Goal: Task Accomplishment & Management: Manage account settings

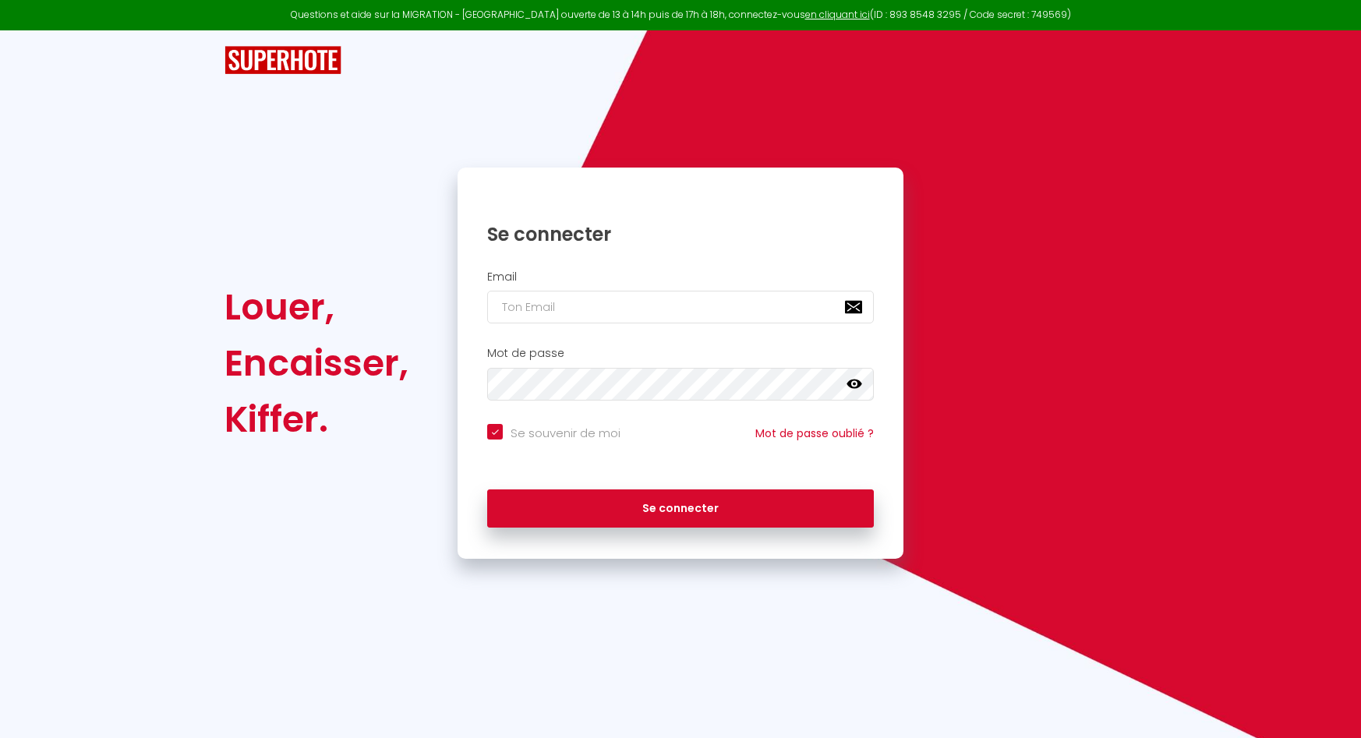
click at [556, 317] on input "email" at bounding box center [680, 307] width 387 height 33
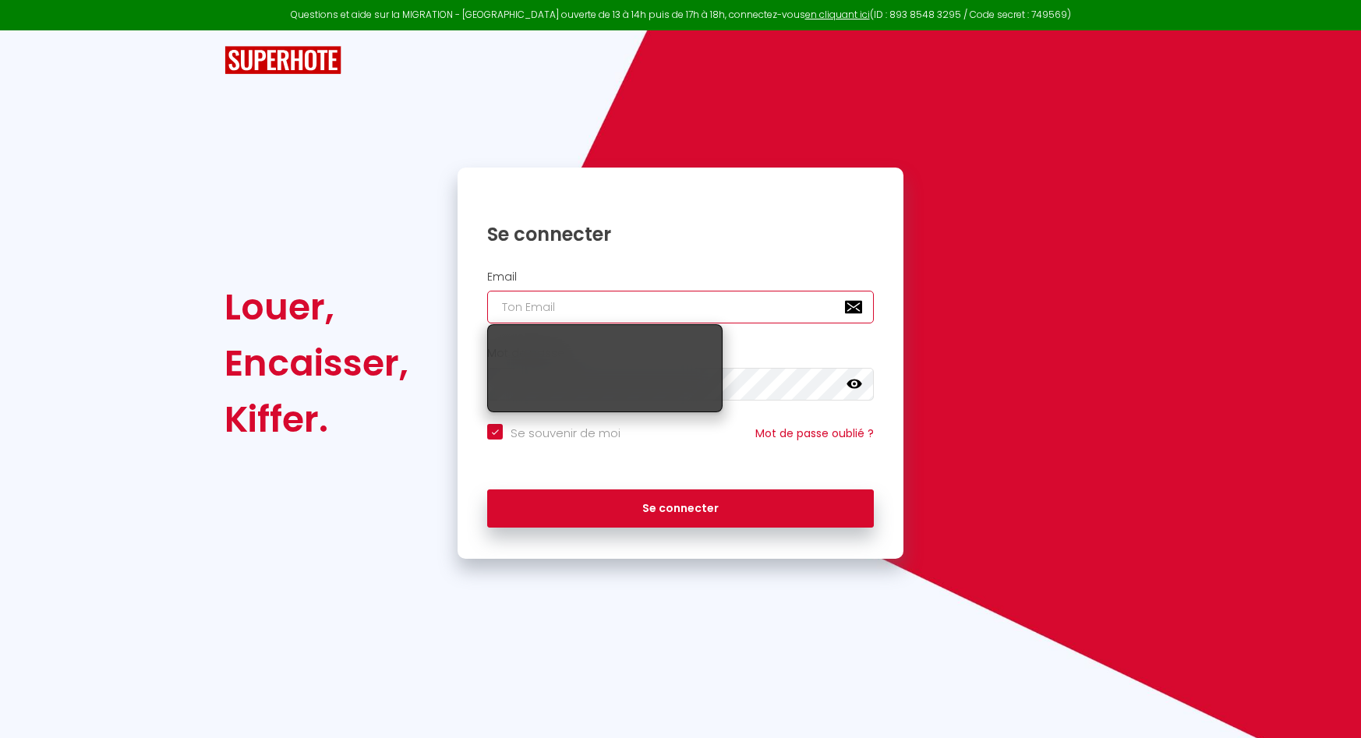
click at [558, 312] on input "email" at bounding box center [680, 307] width 387 height 33
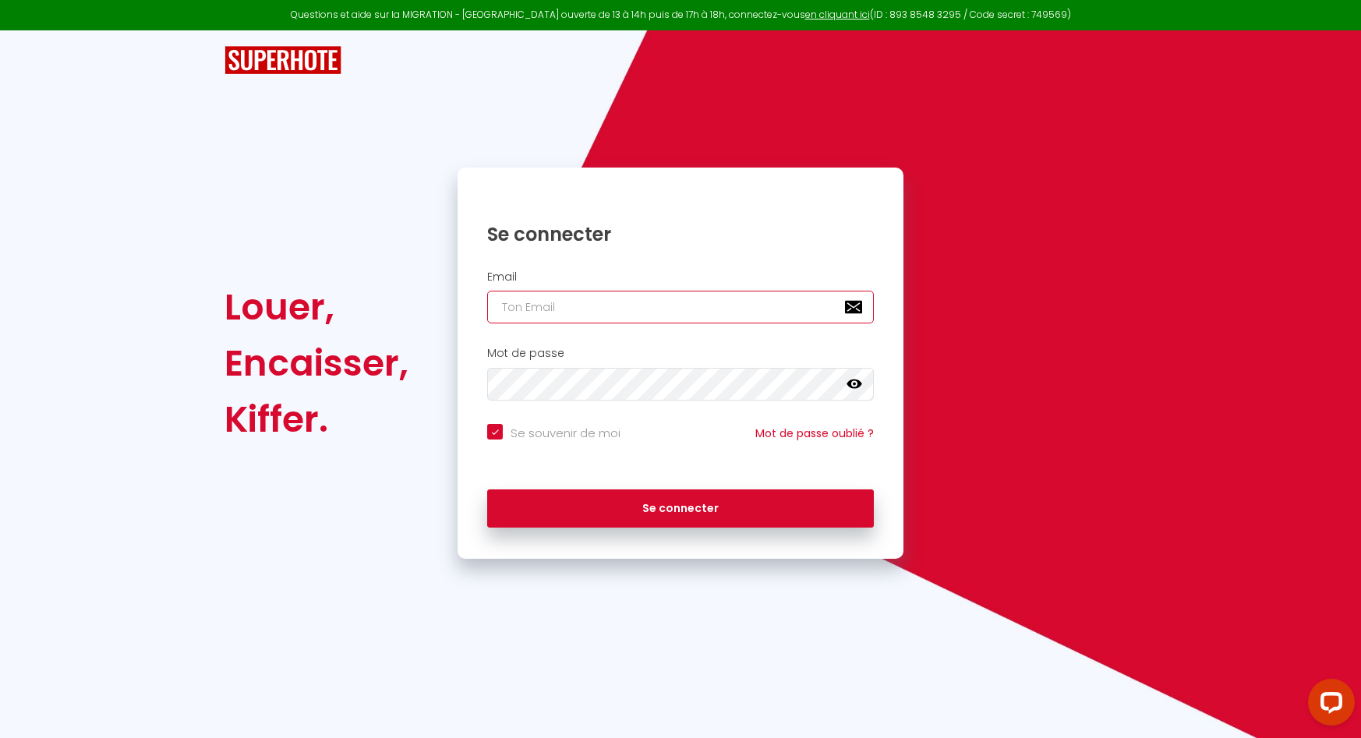
click at [555, 313] on input "email" at bounding box center [680, 307] width 387 height 33
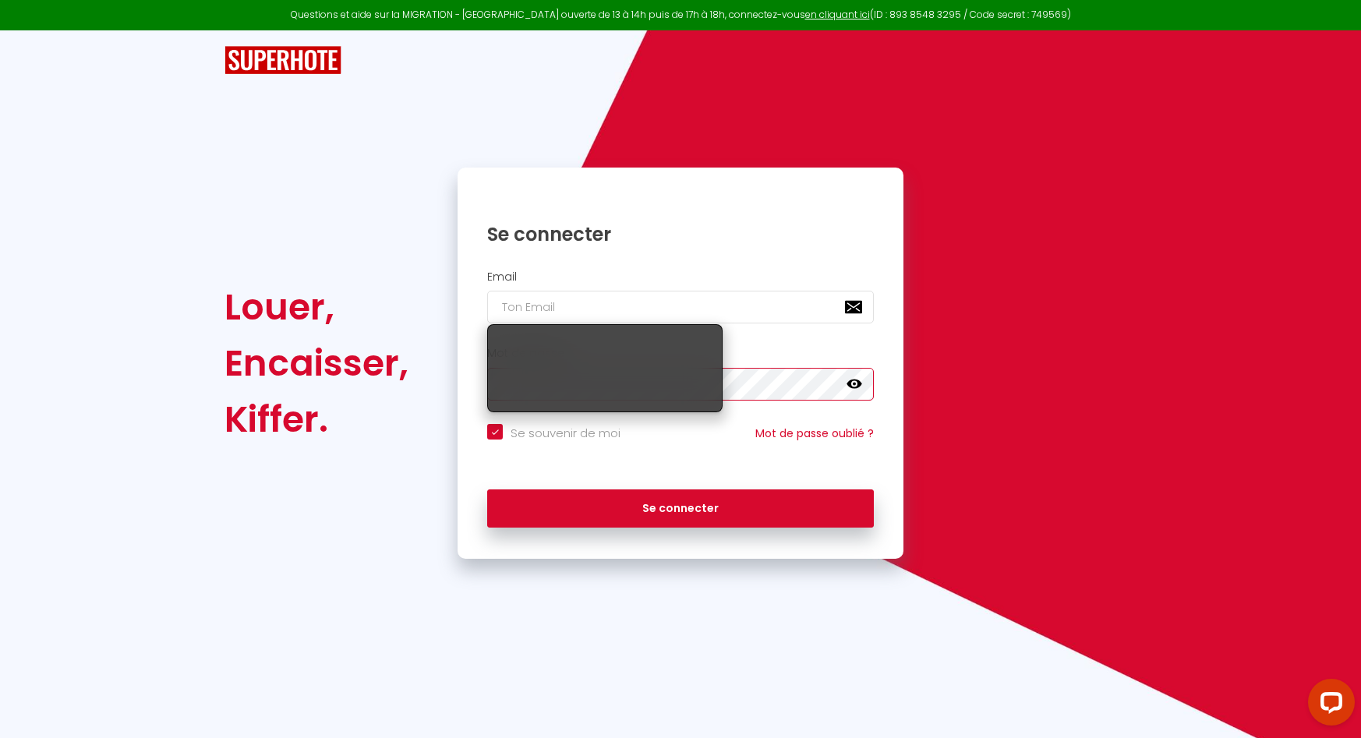
type input "[EMAIL_ADDRESS][DOMAIN_NAME]"
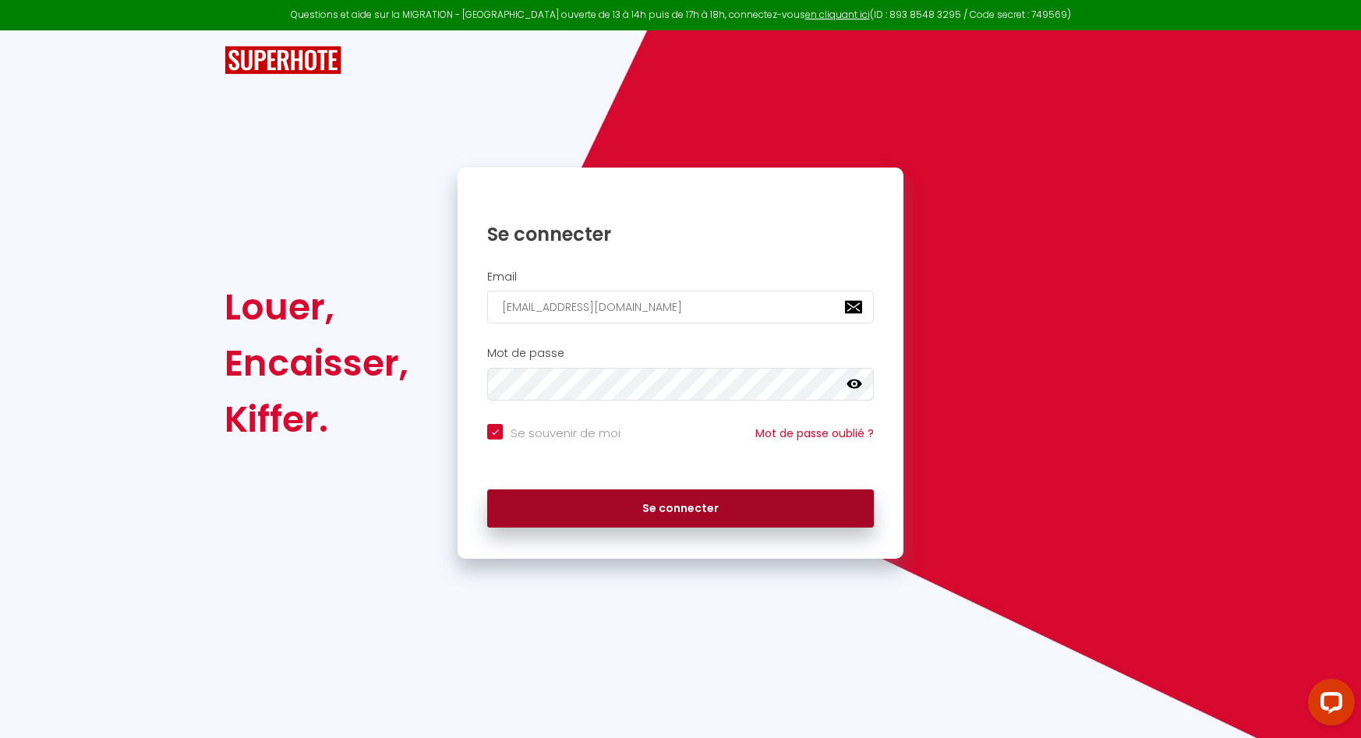
click at [570, 500] on button "Se connecter" at bounding box center [680, 509] width 387 height 39
checkbox input "true"
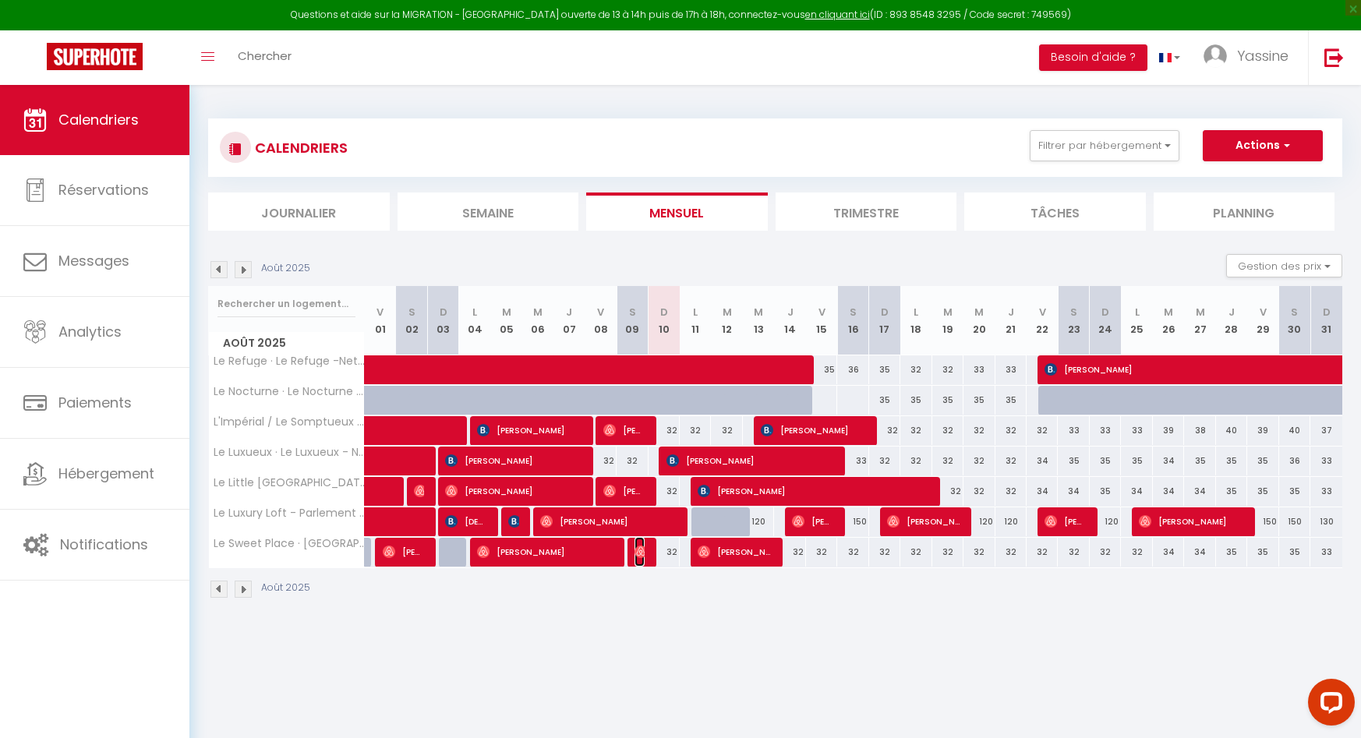
click at [639, 551] on img at bounding box center [641, 552] width 12 height 12
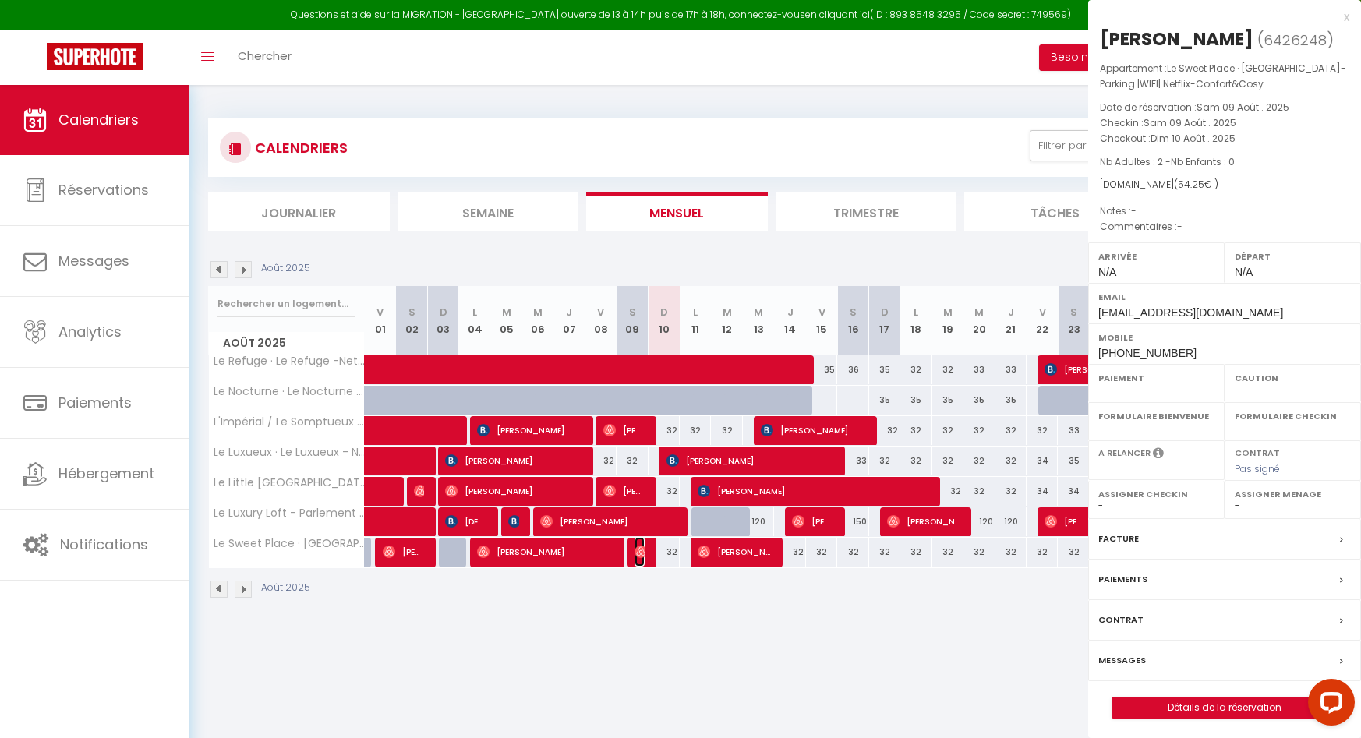
select select "OK"
select select "0"
select select "1"
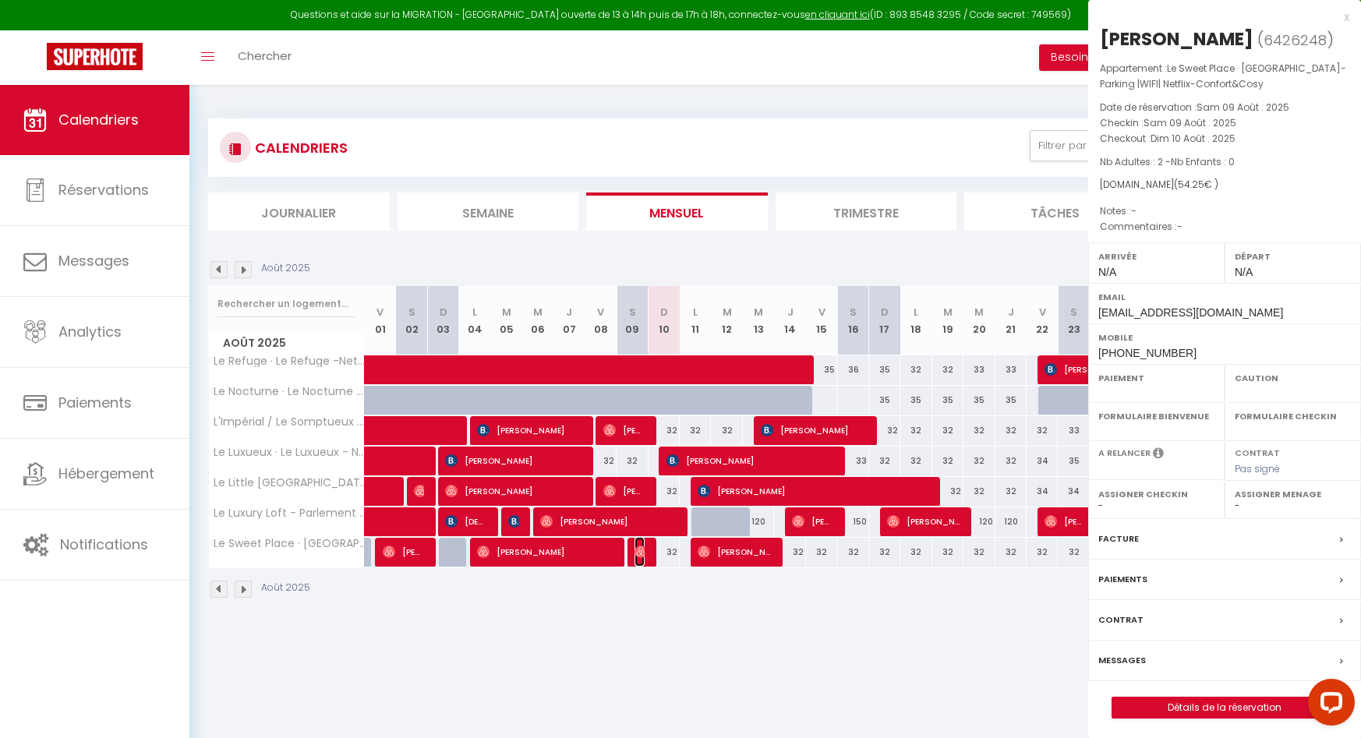
select select
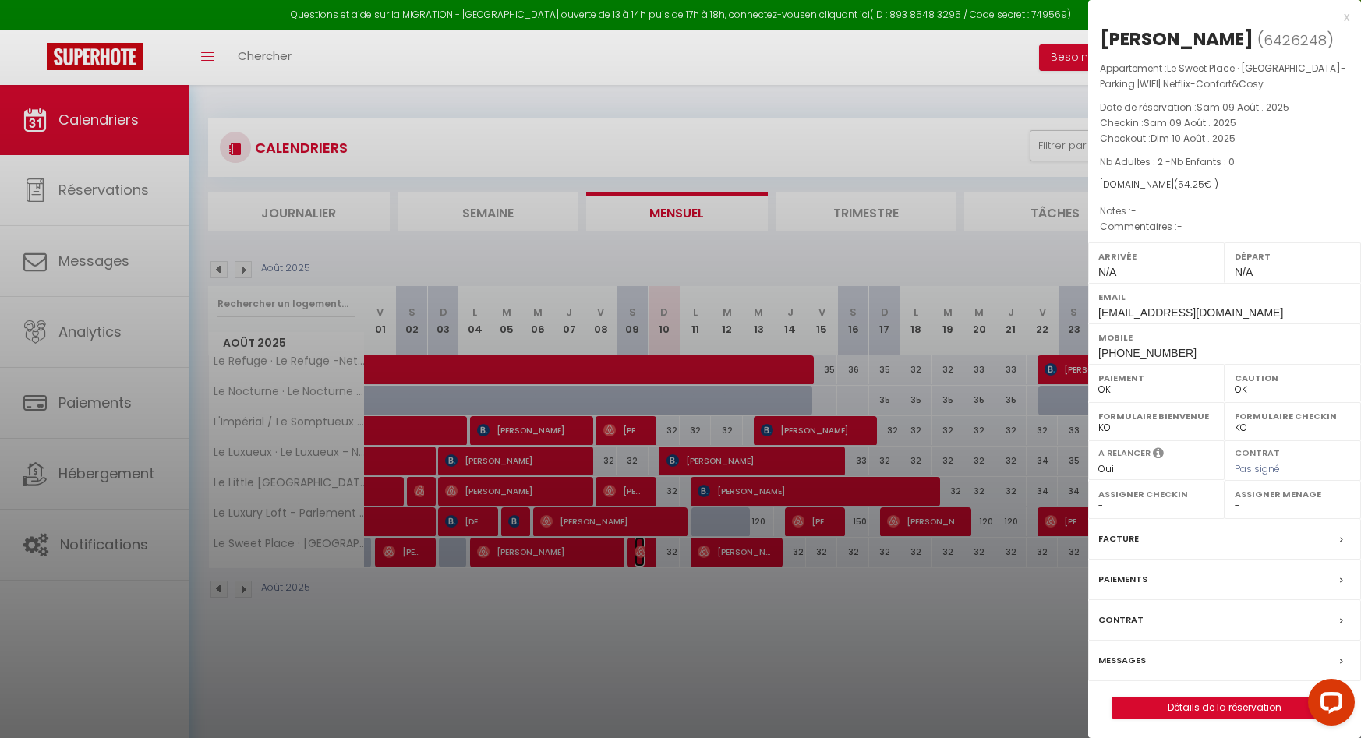
select select "32353"
click at [705, 557] on div at bounding box center [680, 369] width 1361 height 738
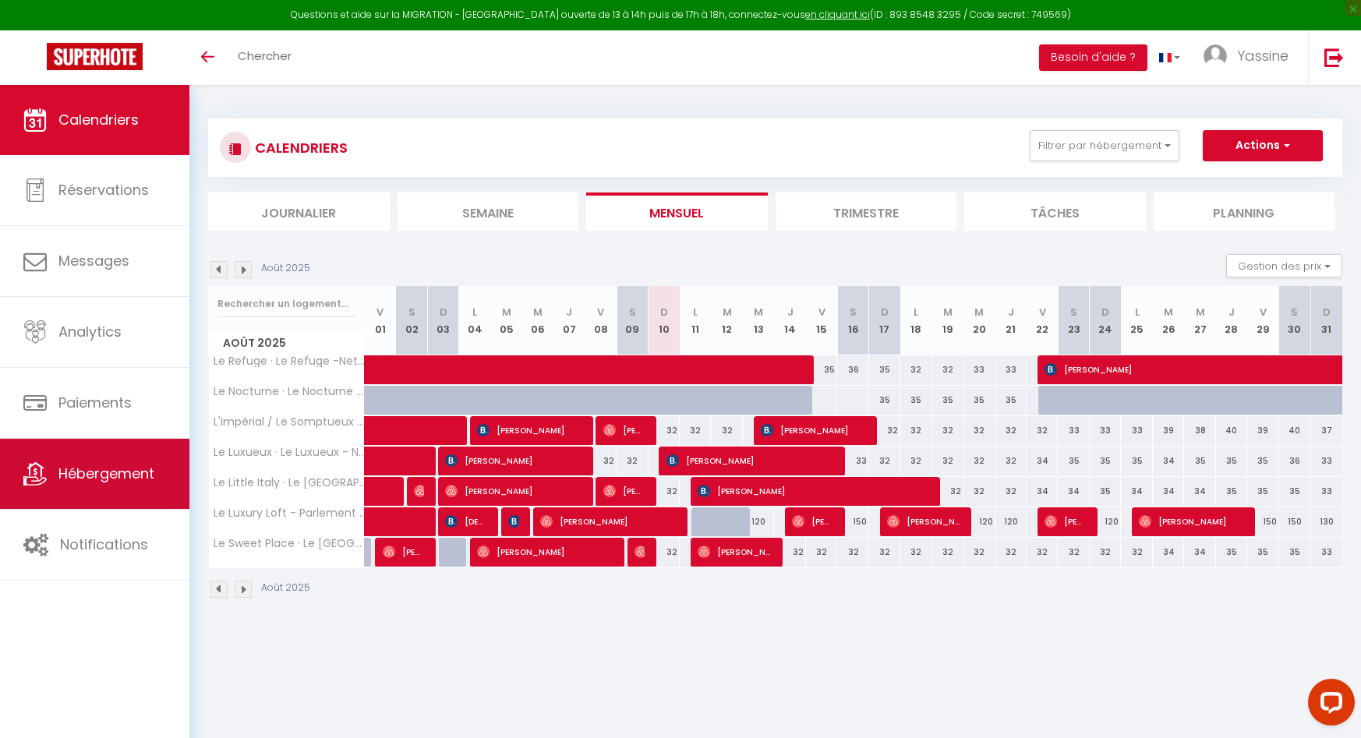
click at [74, 469] on span "Hébergement" at bounding box center [106, 473] width 96 height 19
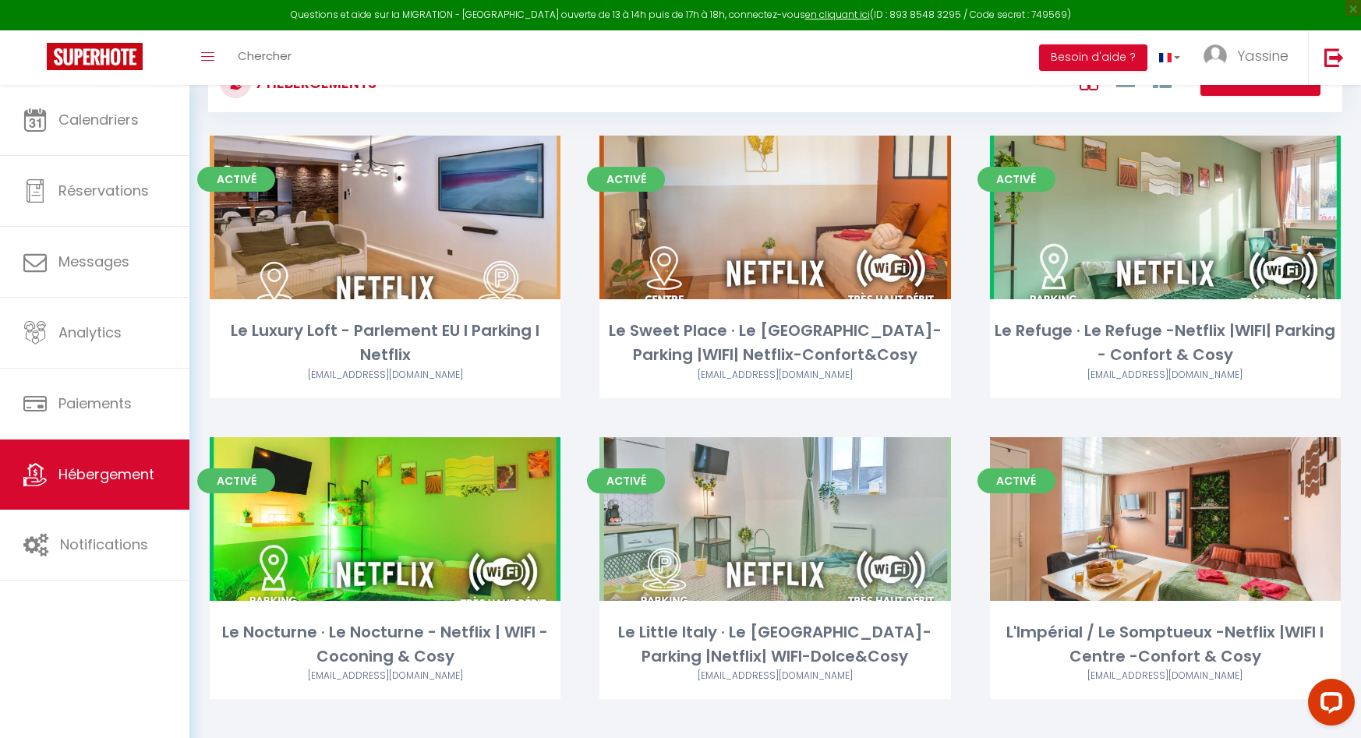
scroll to position [100, 0]
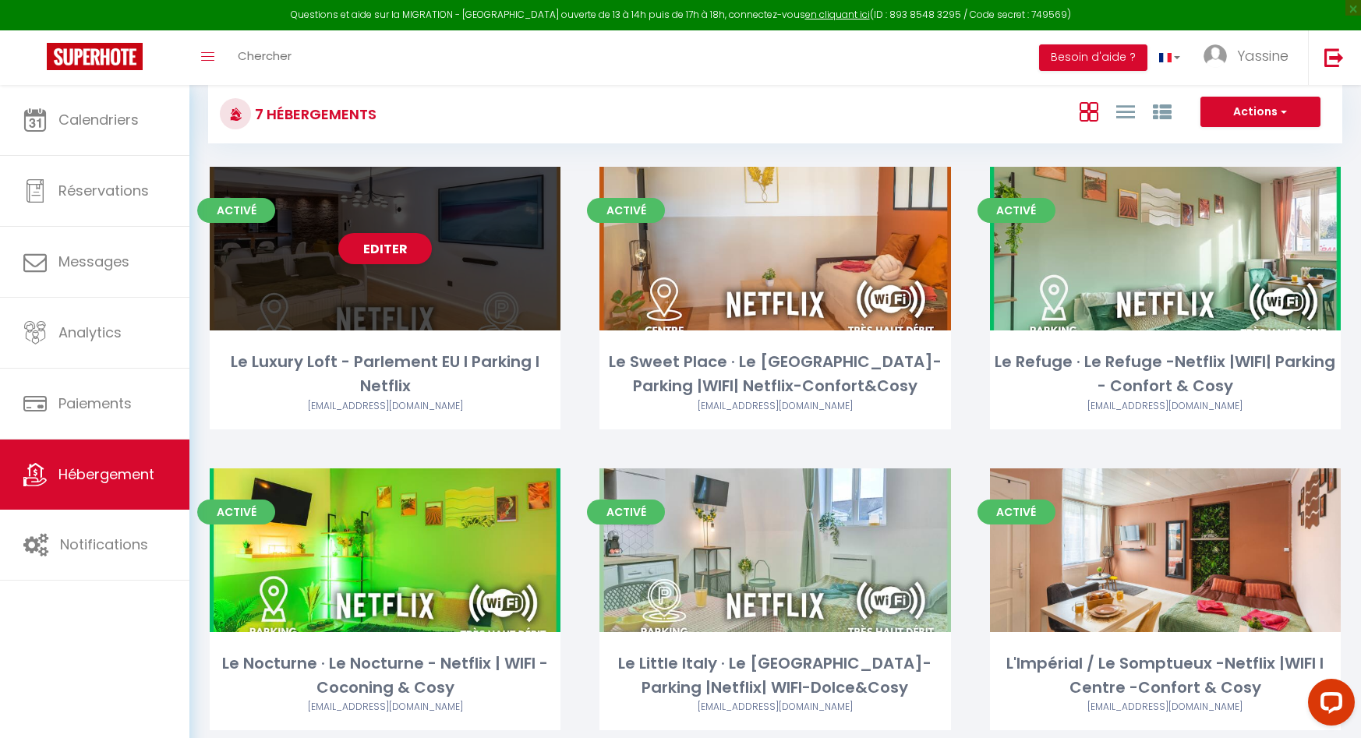
click at [449, 212] on div "Editer" at bounding box center [385, 249] width 351 height 164
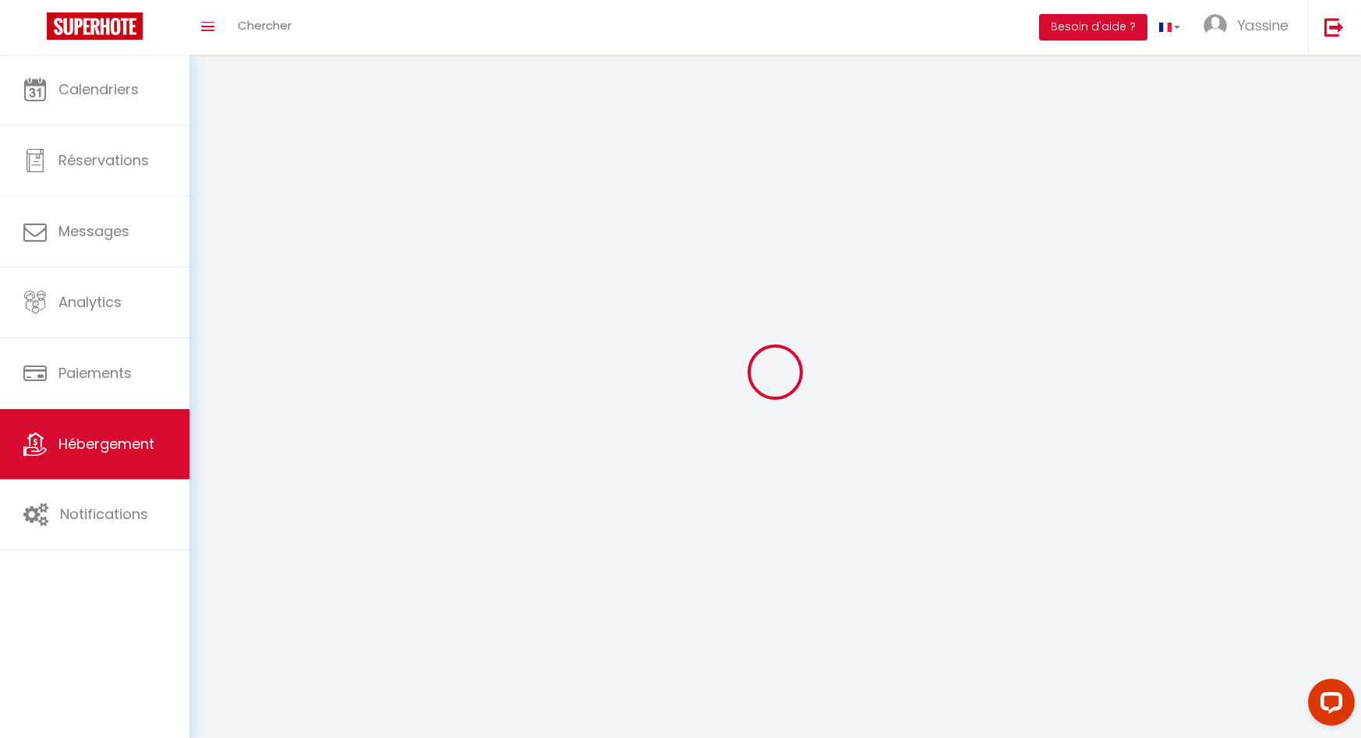
select select "1"
select select
select select "28"
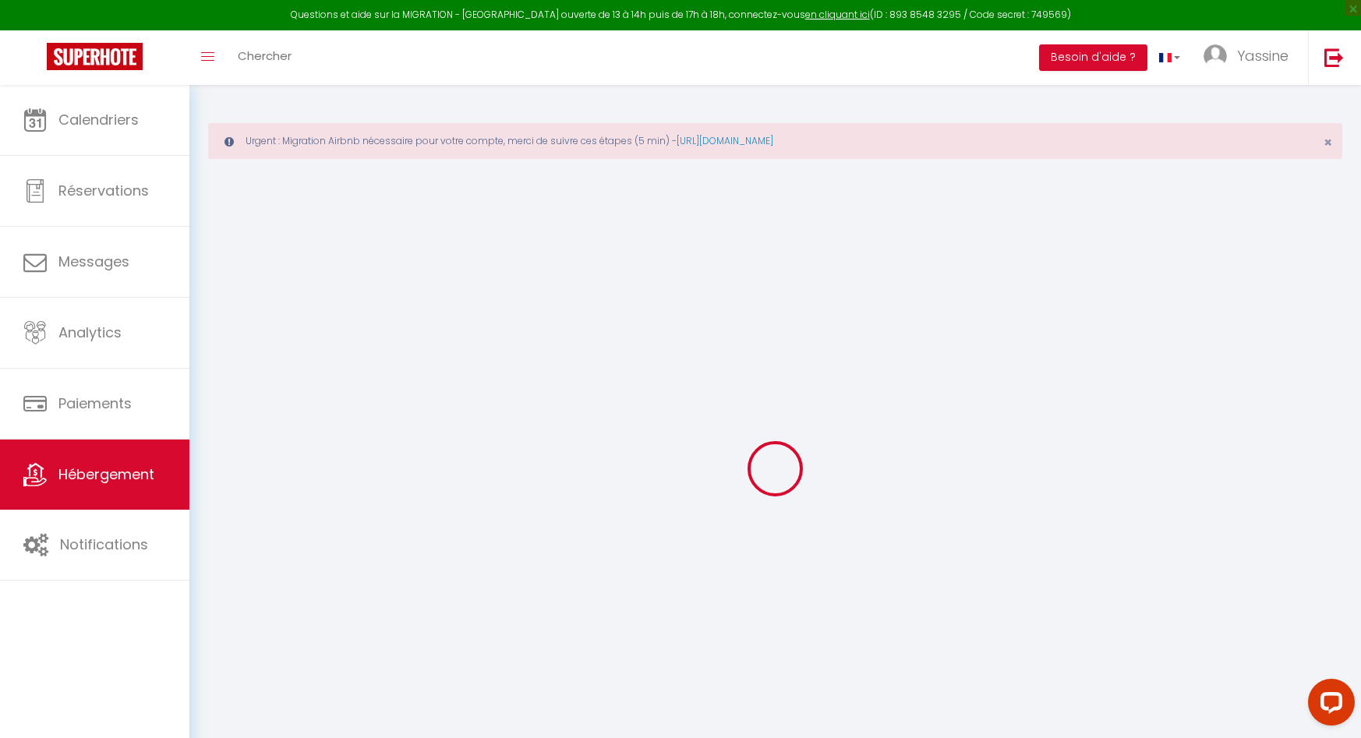
select select
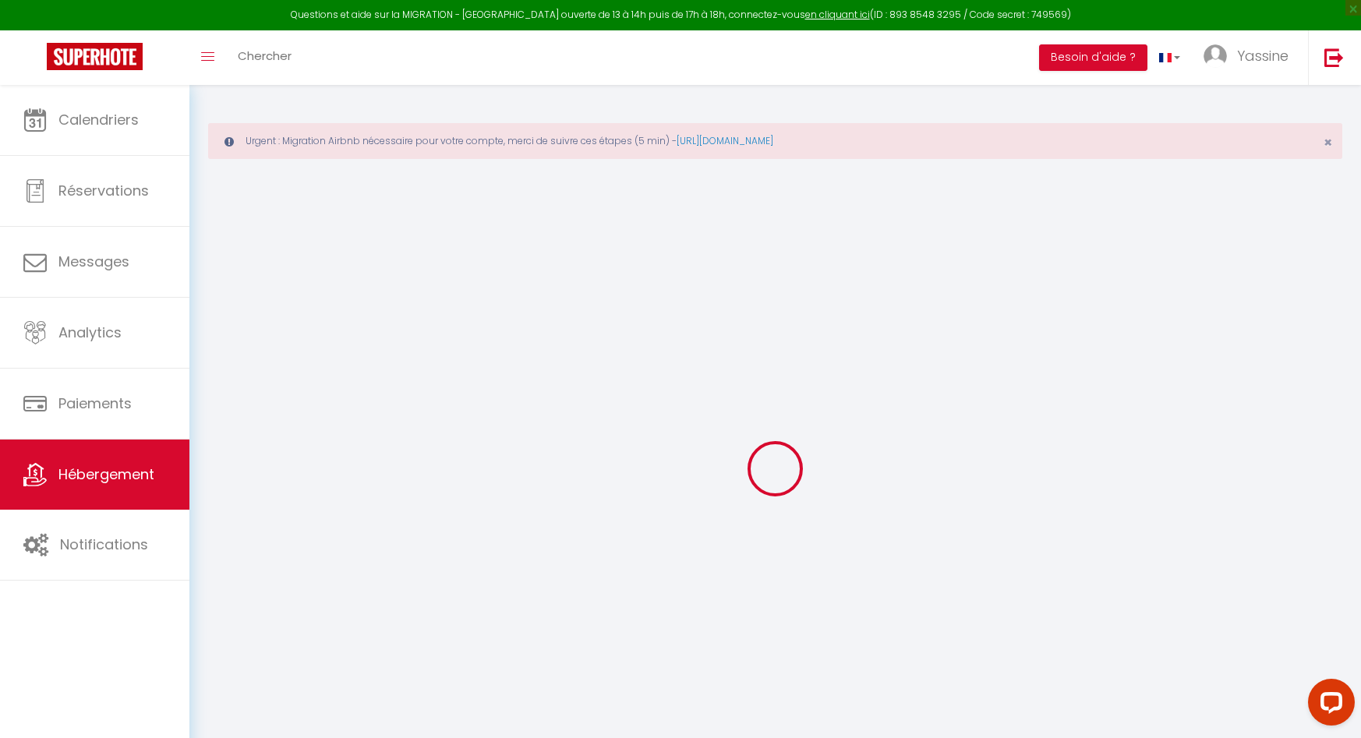
select select
checkbox input "false"
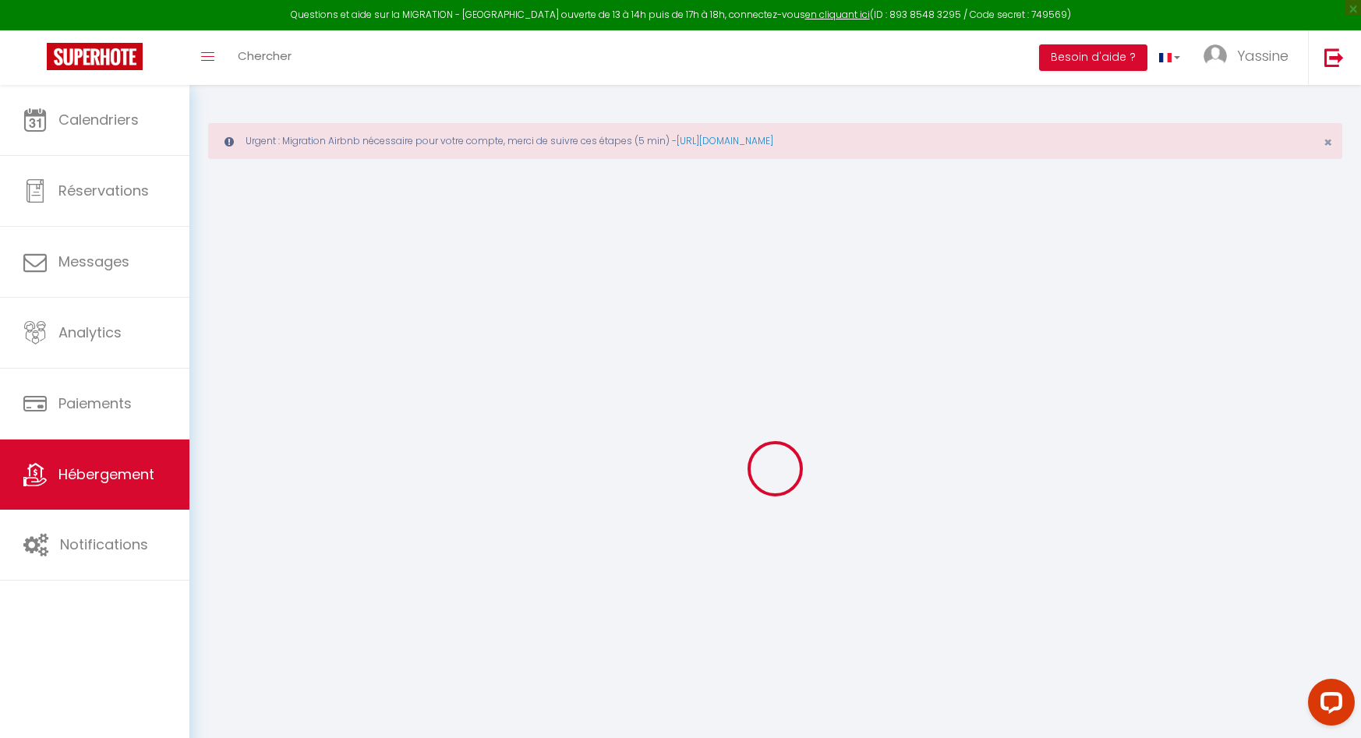
select select
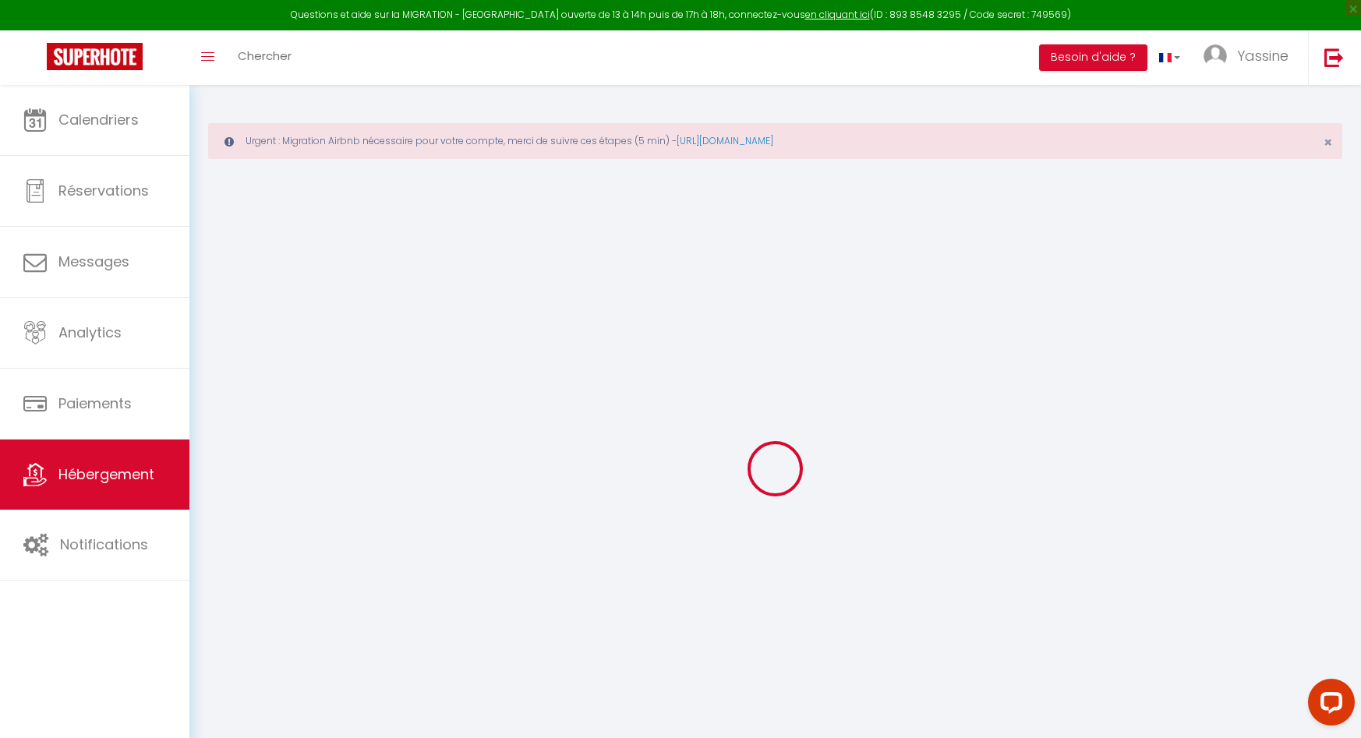
select select
checkbox input "false"
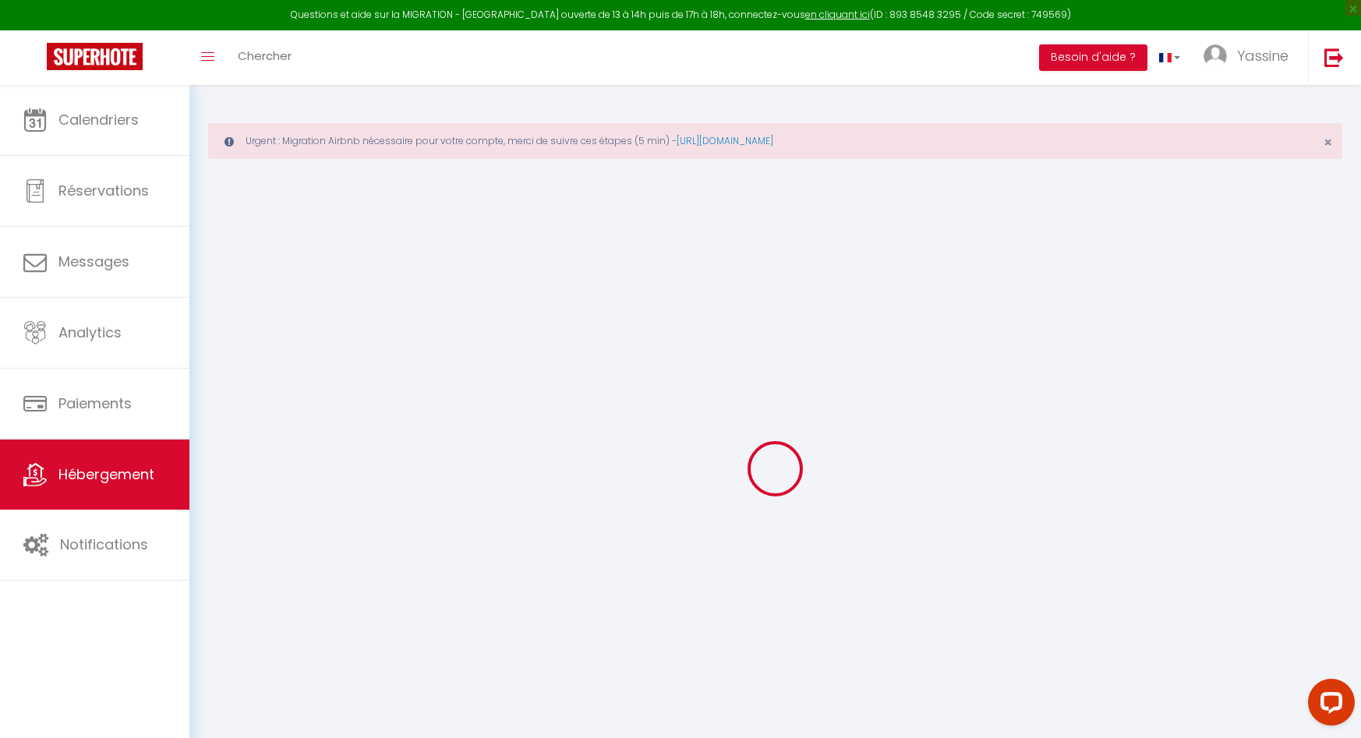
checkbox input "false"
select select
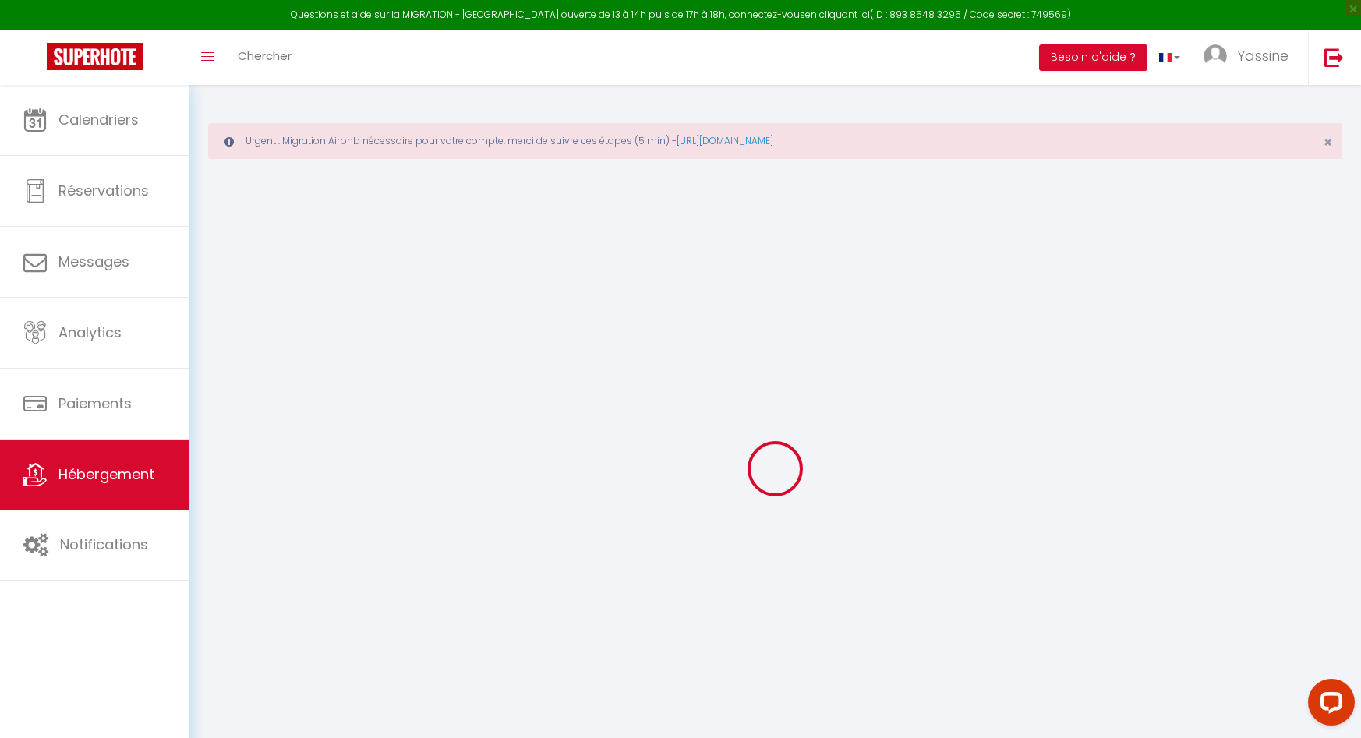
select select
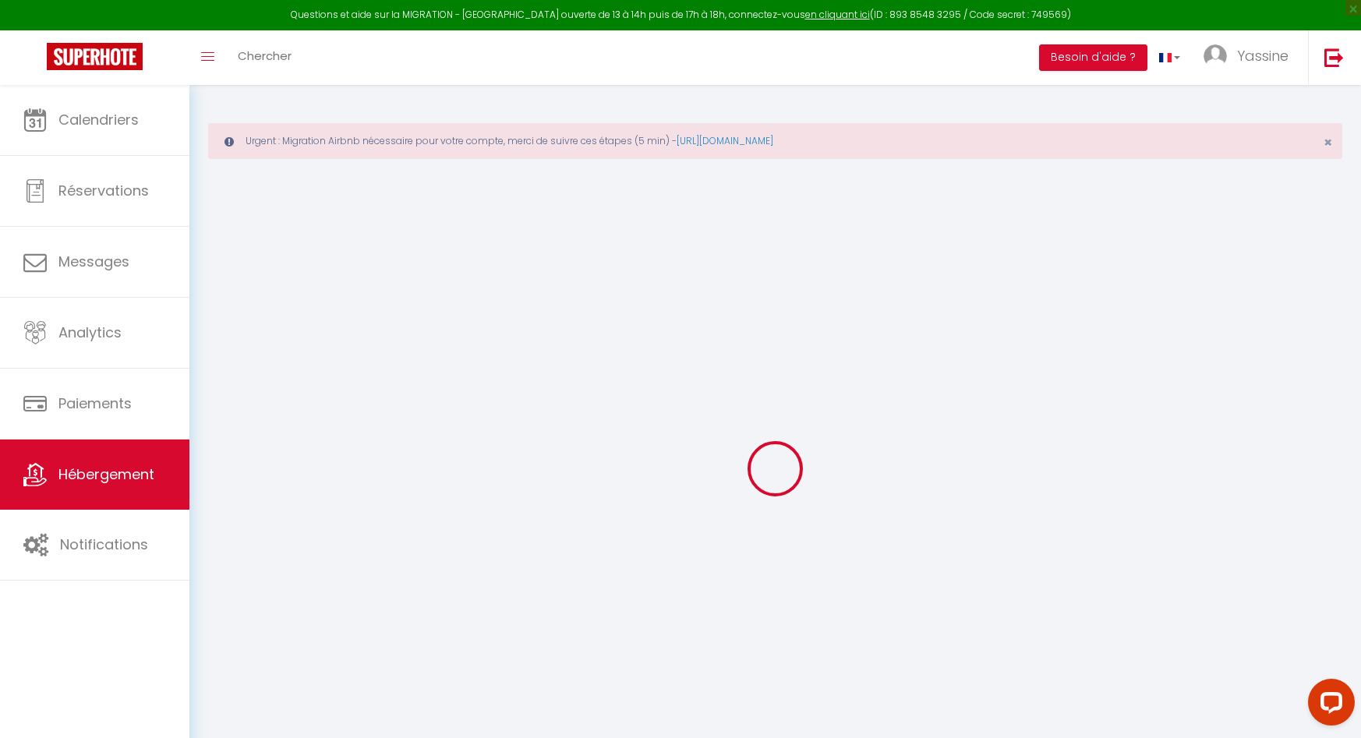
checkbox input "false"
select select
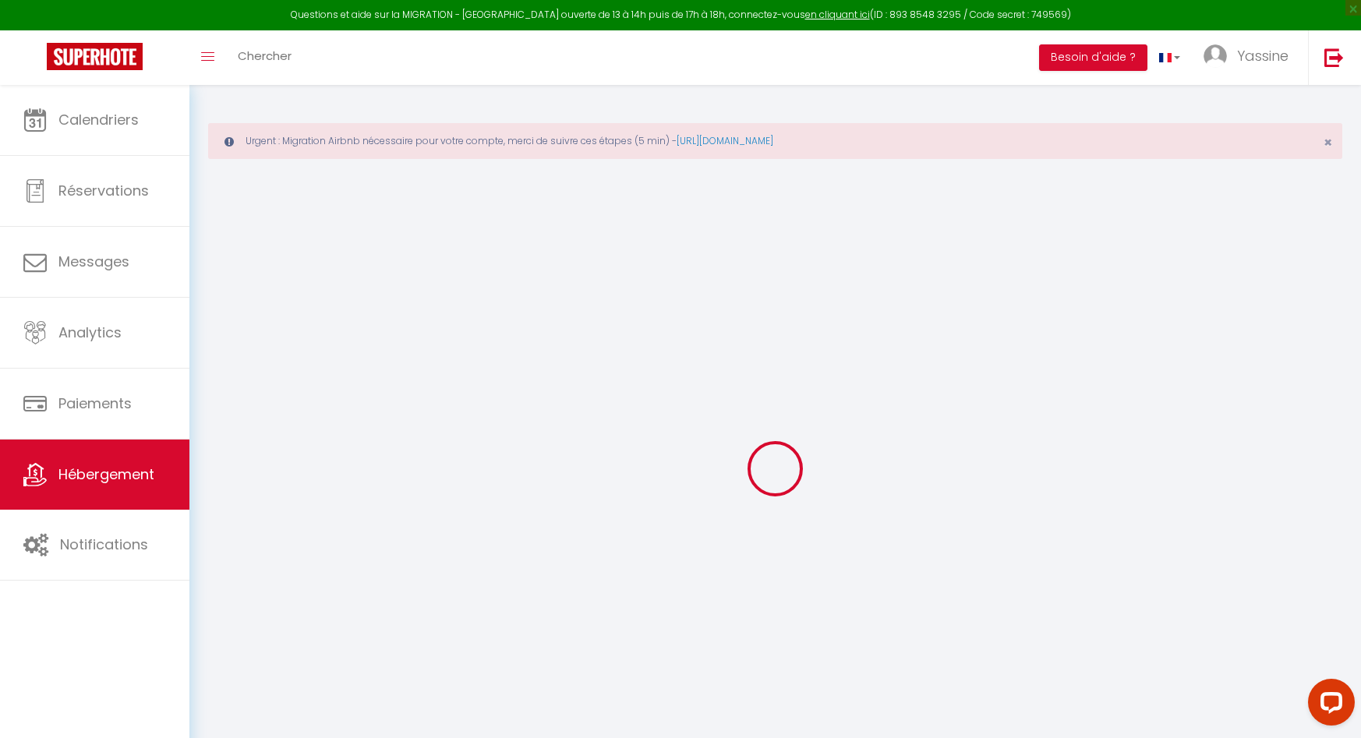
select select
type input "Le Luxury Loft - Parlement EU l Parking l Netflix"
type input "Yassine"
select select "6"
select select "2"
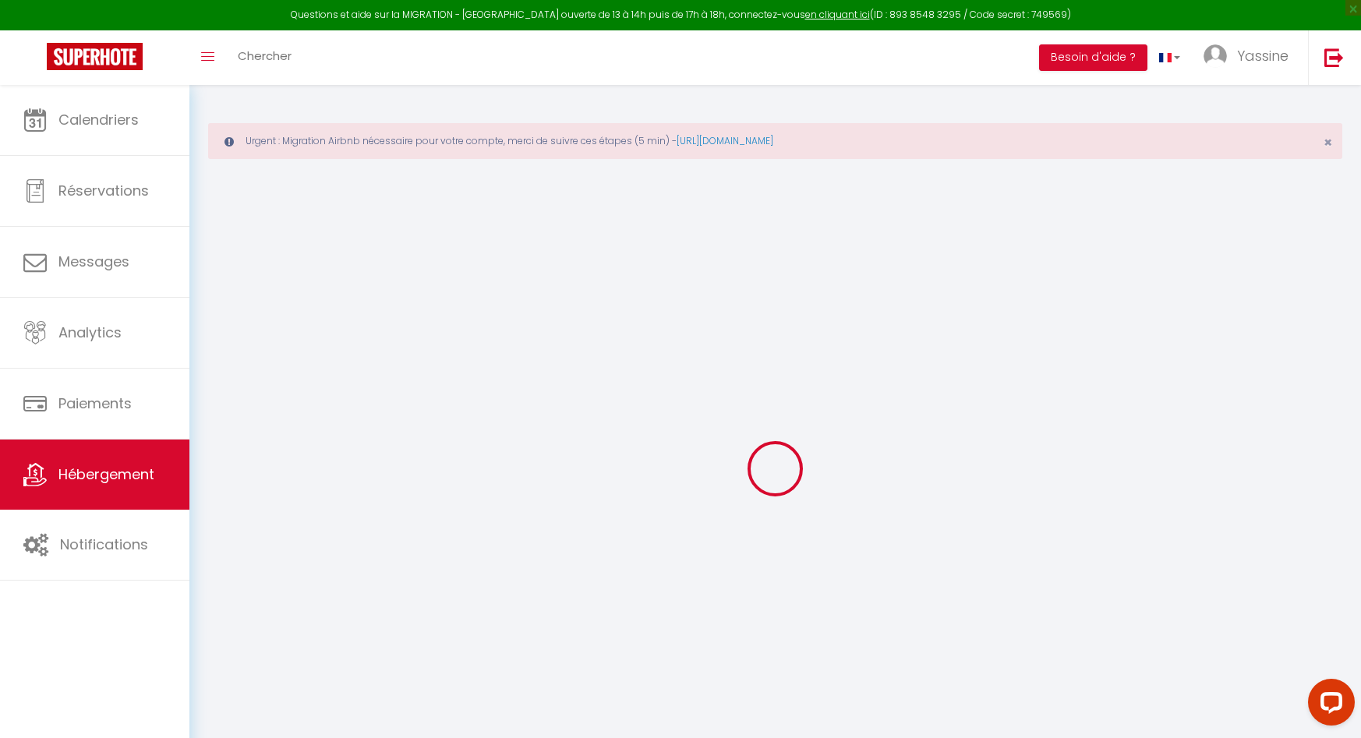
type input "120"
type input "55"
type input "1500"
select select
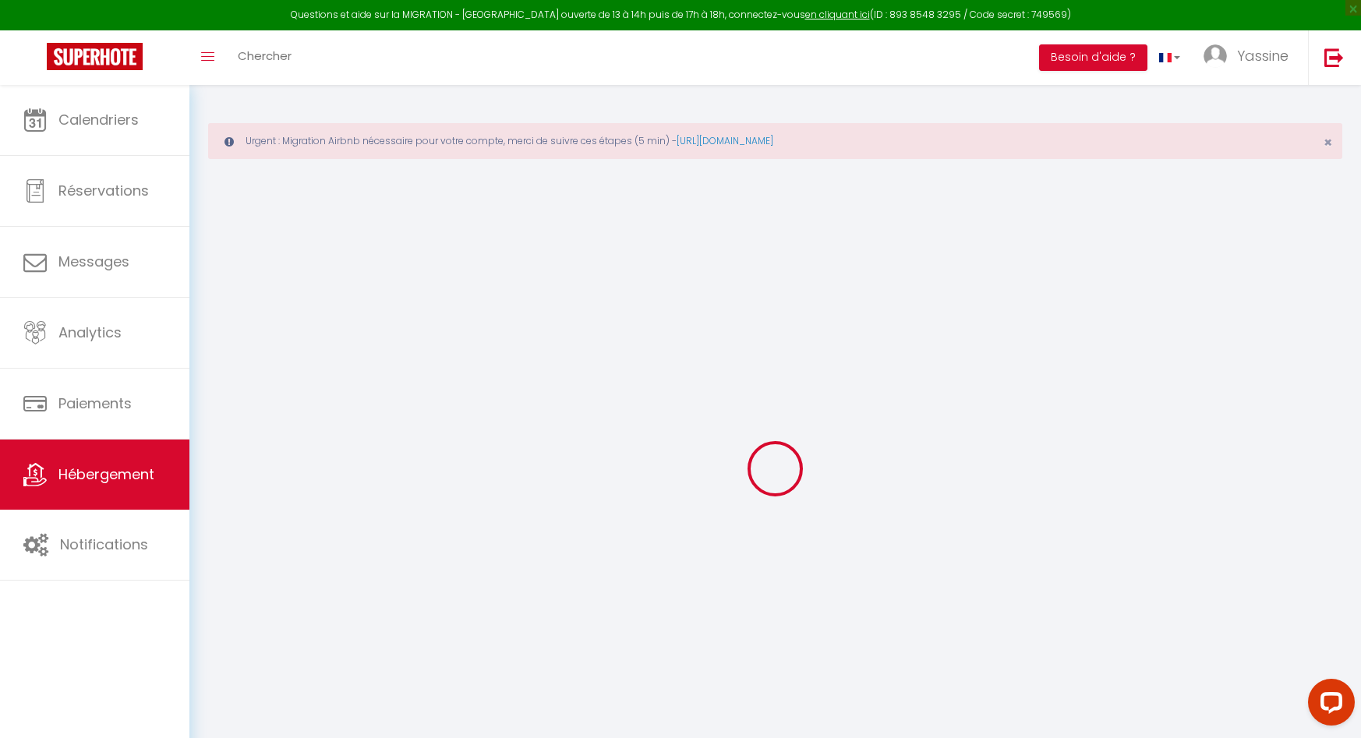
select select
type input "[STREET_ADDRESS]"
type input "67200"
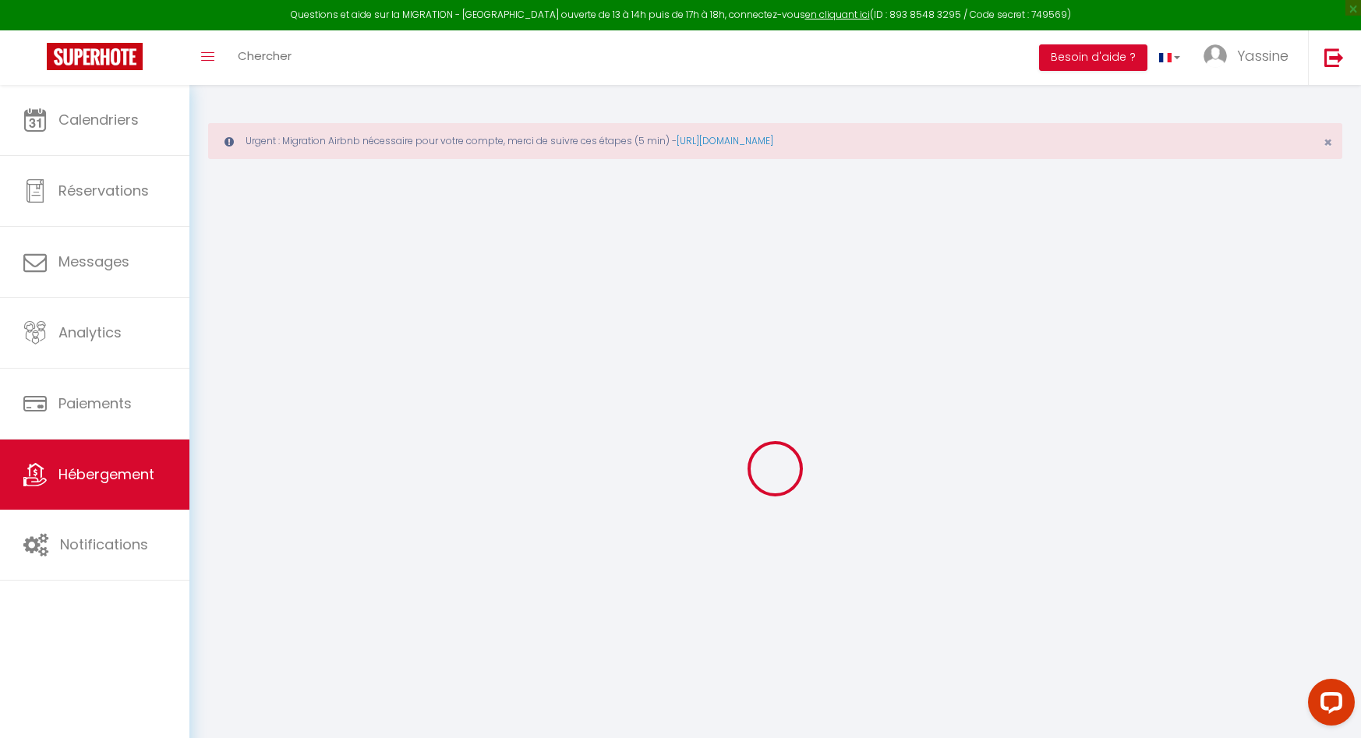
type input "[GEOGRAPHIC_DATA]"
type input "[EMAIL_ADDRESS][DOMAIN_NAME]"
select select "5645"
checkbox input "false"
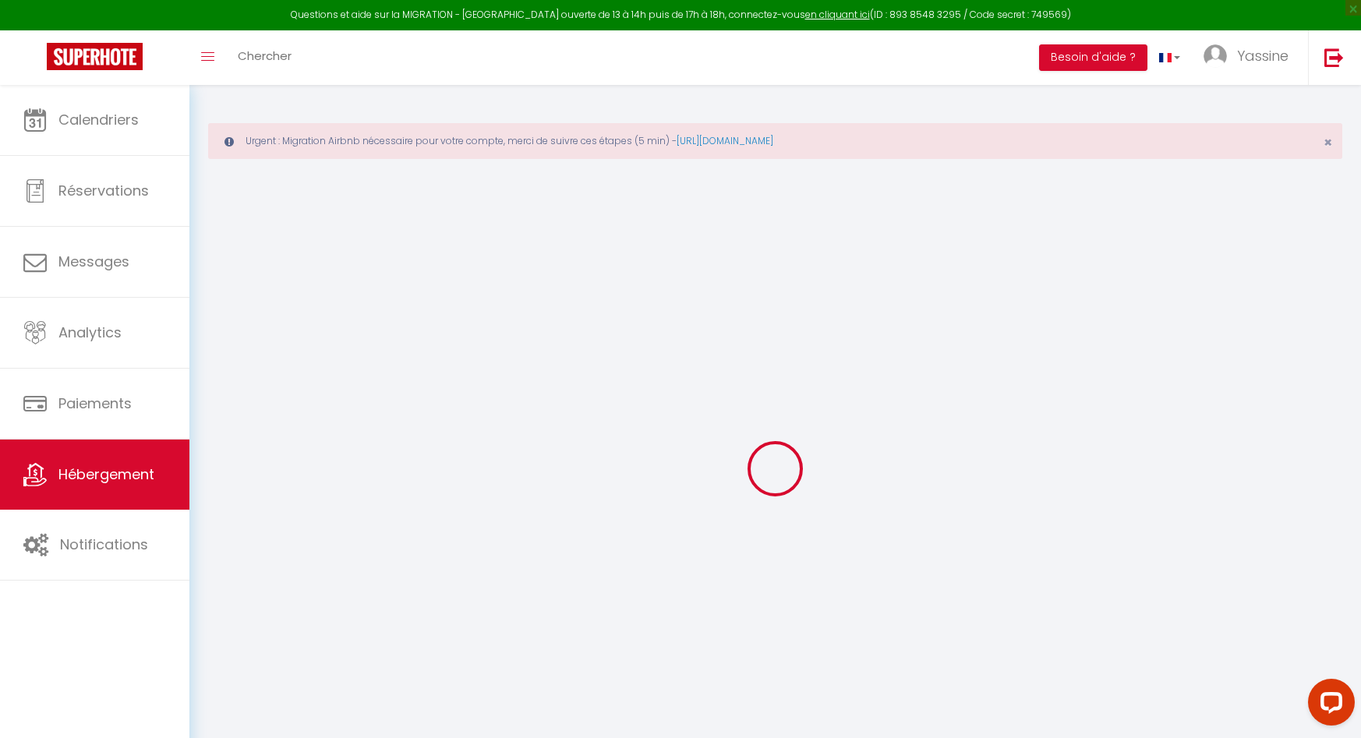
checkbox input "false"
type input "0"
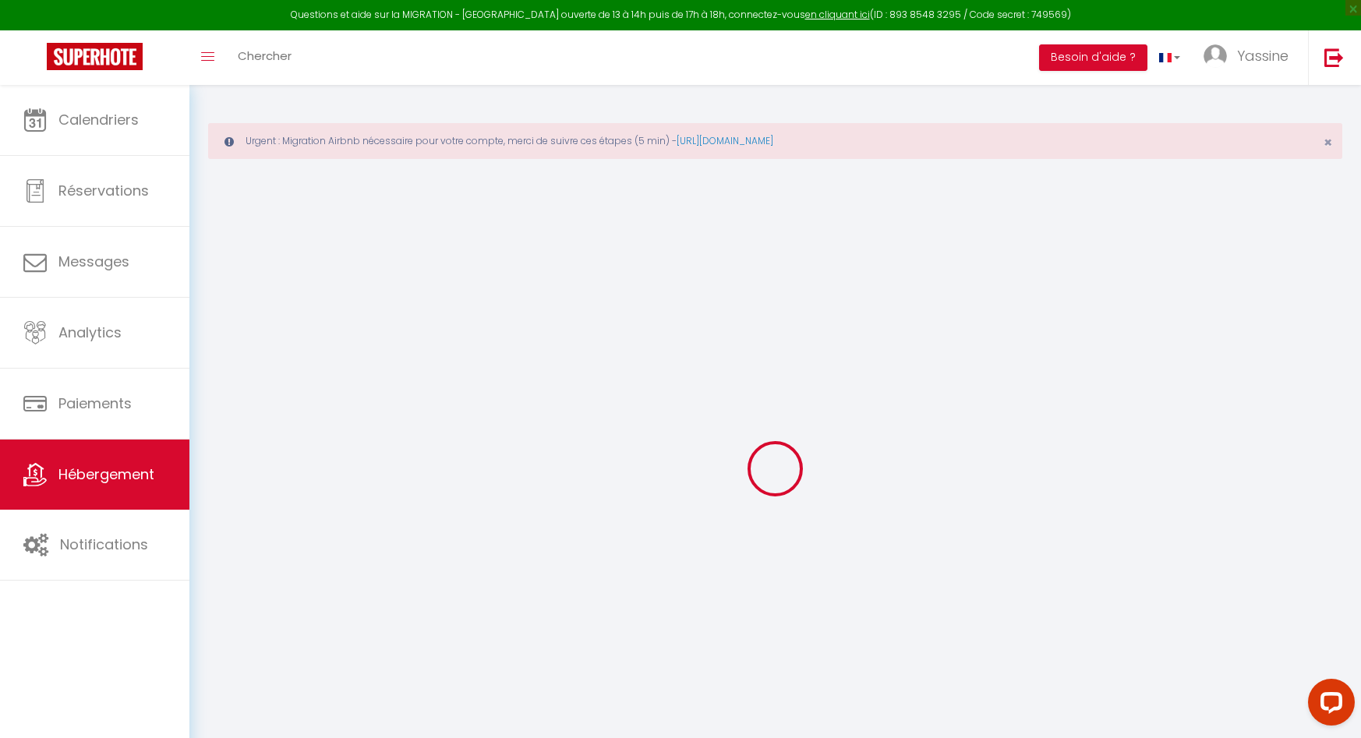
type input "0"
select select
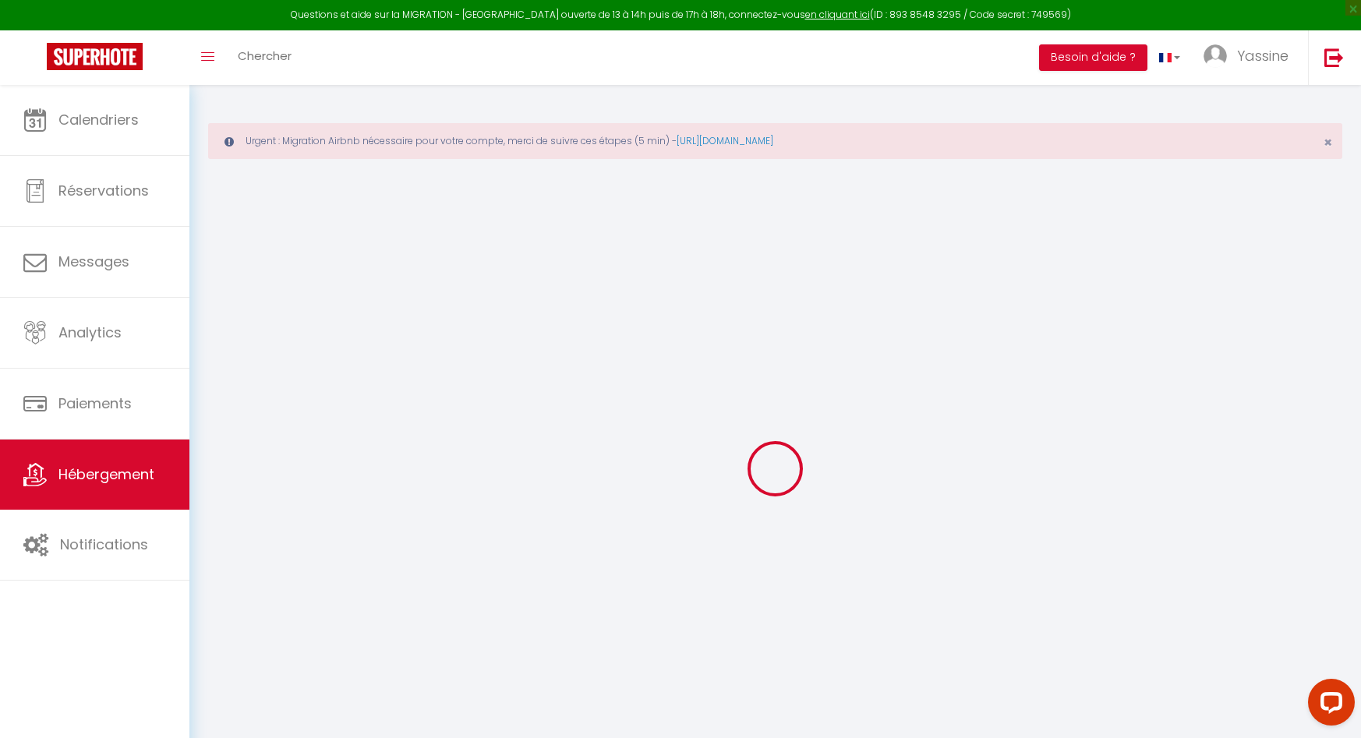
select select
checkbox input "false"
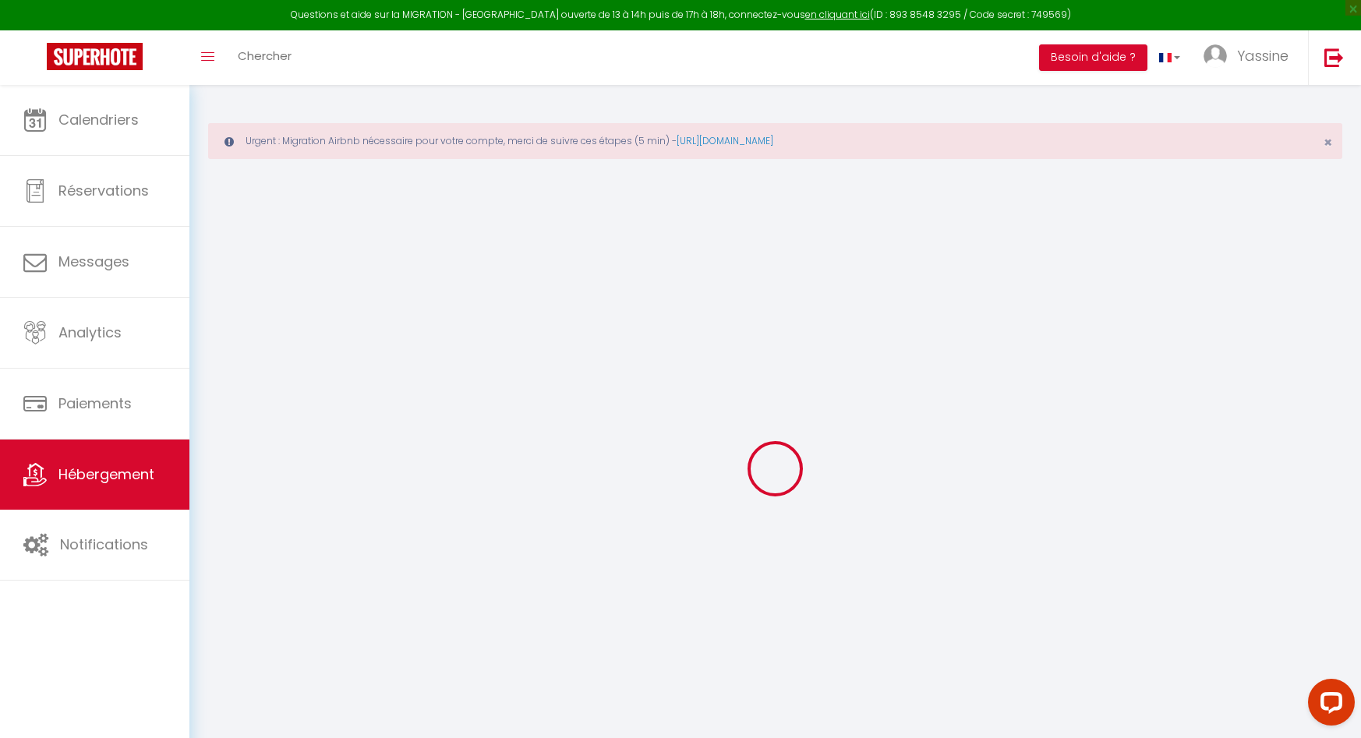
select select
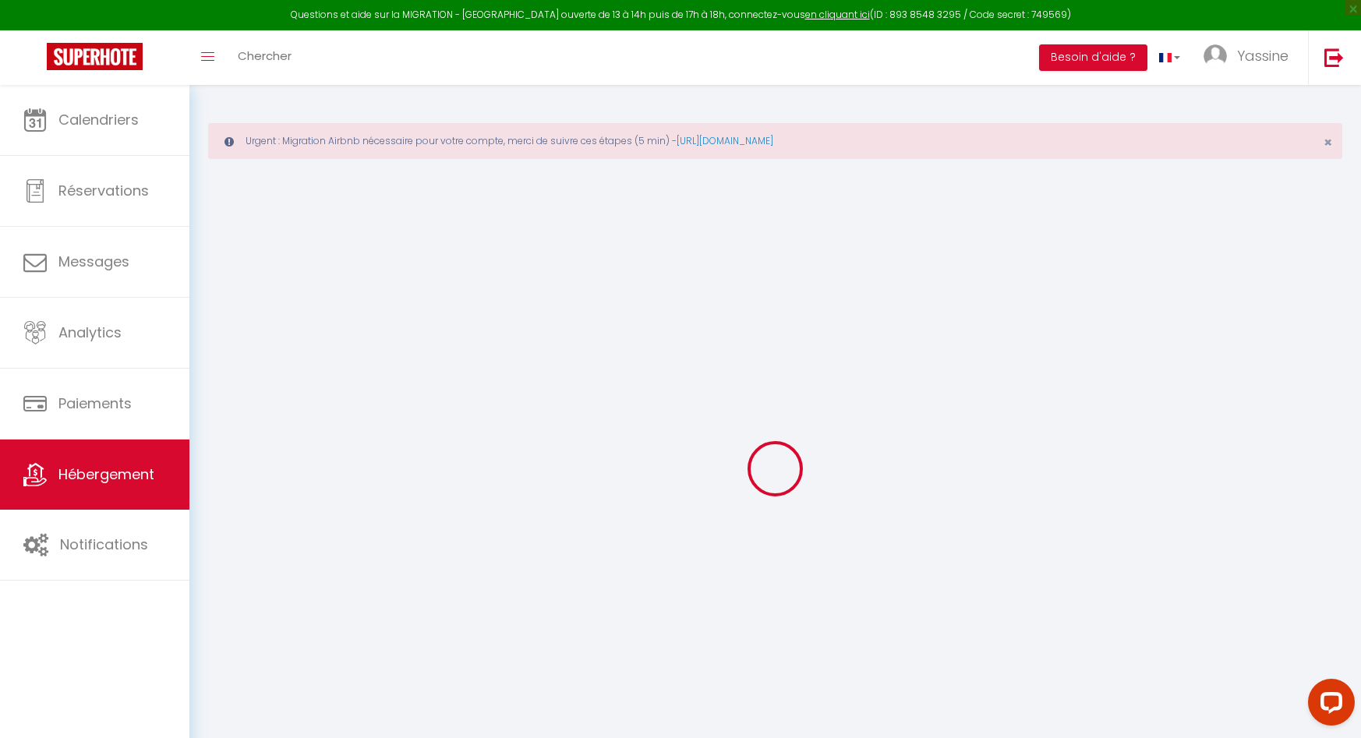
checkbox input "false"
select select "46996"
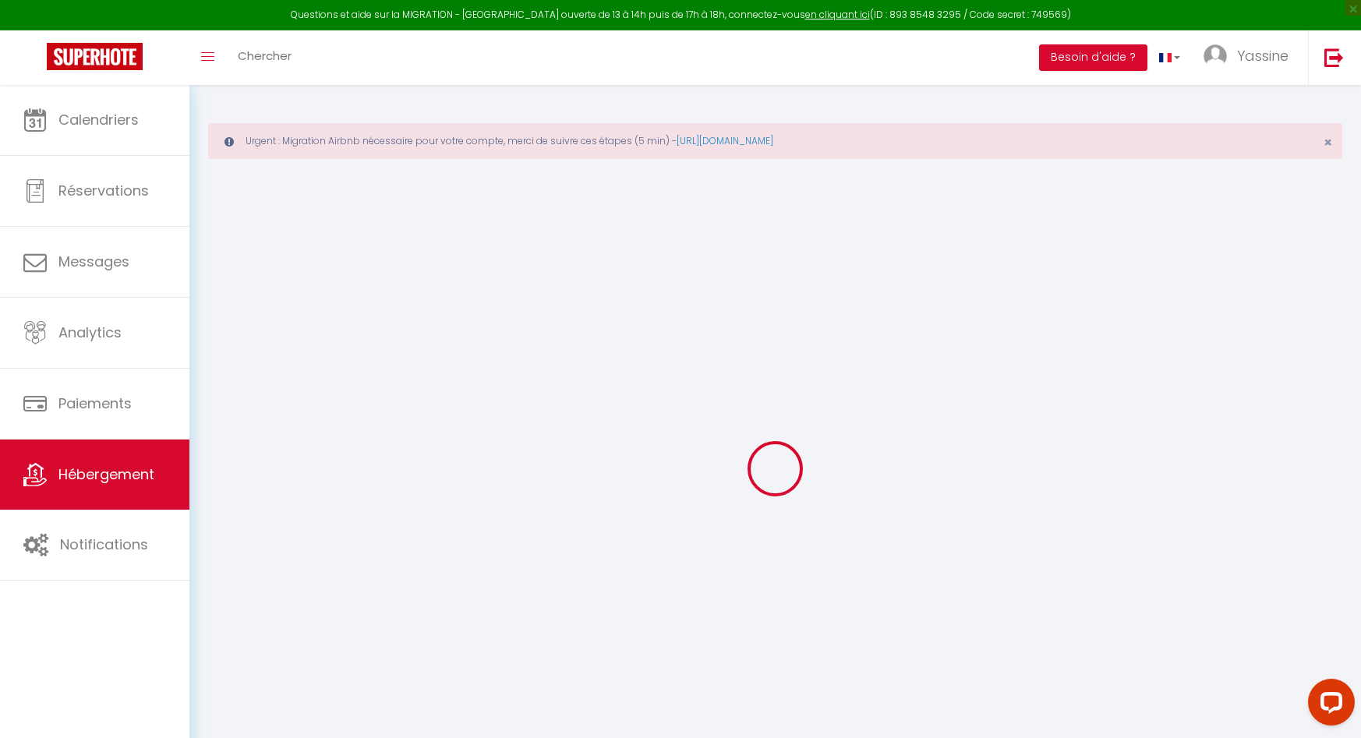
select select "46996"
checkbox input "false"
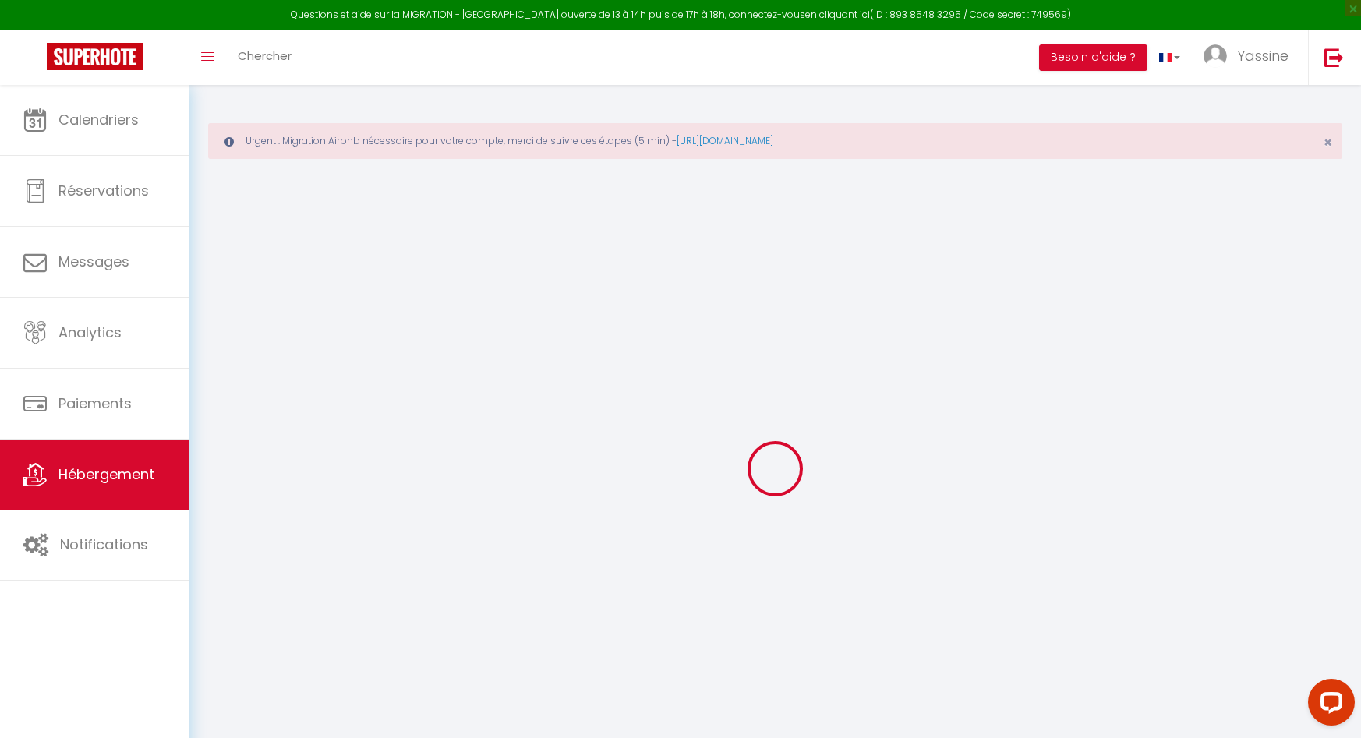
checkbox input "false"
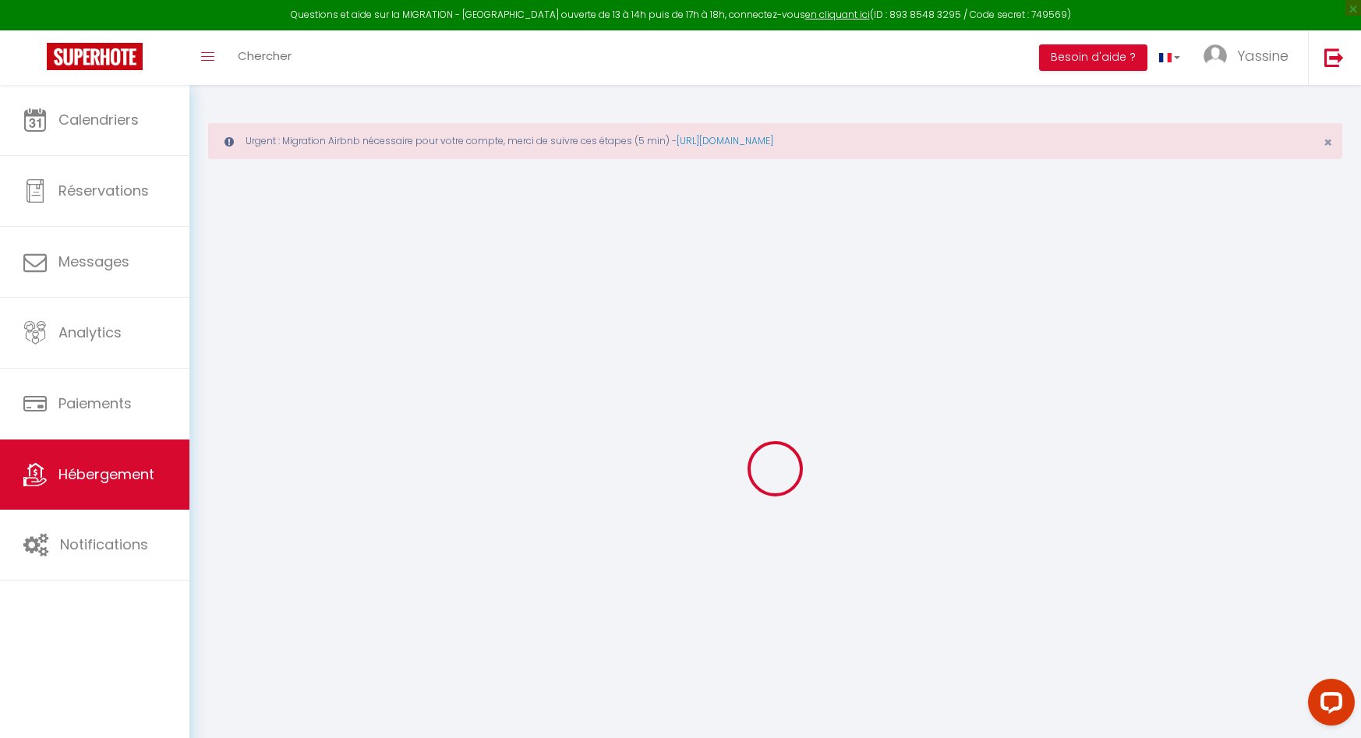
checkbox input "false"
select select "17:00"
select select
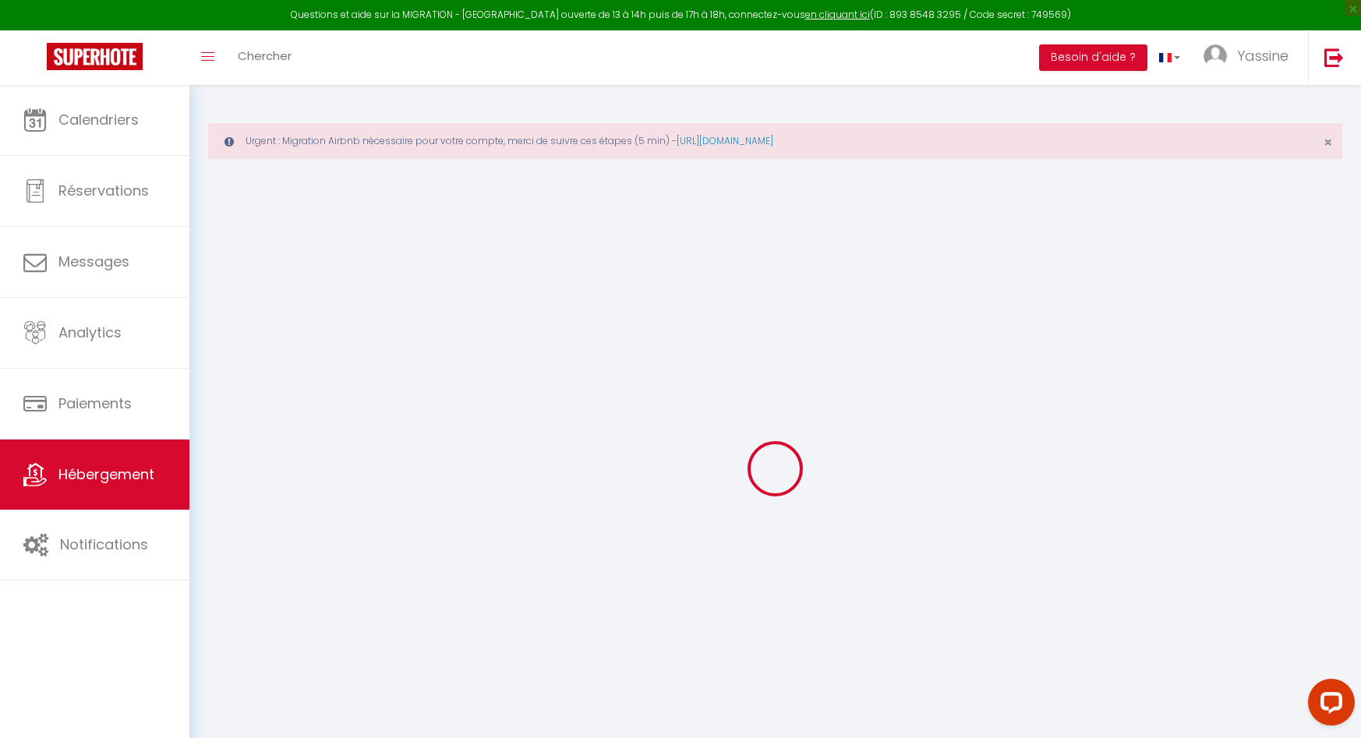
select select "11:00"
select select "30"
select select "120"
select select
checkbox input "false"
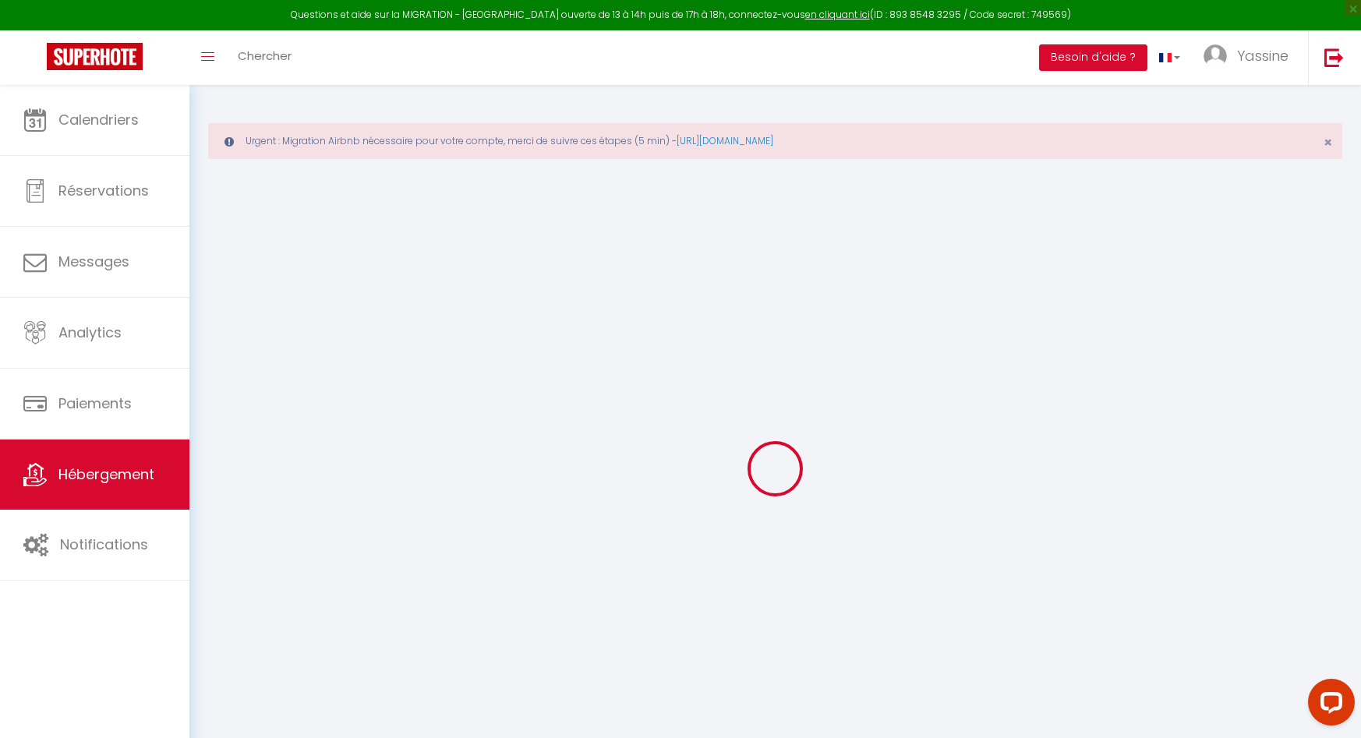
checkbox input "false"
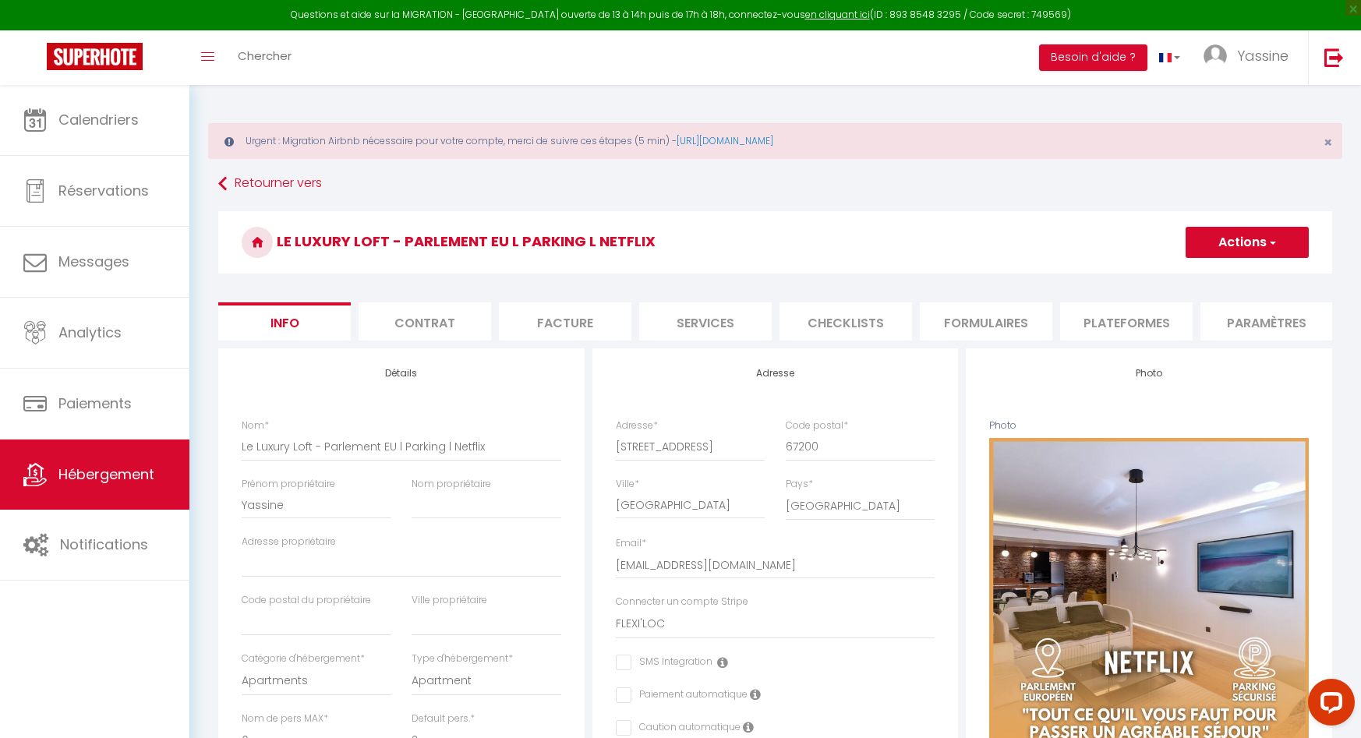
click at [1285, 243] on button "Actions" at bounding box center [1247, 242] width 123 height 31
click at [1183, 336] on link "Importer les réservations" at bounding box center [1224, 337] width 167 height 20
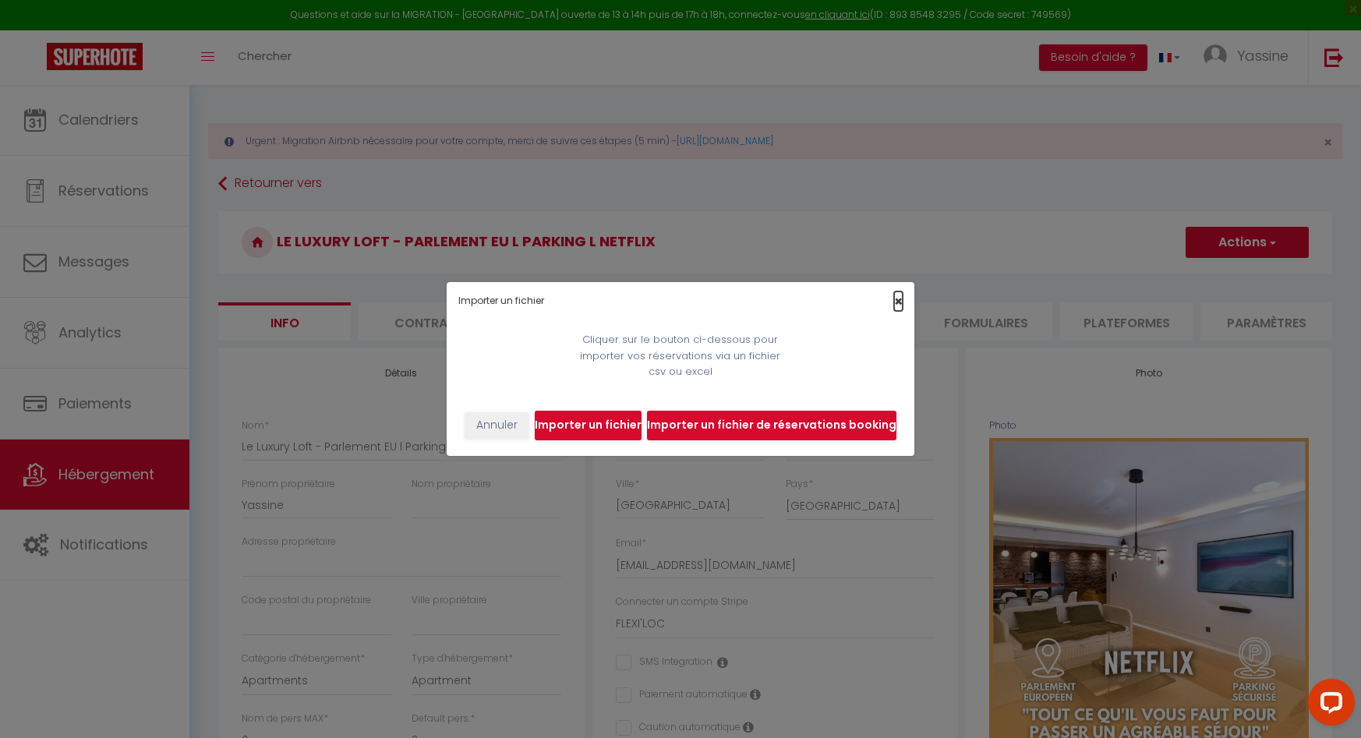
click at [897, 299] on span "×" at bounding box center [898, 301] width 9 height 19
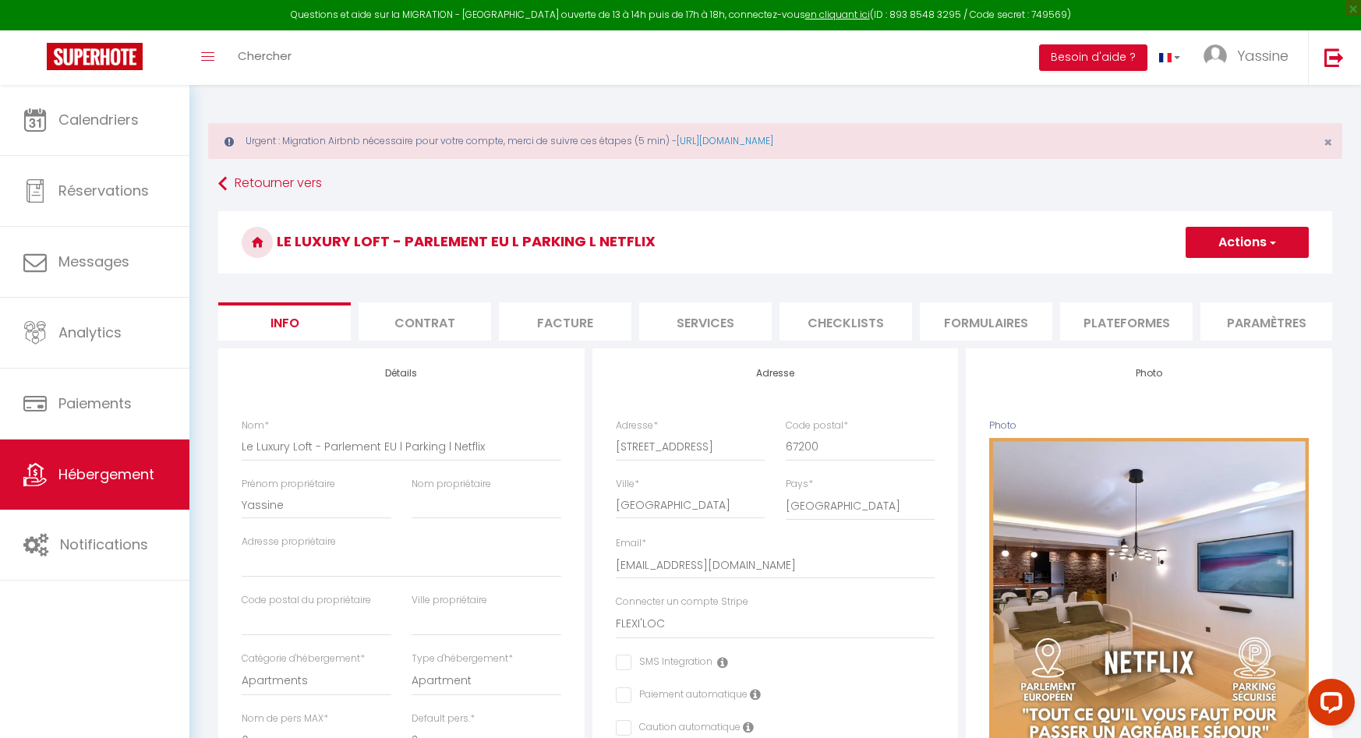
click at [1257, 244] on button "Actions" at bounding box center [1247, 242] width 123 height 31
drag, startPoint x: 1102, startPoint y: 246, endPoint x: 999, endPoint y: 267, distance: 105.0
click at [1102, 246] on h3 "Le Luxury Loft - Parlement EU l Parking l Netflix" at bounding box center [775, 242] width 1114 height 62
click at [996, 316] on li "Plateformes" at bounding box center [1023, 321] width 133 height 38
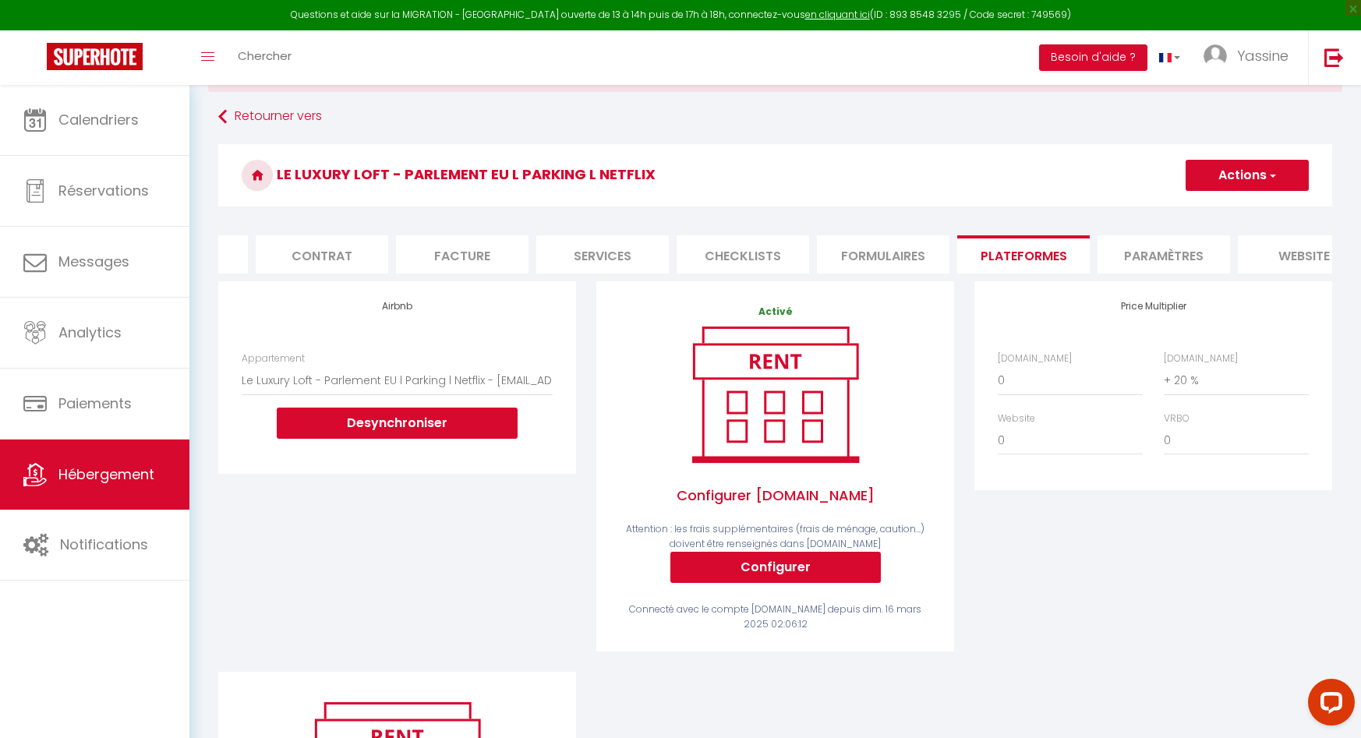
scroll to position [79, 0]
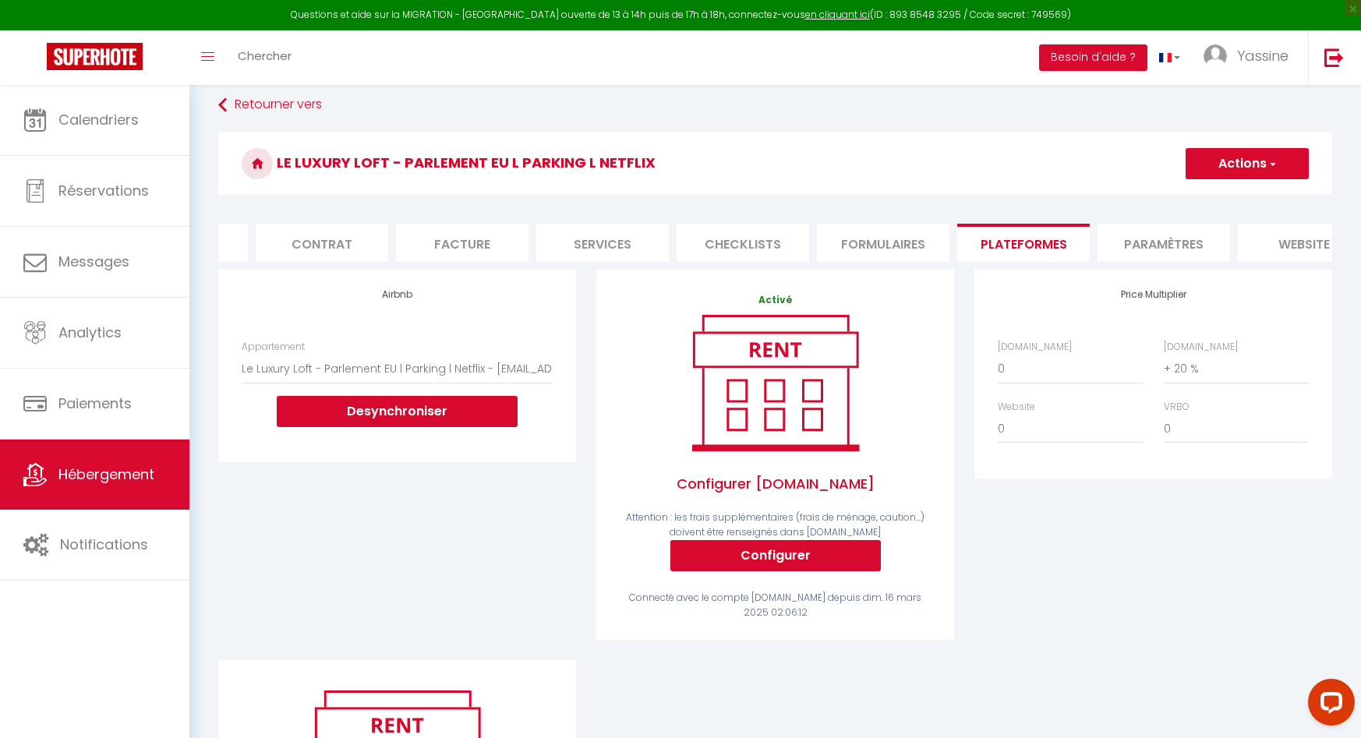
click at [1140, 249] on li "Paramètres" at bounding box center [1164, 243] width 133 height 38
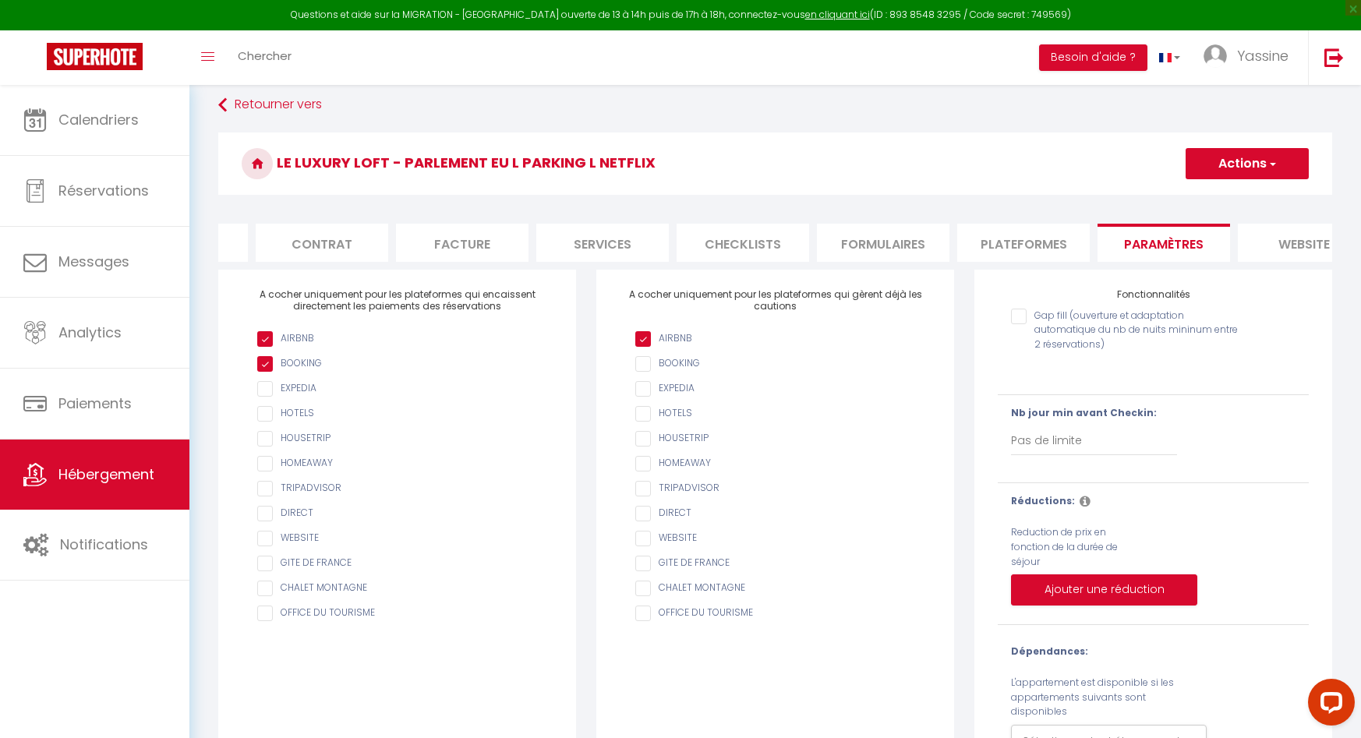
click at [1045, 244] on li "Plateformes" at bounding box center [1023, 243] width 133 height 38
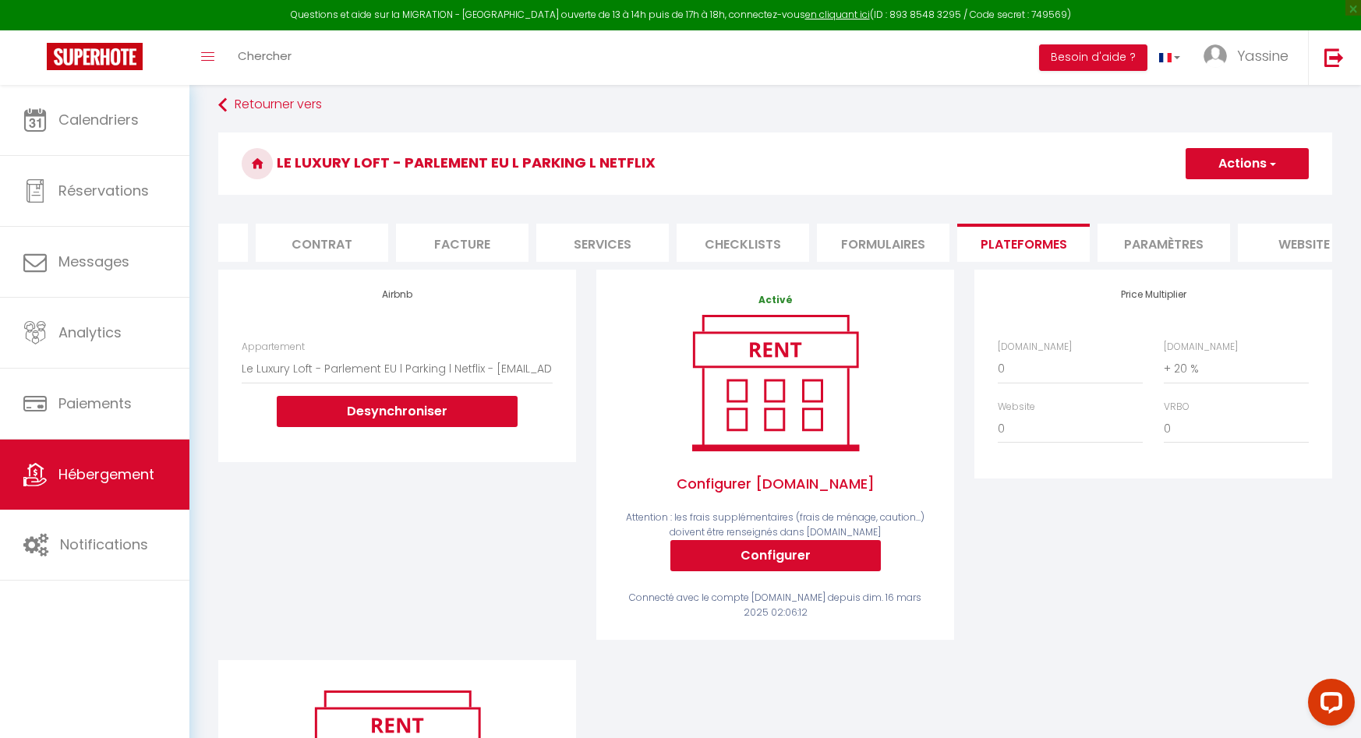
checkbox input "true"
checkbox input "false"
click at [883, 243] on li "Formulaires" at bounding box center [883, 243] width 133 height 38
checkbox input "true"
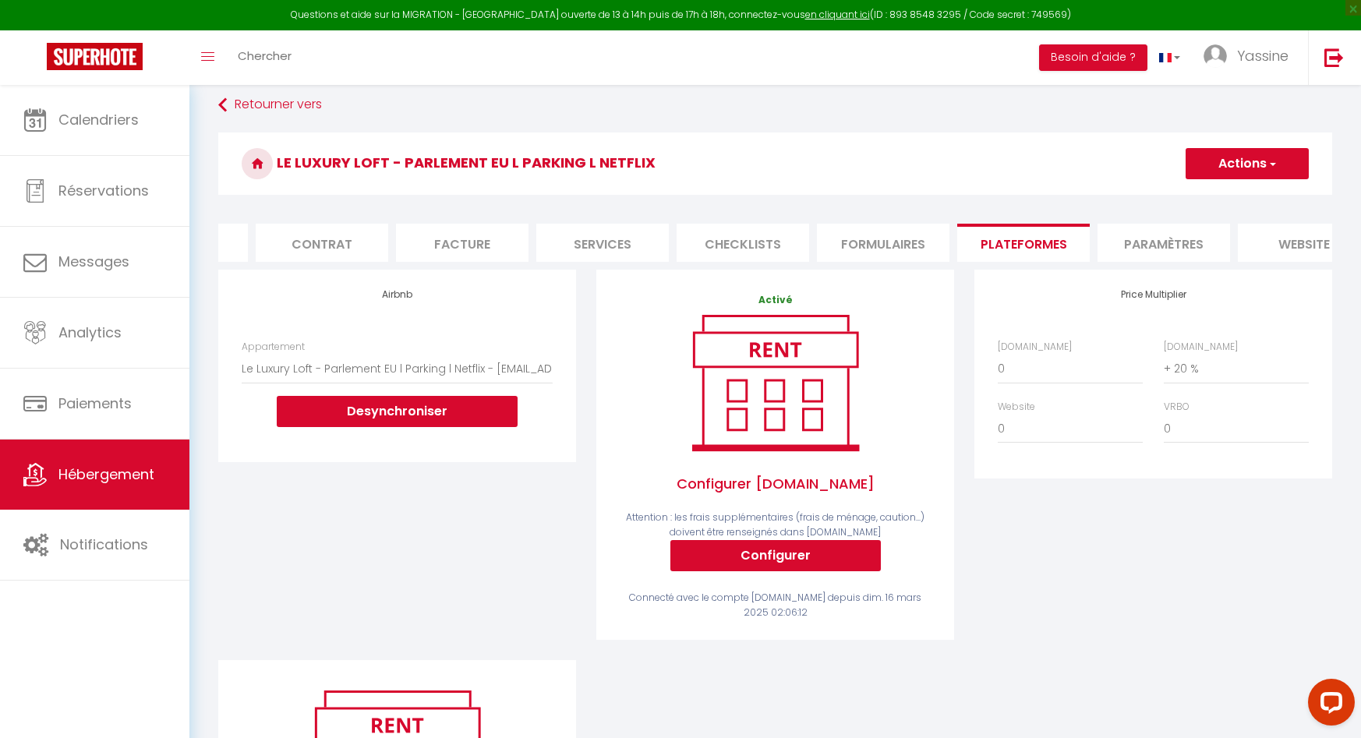
checkbox input "true"
checkbox input "false"
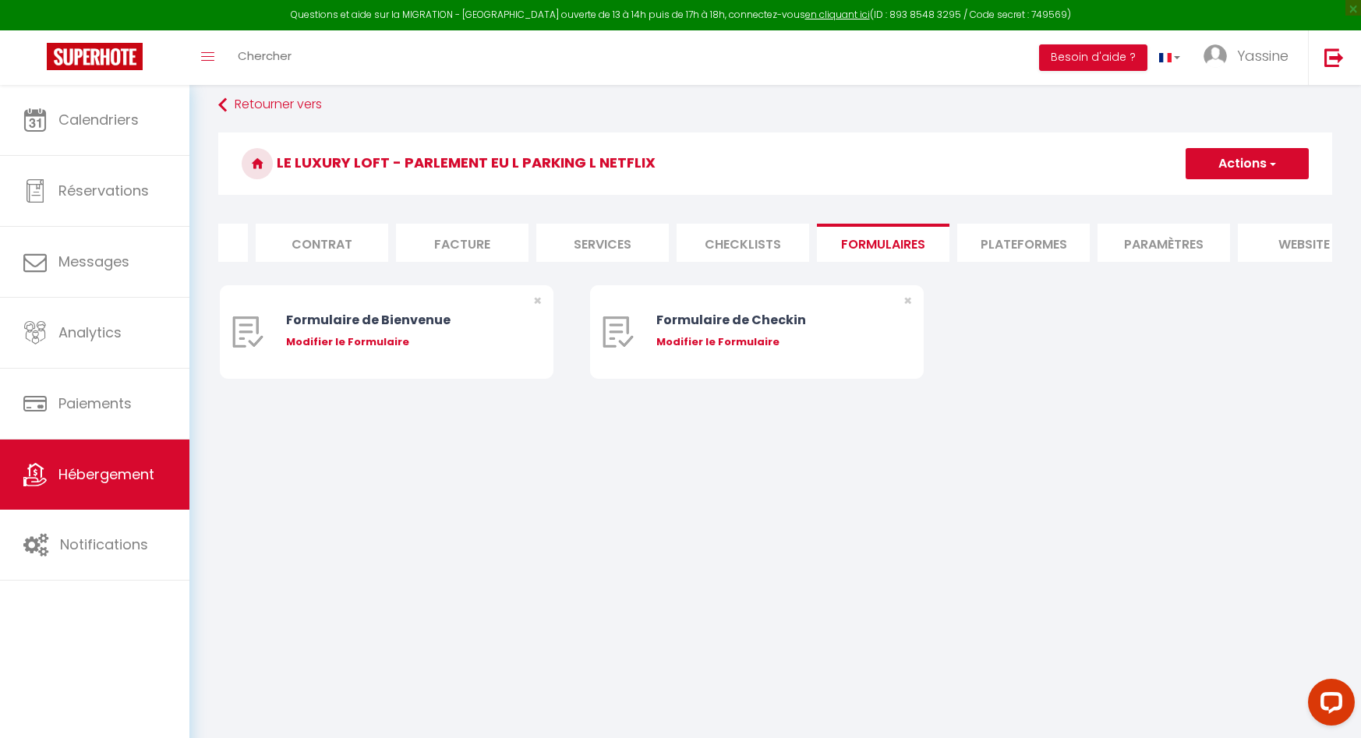
click at [671, 244] on ul "Info Contrat Facture Services Checklists Formulaires Plateformes Paramètres web…" at bounding box center [775, 243] width 1114 height 38
click at [686, 242] on li "Checklists" at bounding box center [743, 243] width 133 height 38
checkbox input "true"
checkbox input "false"
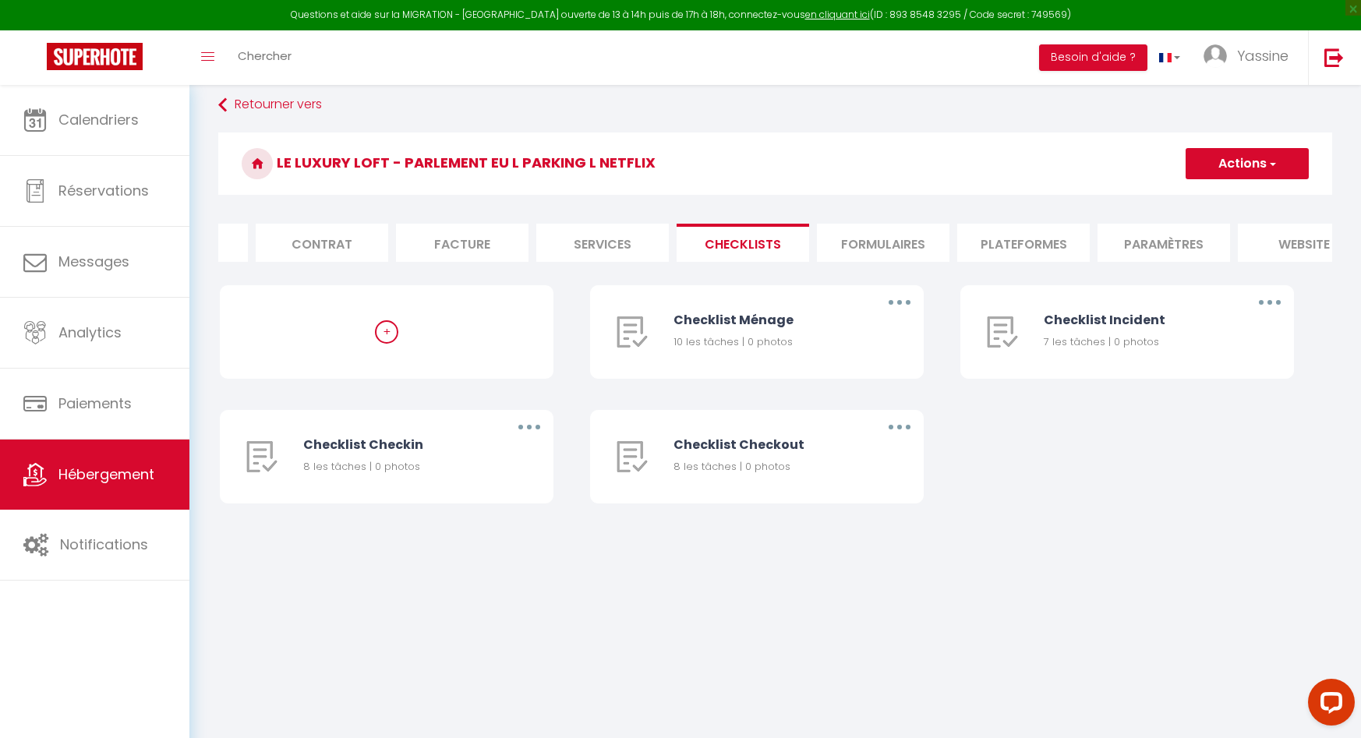
click at [539, 242] on li "Services" at bounding box center [602, 243] width 133 height 38
checkbox input "true"
checkbox input "false"
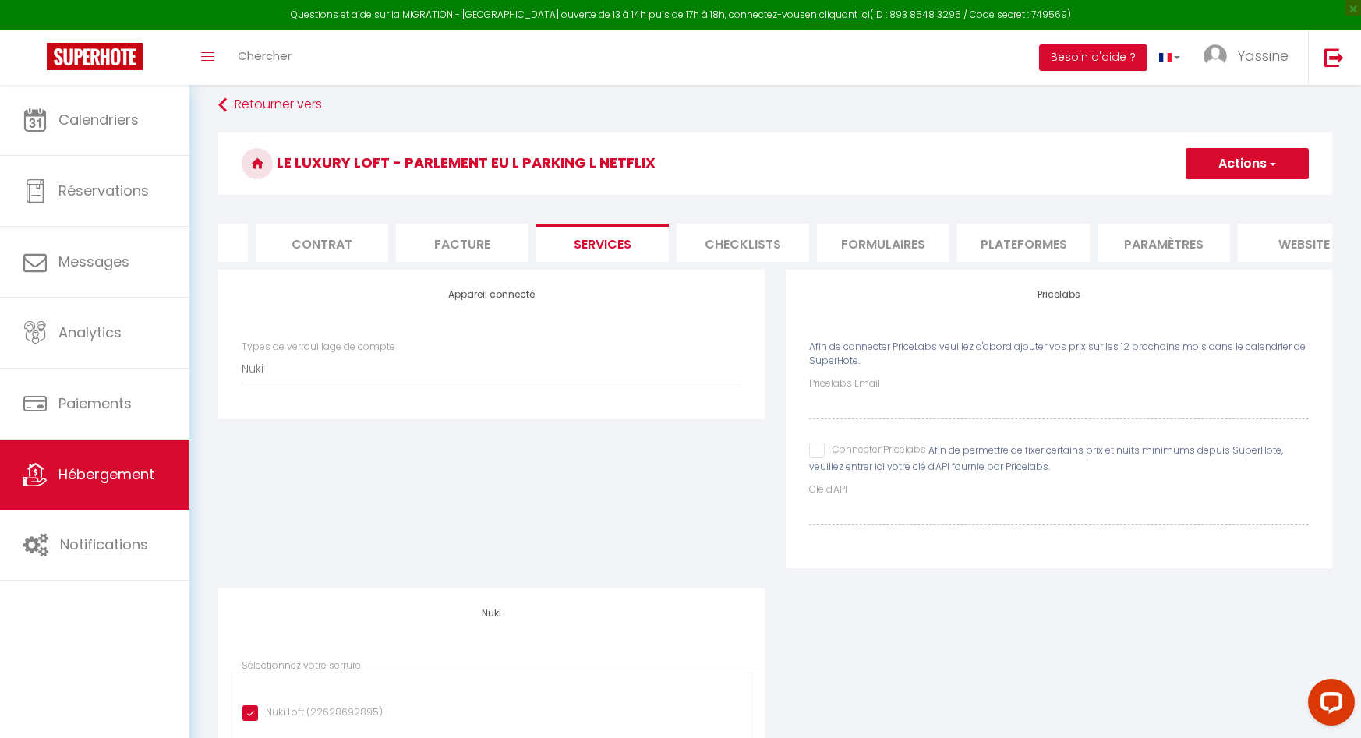
click at [416, 245] on li "Facture" at bounding box center [462, 243] width 133 height 38
select select
checkbox input "false"
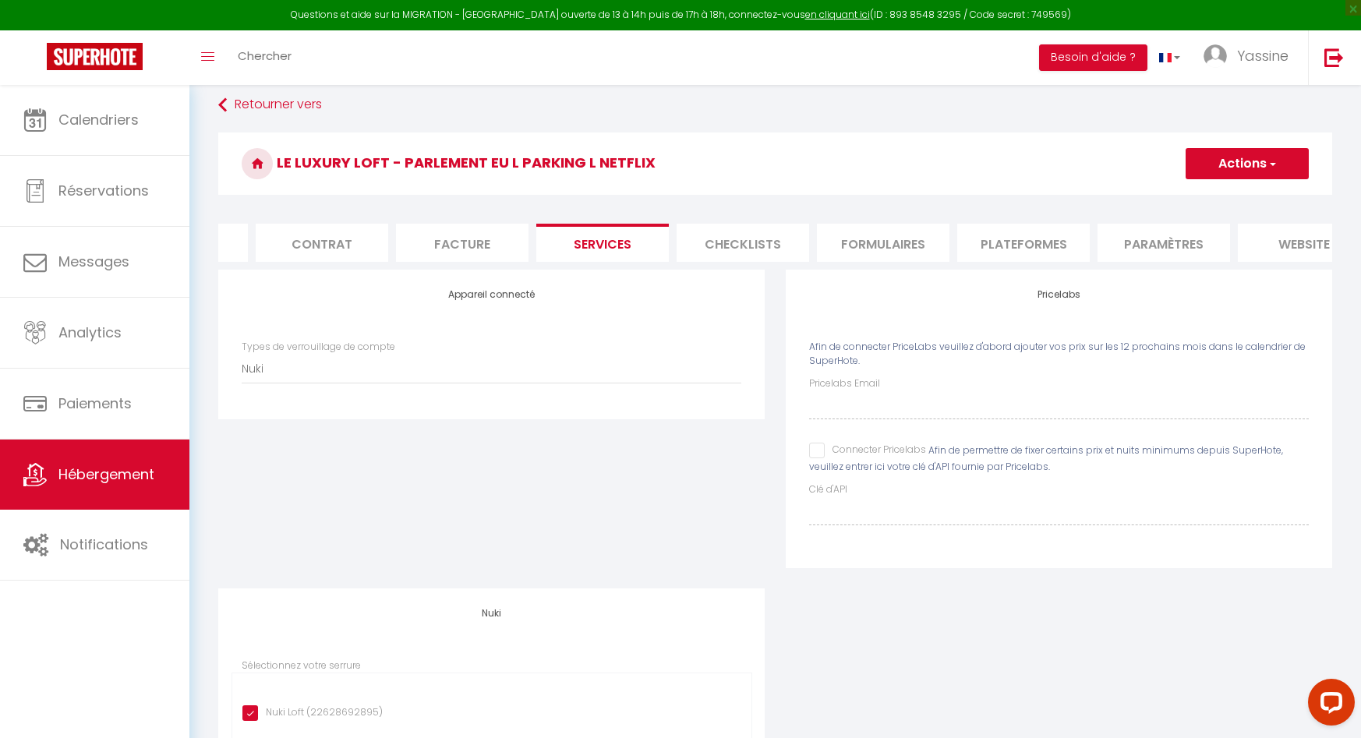
checkbox input "false"
select select
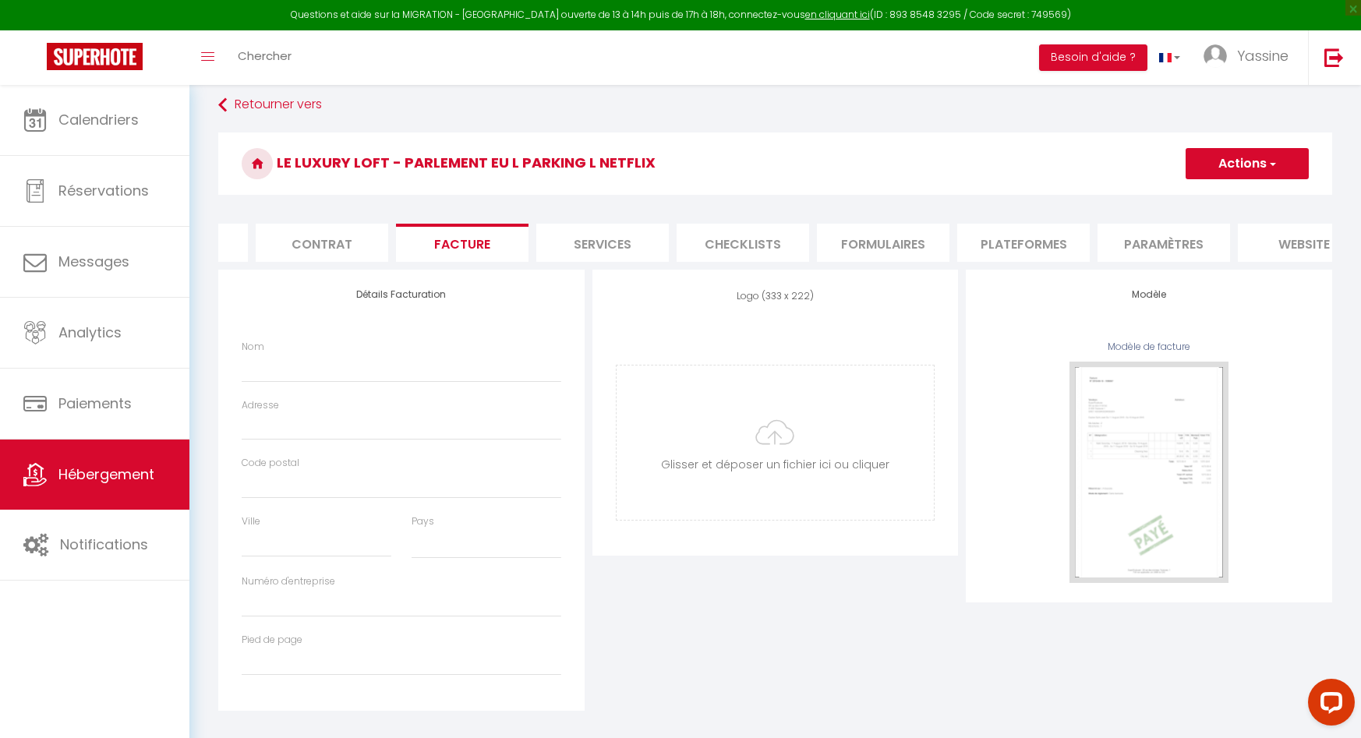
click at [343, 239] on li "Contrat" at bounding box center [322, 243] width 133 height 38
select select
checkbox input "false"
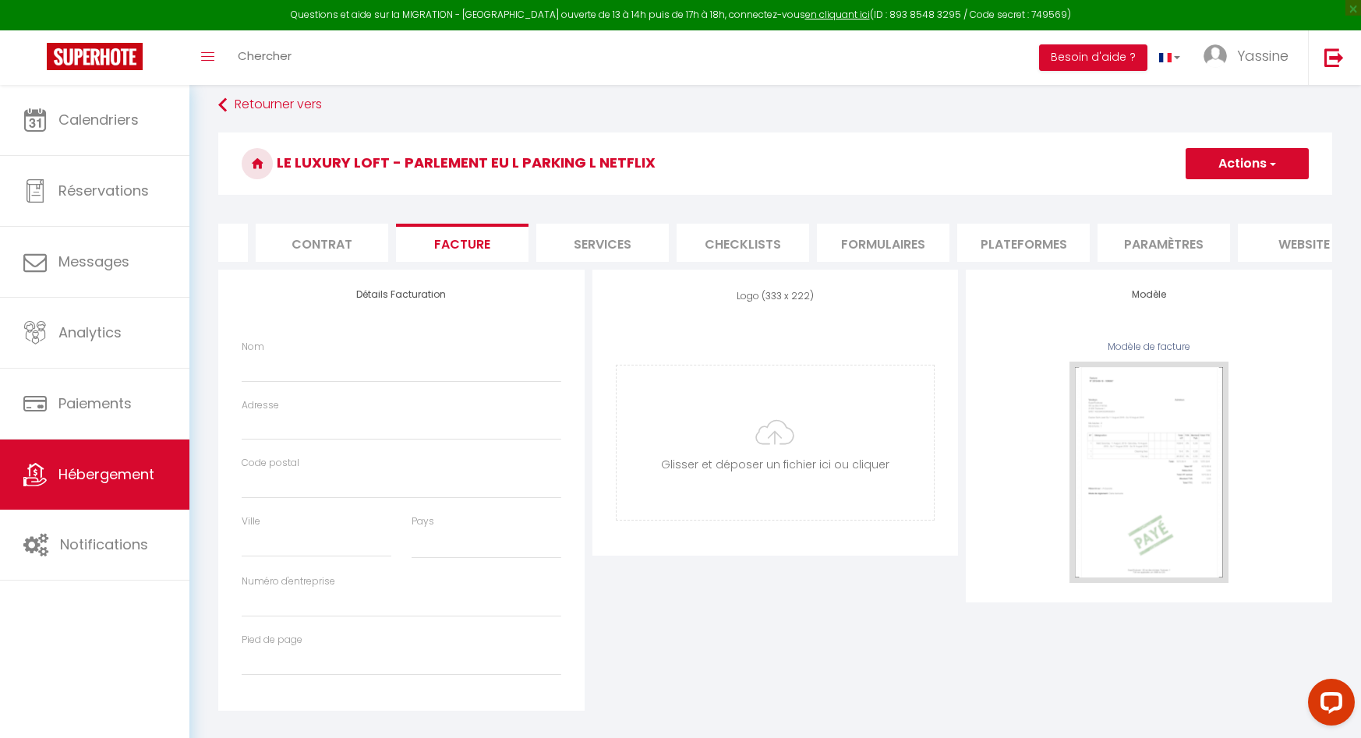
checkbox input "false"
select select
checkbox input "false"
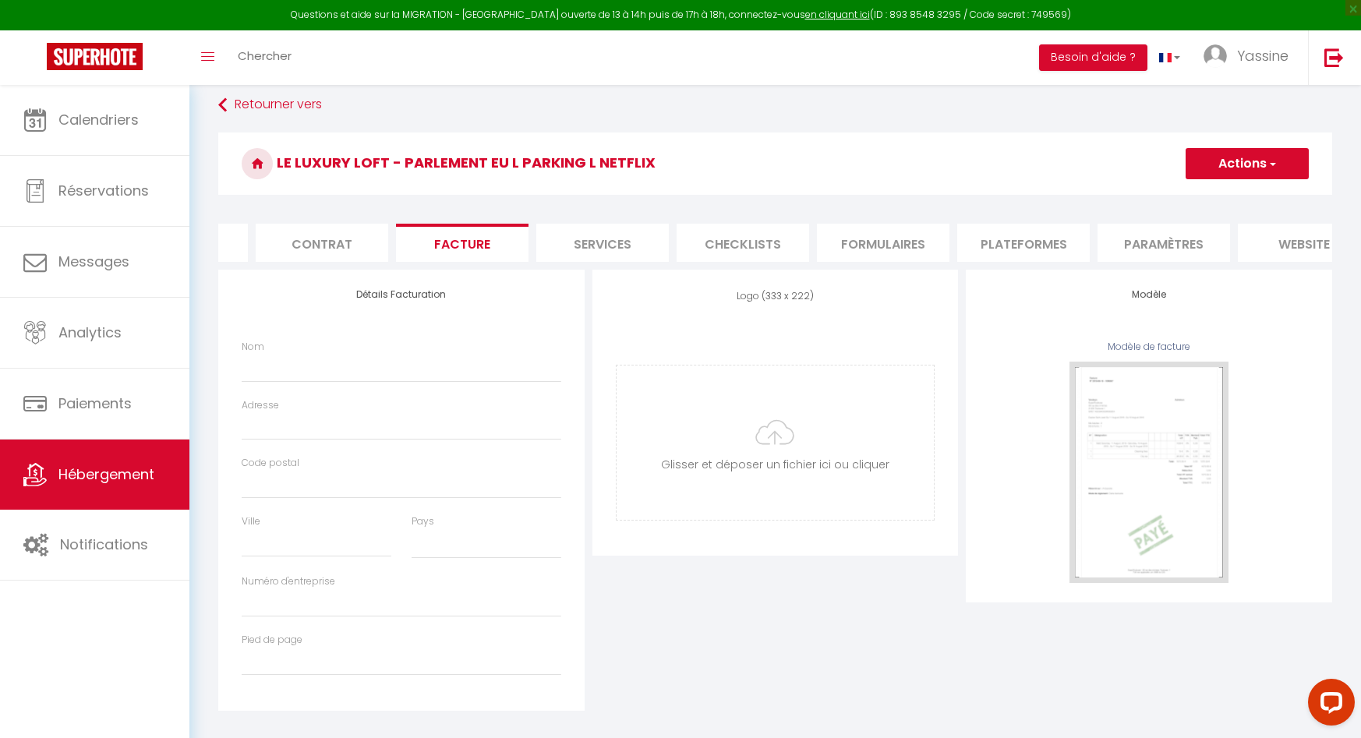
checkbox input "false"
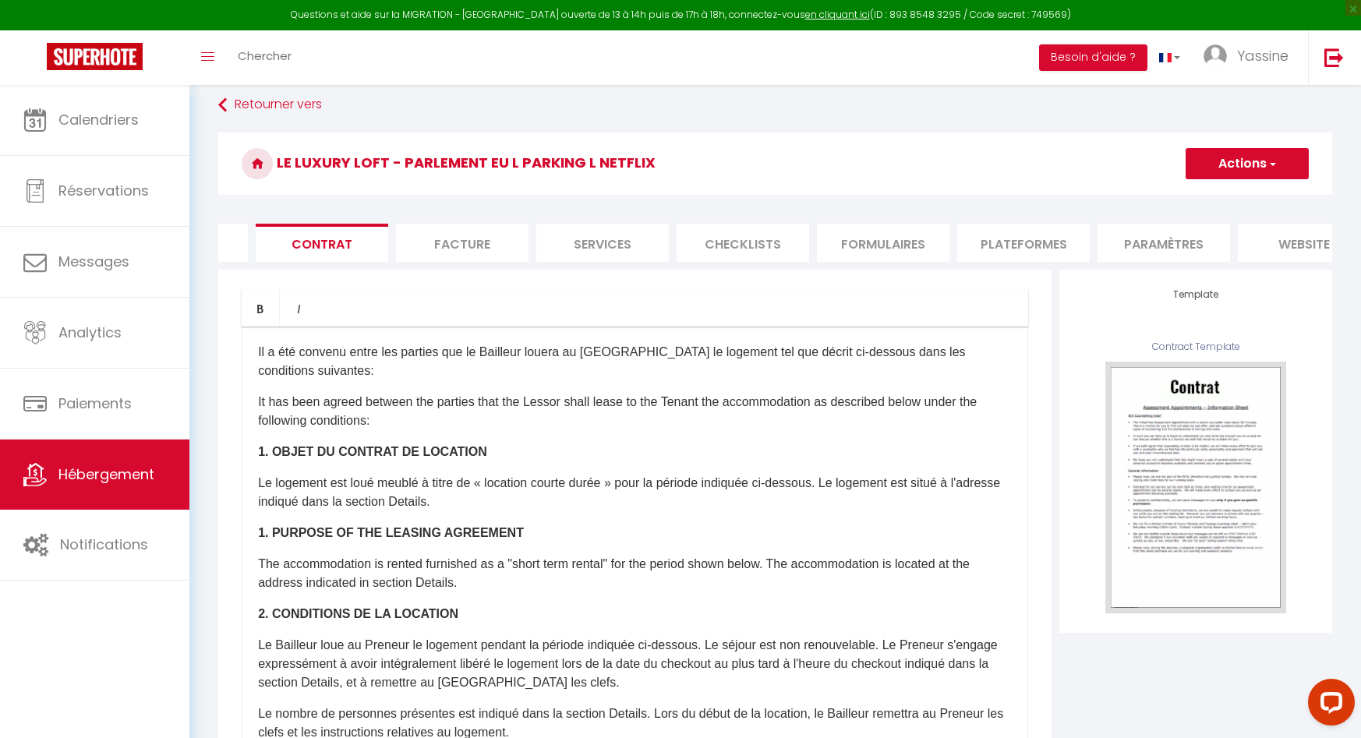
select select
checkbox input "false"
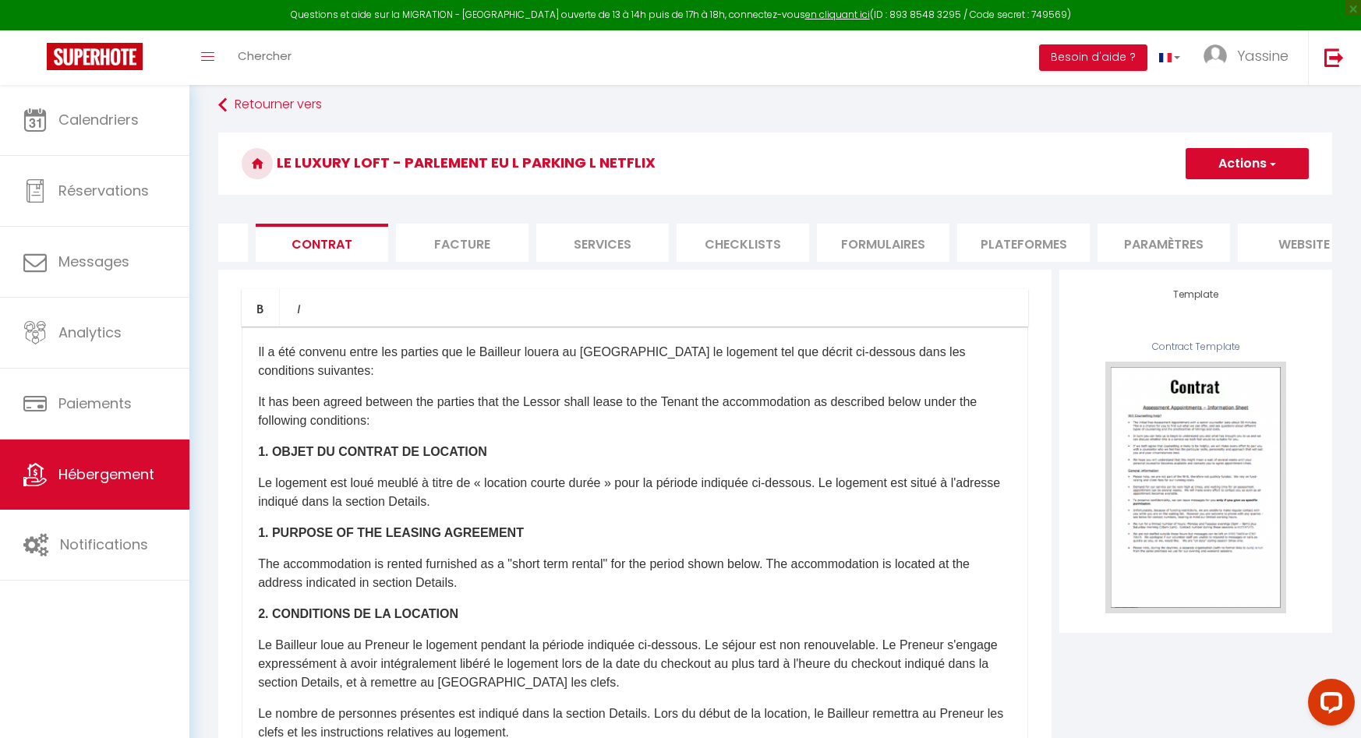
select select
checkbox input "false"
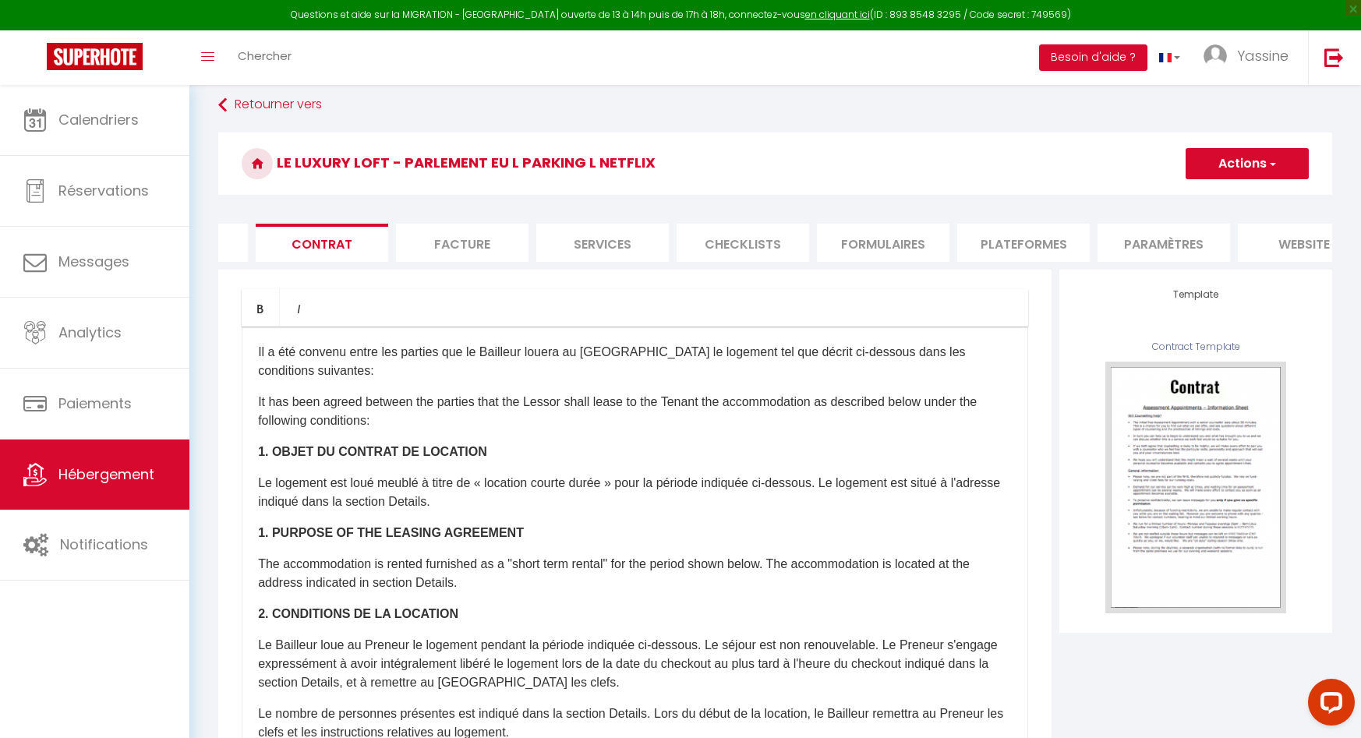
select select
checkbox input "false"
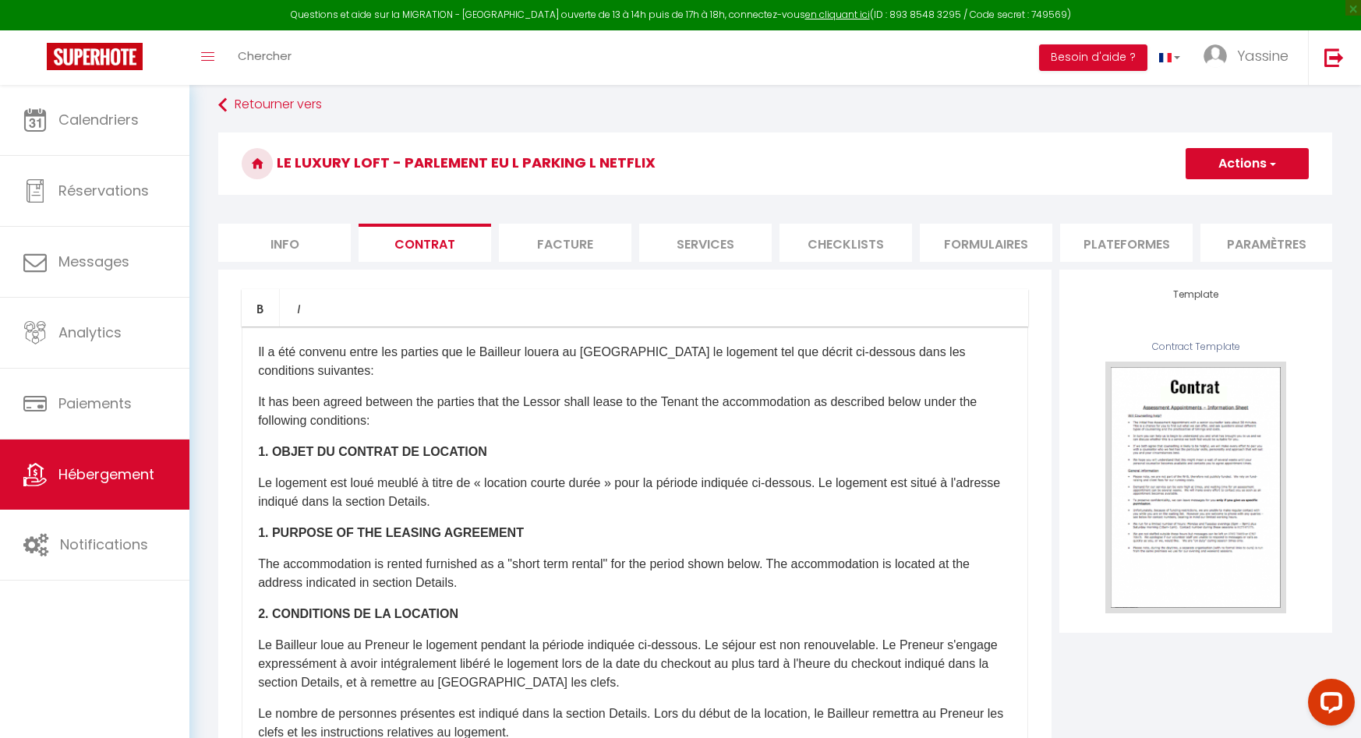
click at [327, 241] on li "Info" at bounding box center [284, 243] width 133 height 38
select select
checkbox input "false"
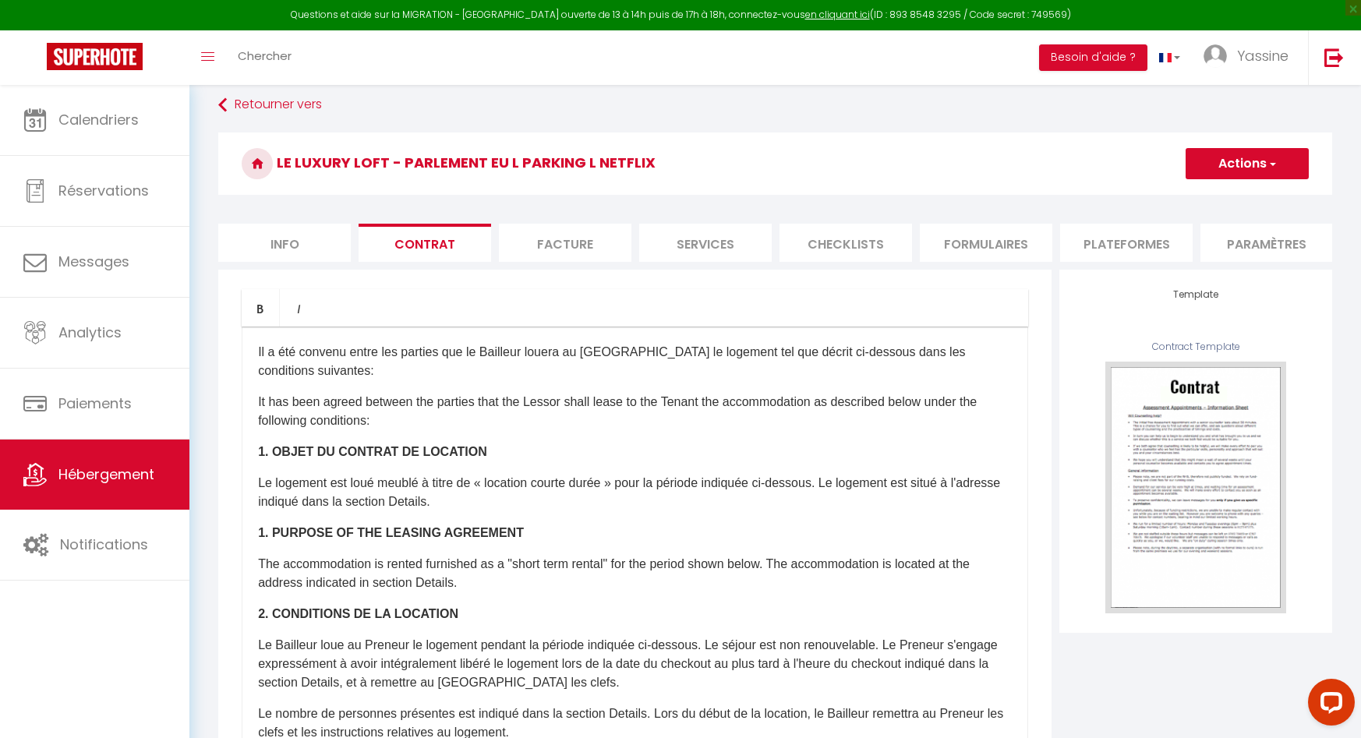
checkbox input "false"
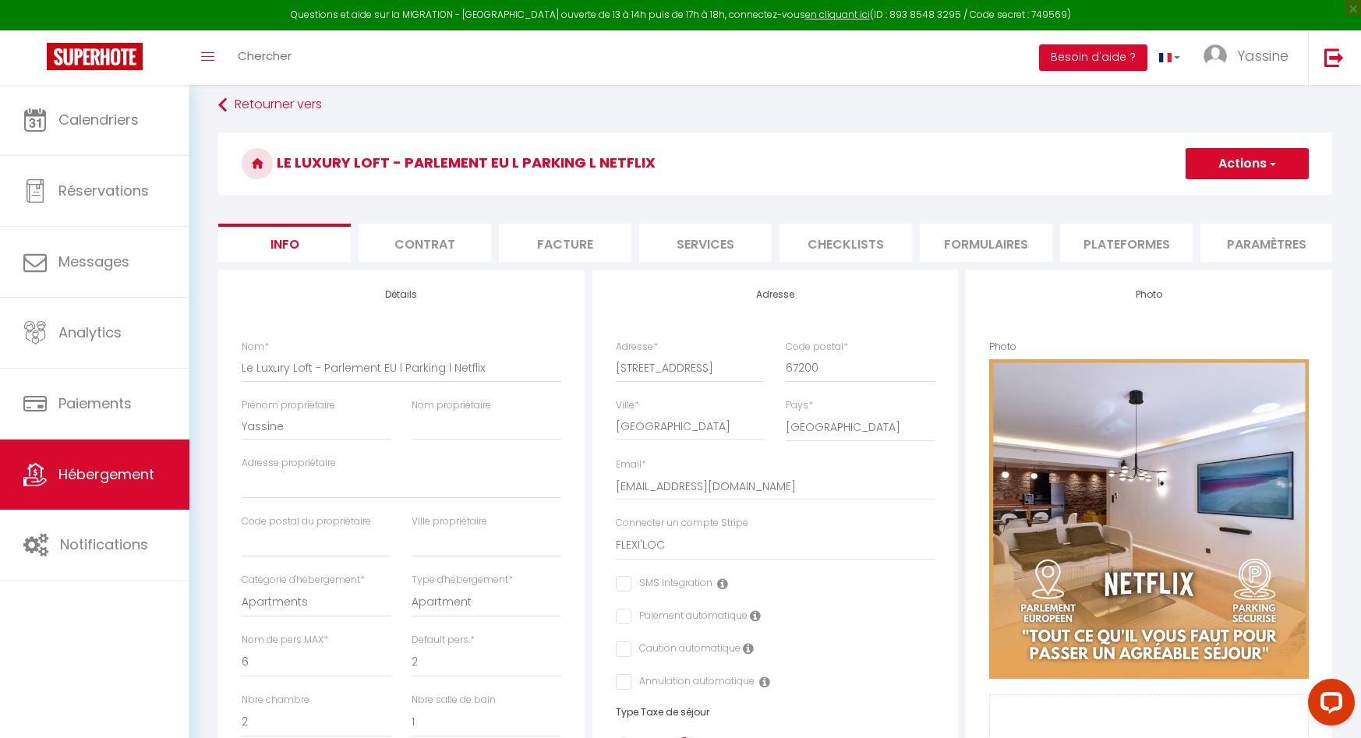
click at [1284, 166] on button "Actions" at bounding box center [1247, 163] width 123 height 31
click at [1264, 164] on button "Actions" at bounding box center [1247, 163] width 123 height 31
click at [1209, 262] on link "Importer les réservations" at bounding box center [1224, 259] width 167 height 20
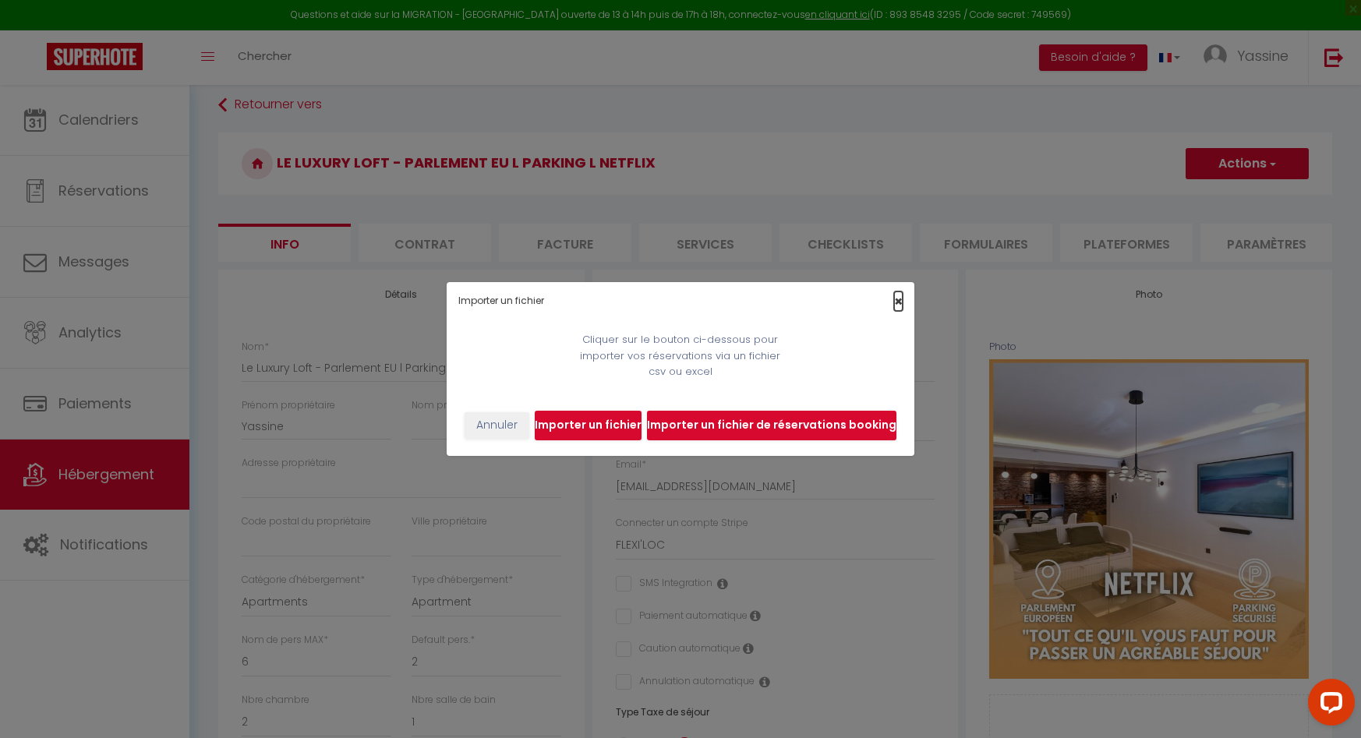
drag, startPoint x: 900, startPoint y: 299, endPoint x: 840, endPoint y: 298, distance: 60.0
click at [900, 299] on span "×" at bounding box center [898, 301] width 9 height 19
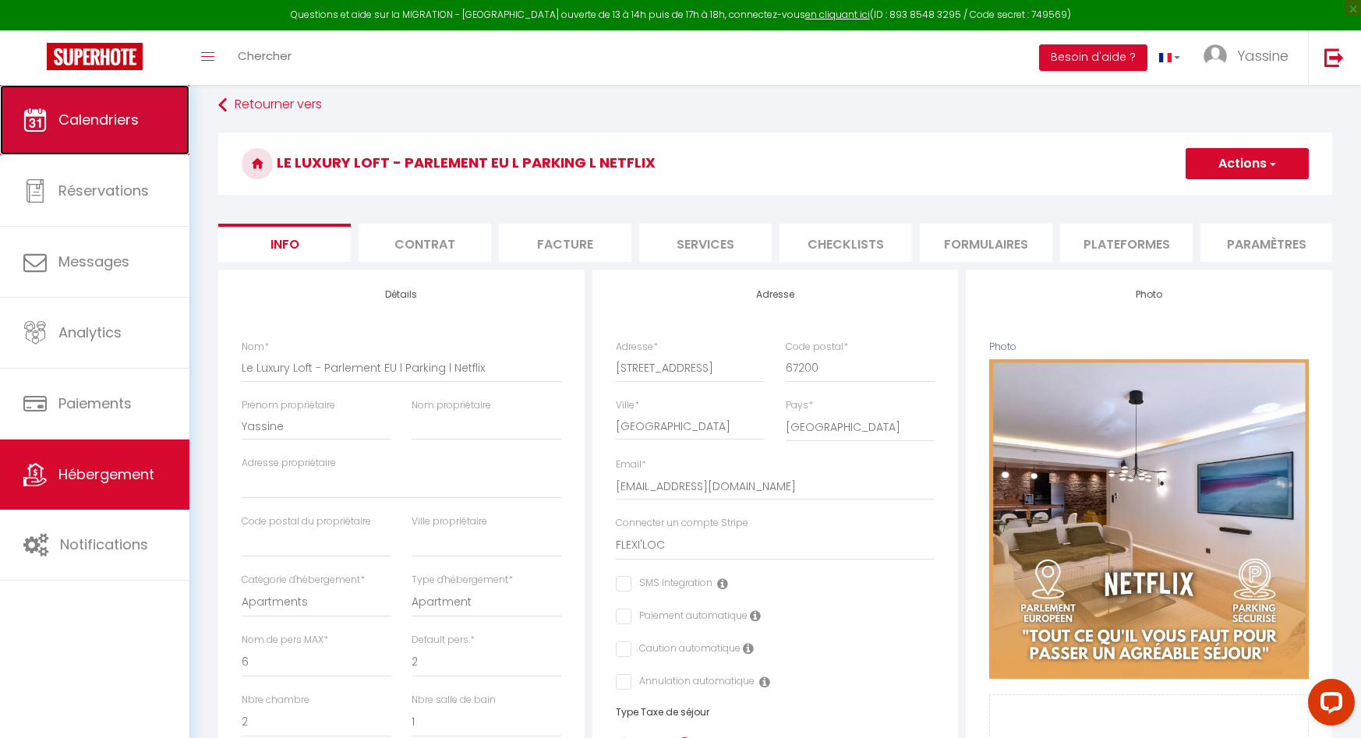
click at [122, 118] on span "Calendriers" at bounding box center [98, 119] width 80 height 19
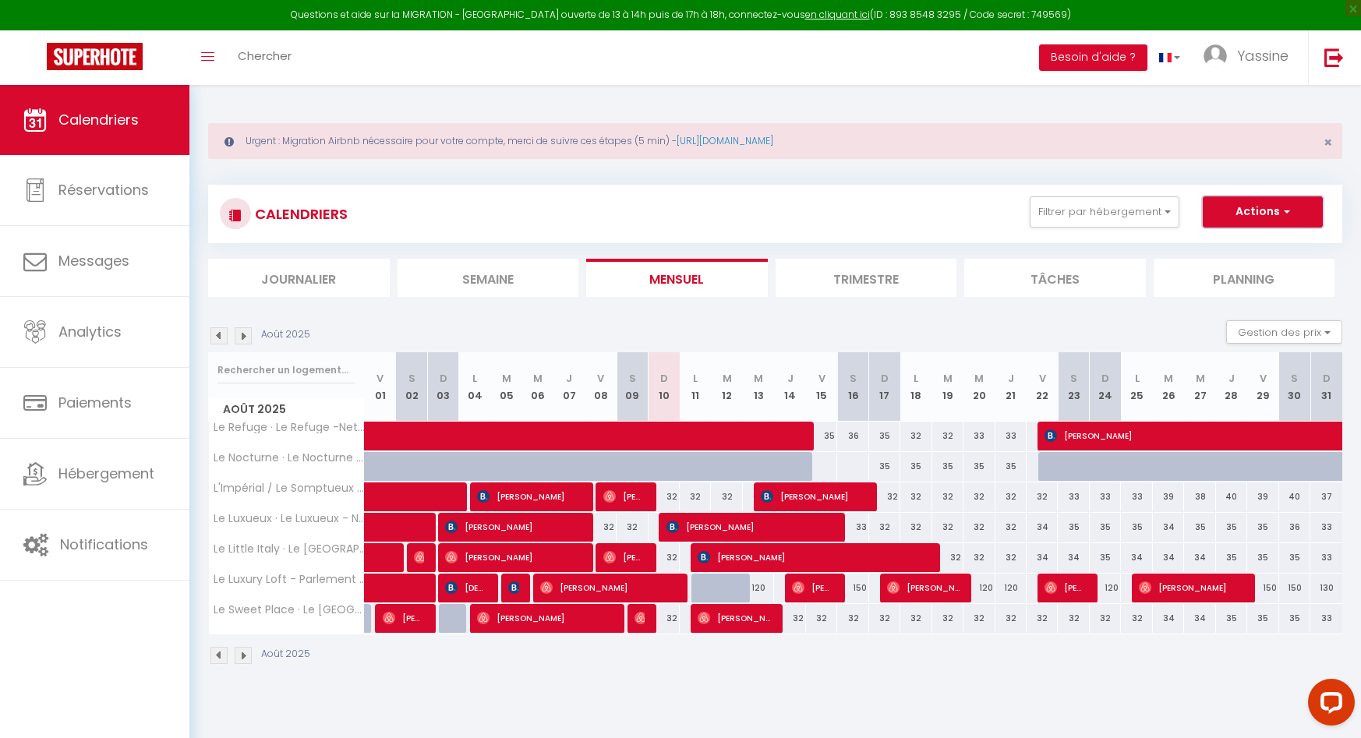
click at [1296, 199] on button "Actions" at bounding box center [1263, 211] width 120 height 31
click at [1168, 178] on div "CALENDRIERS Filtrer par hébergement Le Refuge / Le Nocturne Le Refuge · Le Refu…" at bounding box center [775, 425] width 1134 height 511
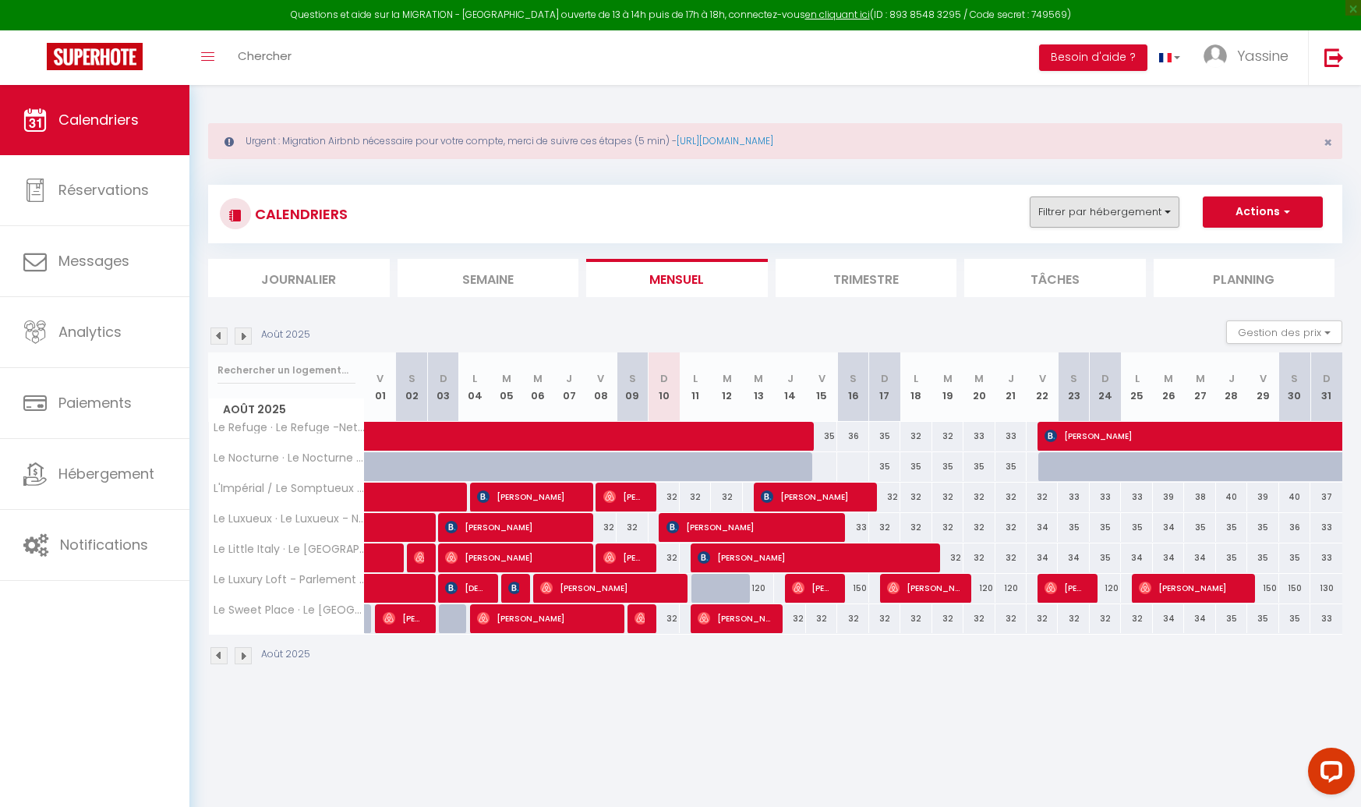
drag, startPoint x: 1082, startPoint y: 193, endPoint x: 1084, endPoint y: 202, distance: 8.9
click at [1082, 193] on div "CALENDRIERS Filtrer par hébergement Le Refuge / Le Nocturne Le Refuge · Le Refu…" at bounding box center [775, 214] width 1134 height 58
drag, startPoint x: 1084, startPoint y: 204, endPoint x: 1084, endPoint y: 215, distance: 10.9
click at [1084, 204] on button "Filtrer par hébergement" at bounding box center [1105, 211] width 150 height 31
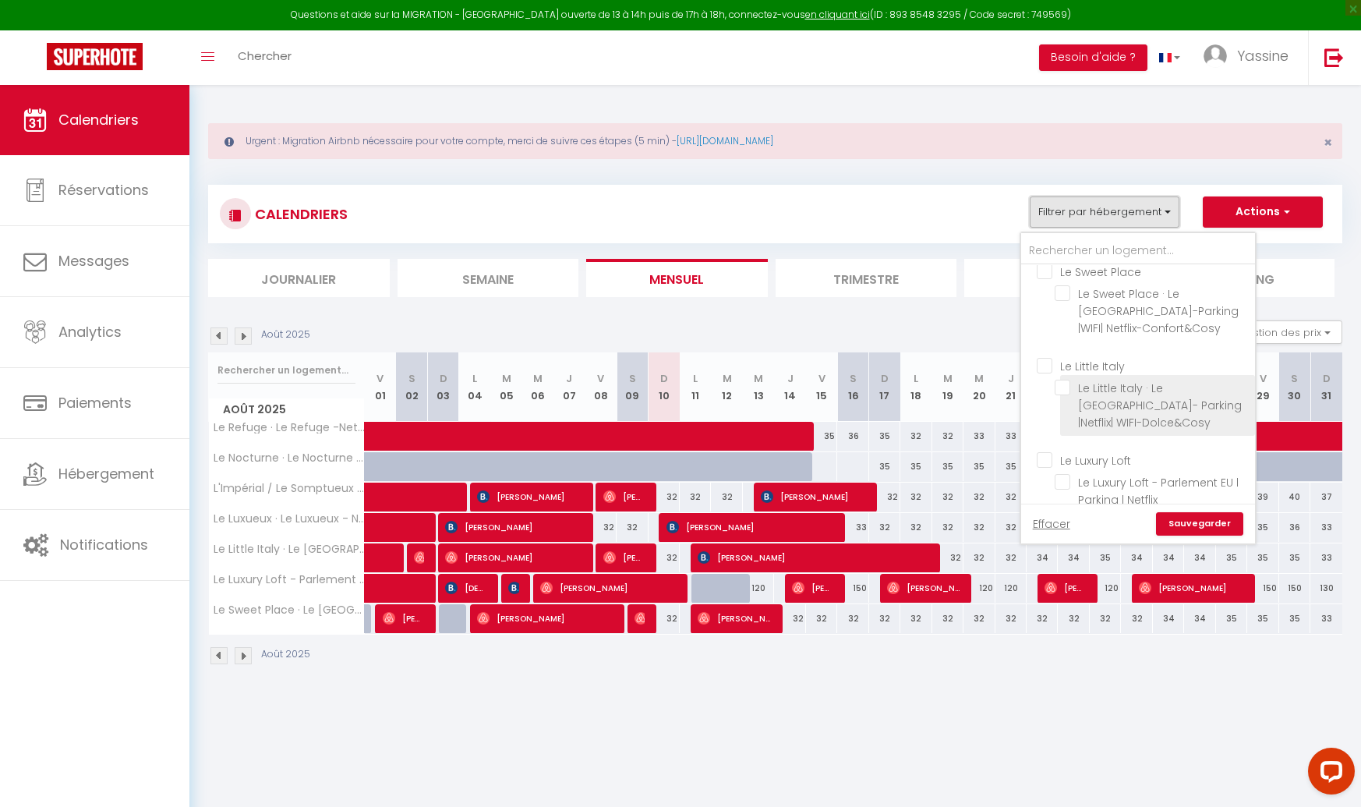
scroll to position [3, 0]
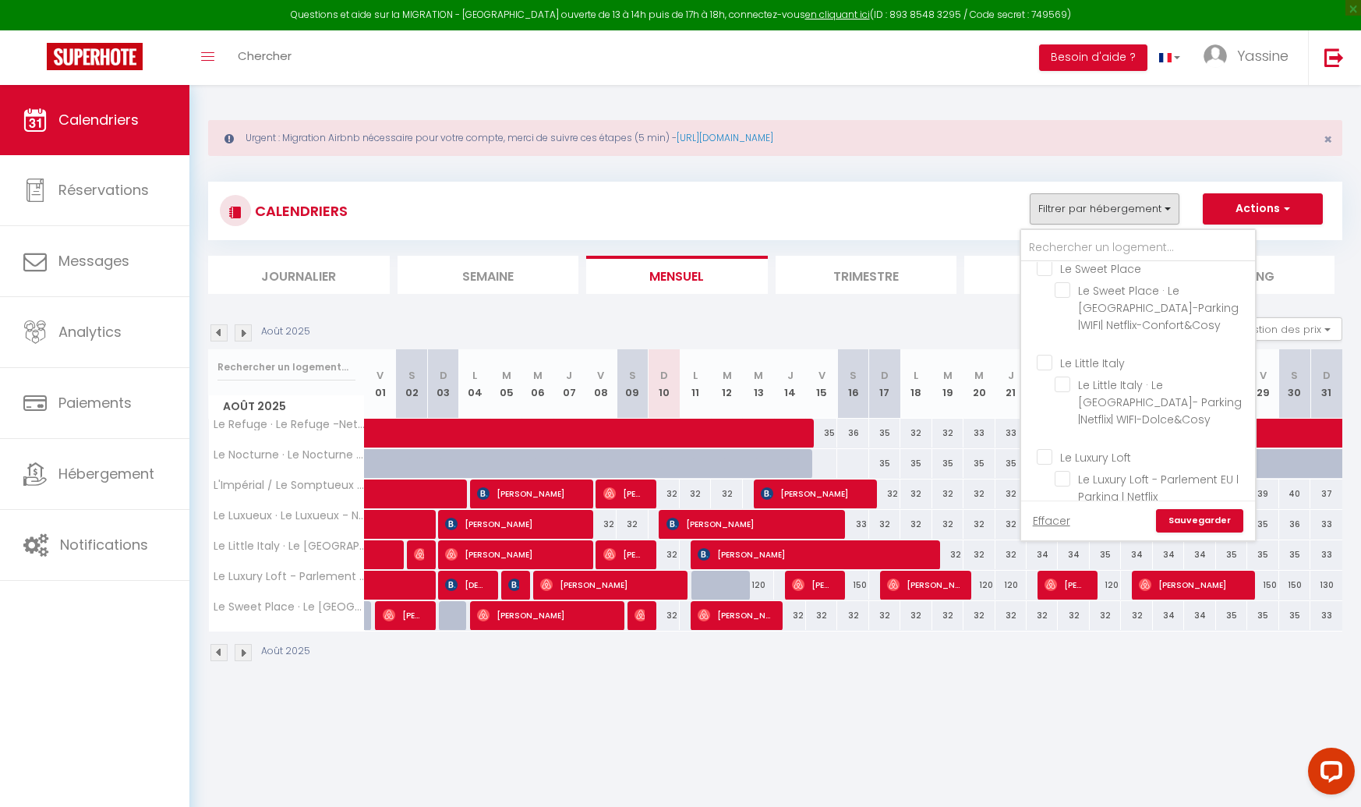
click at [1055, 448] on input "Le Luxury Loft" at bounding box center [1154, 456] width 234 height 16
checkbox input "true"
checkbox input "false"
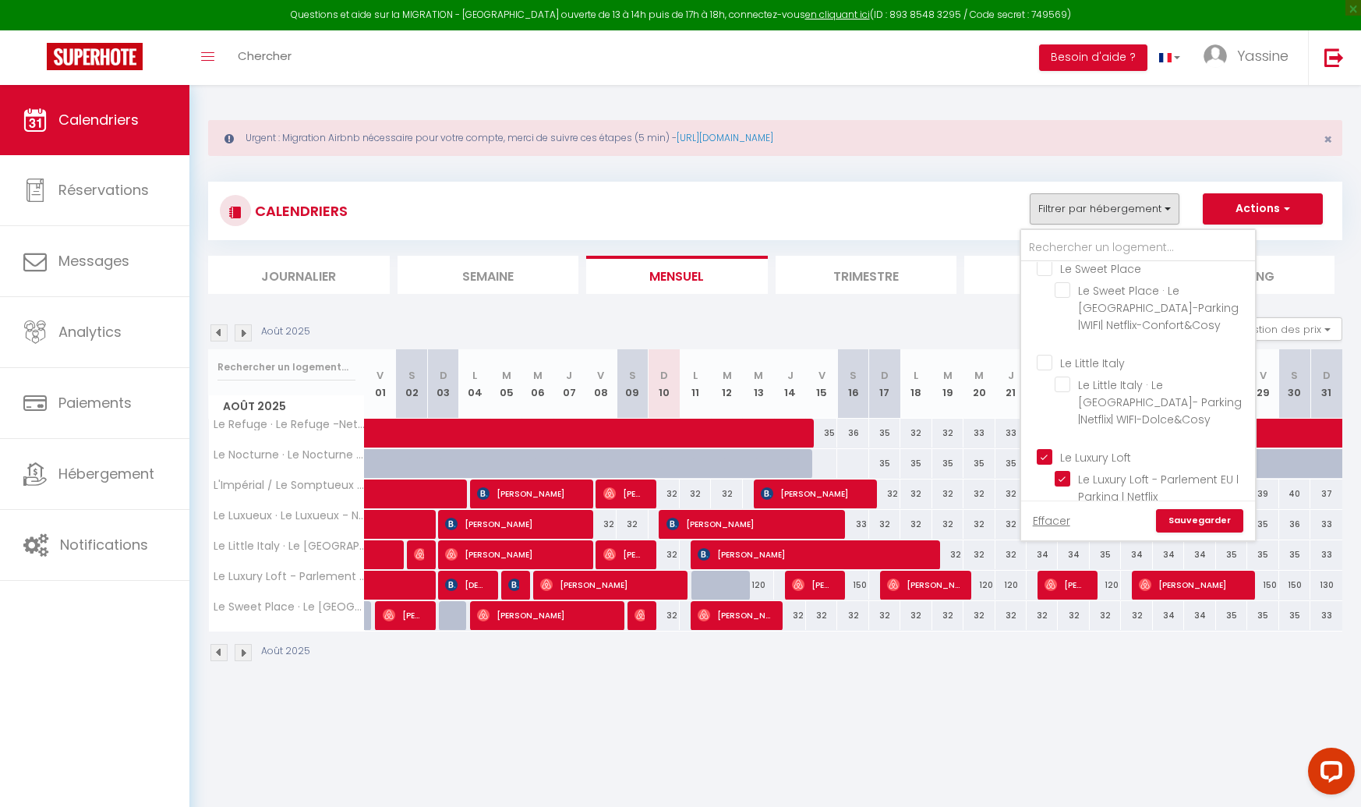
checkbox input "false"
checkbox input "true"
click at [1190, 521] on link "Sauvegarder" at bounding box center [1199, 520] width 87 height 23
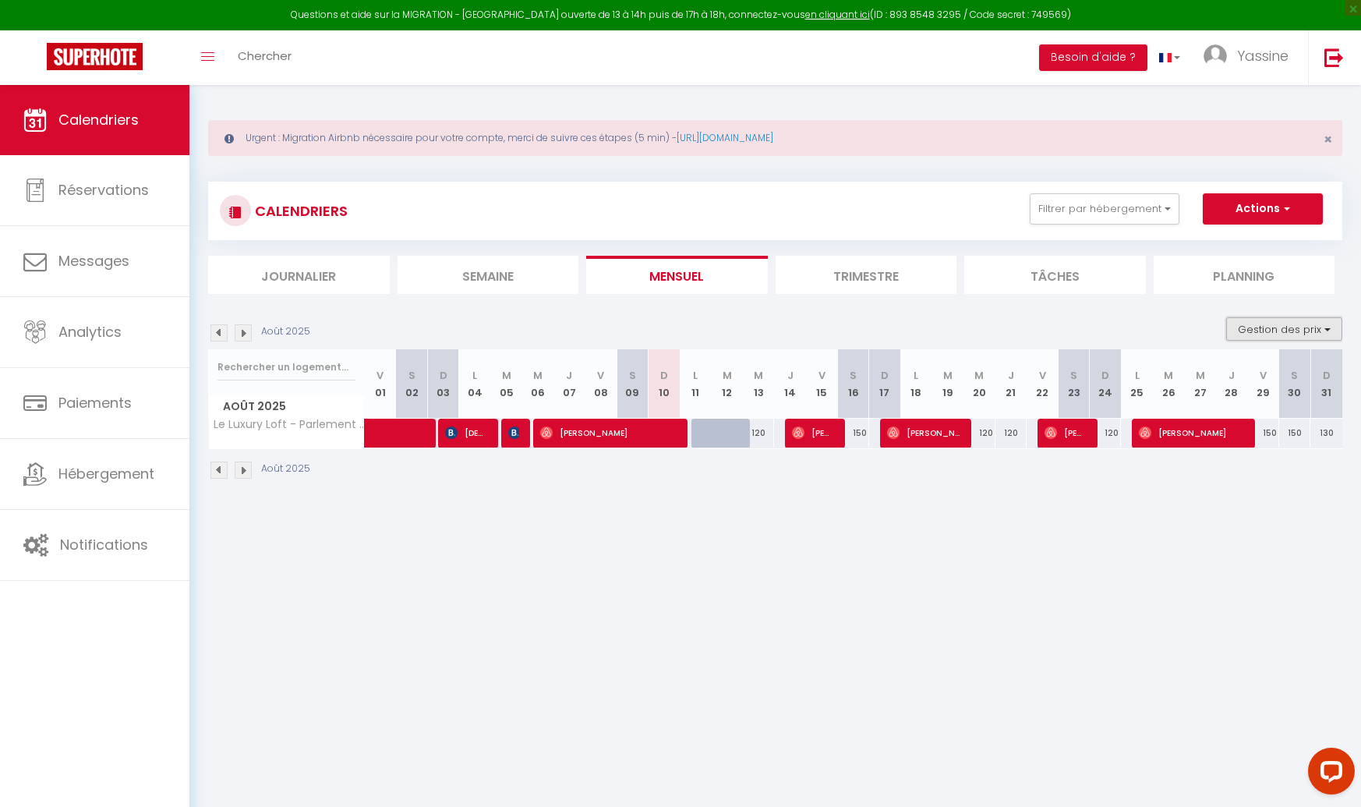
click at [1248, 327] on button "Gestion des prix" at bounding box center [1284, 328] width 116 height 23
click at [1225, 377] on input "Nb Nuits minimum" at bounding box center [1271, 378] width 140 height 16
checkbox input "true"
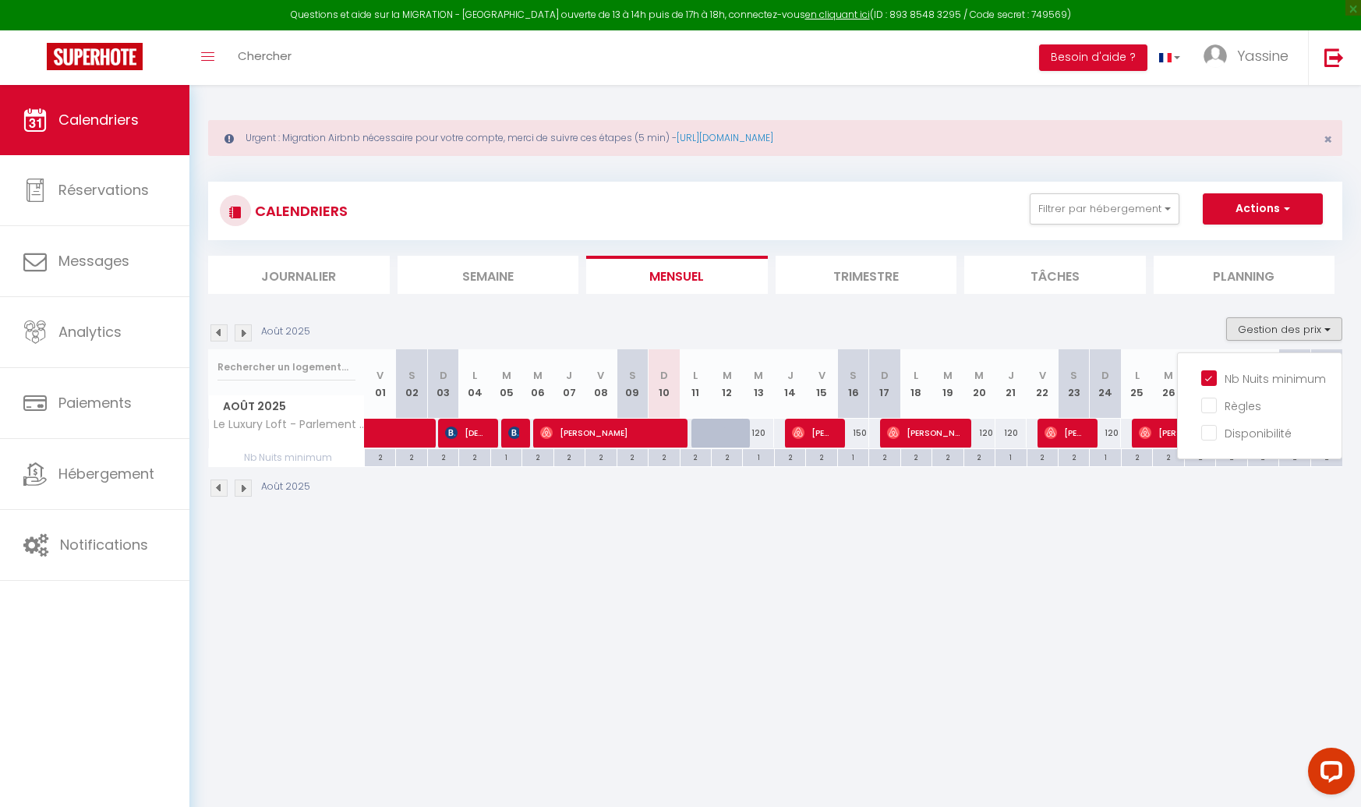
click at [1046, 285] on li "Tâches" at bounding box center [1055, 275] width 182 height 38
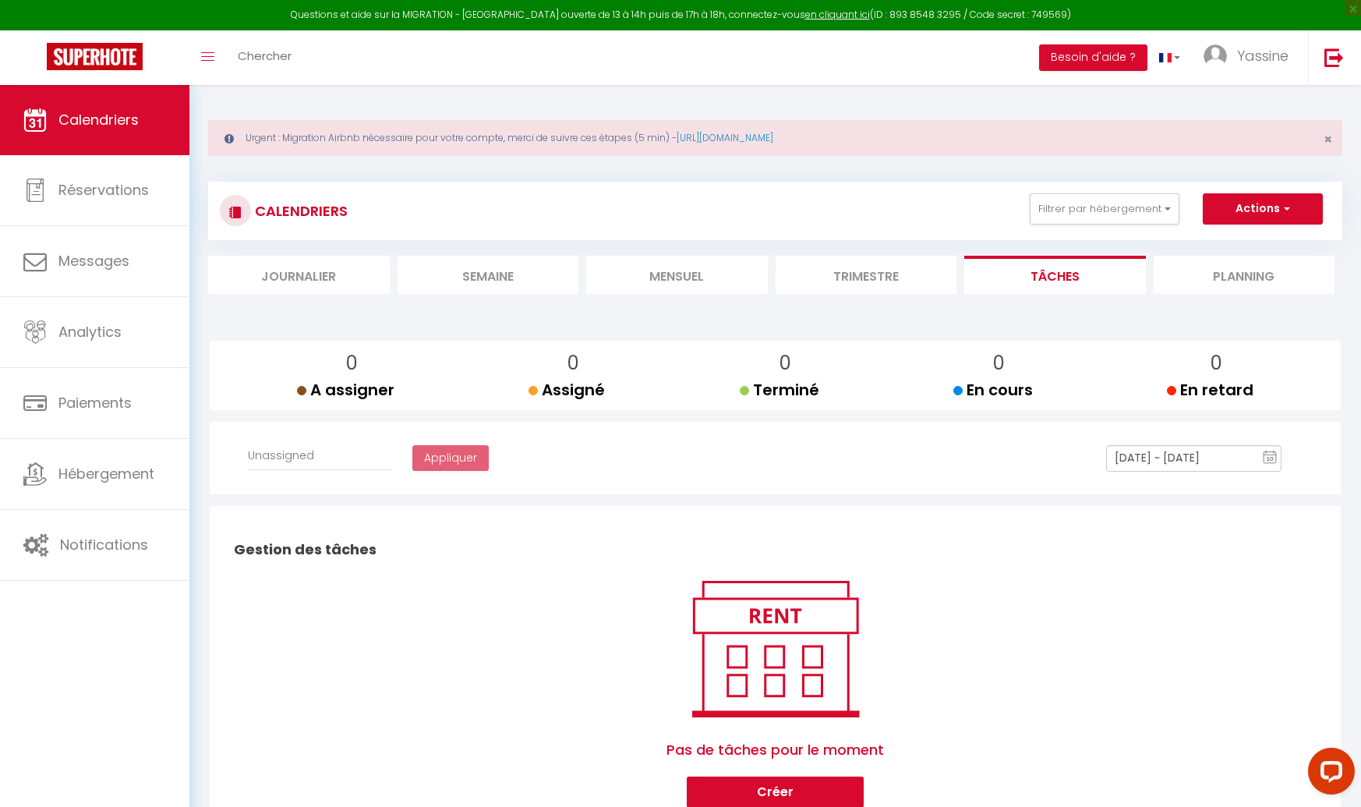
select select
drag, startPoint x: 302, startPoint y: 275, endPoint x: 320, endPoint y: 276, distance: 17.9
click at [309, 274] on li "Journalier" at bounding box center [299, 275] width 182 height 38
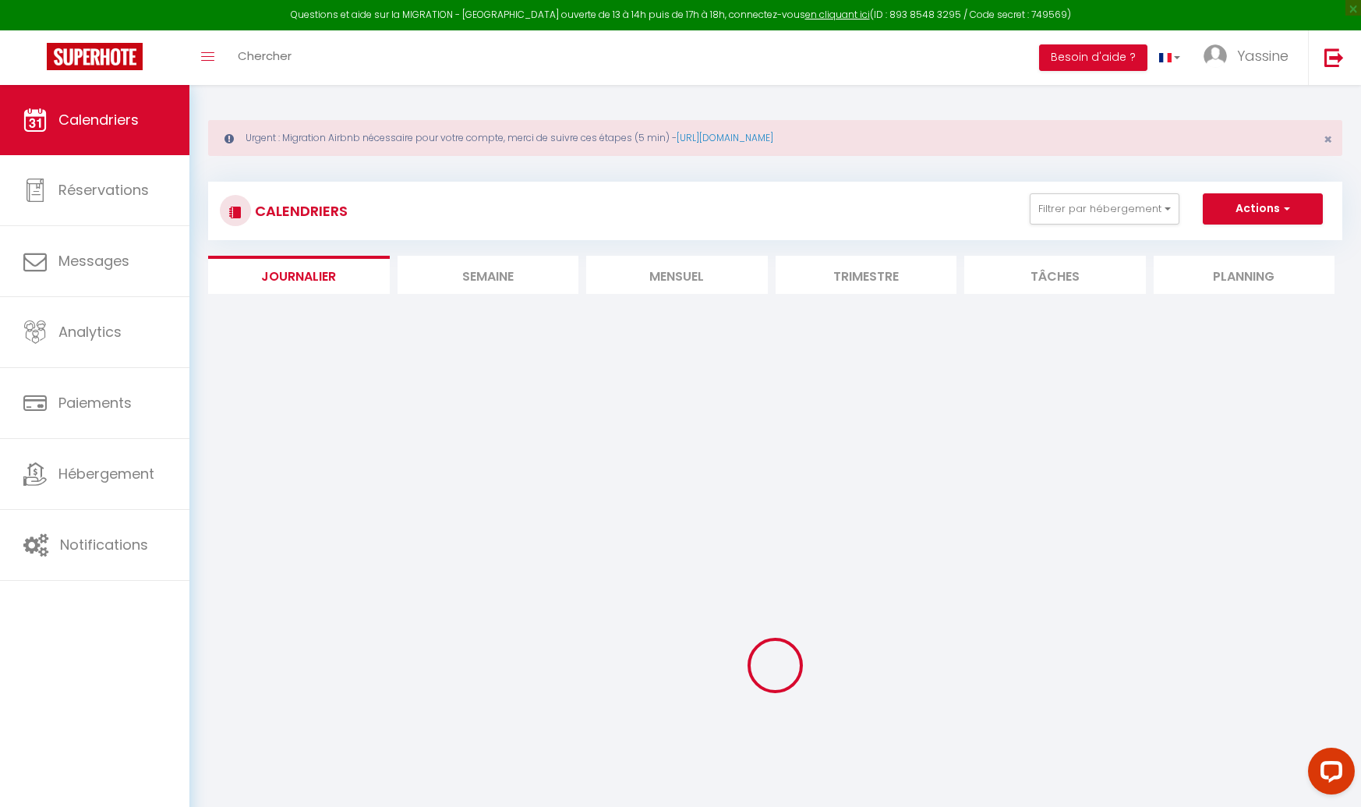
click at [689, 274] on li "Mensuel" at bounding box center [677, 275] width 182 height 38
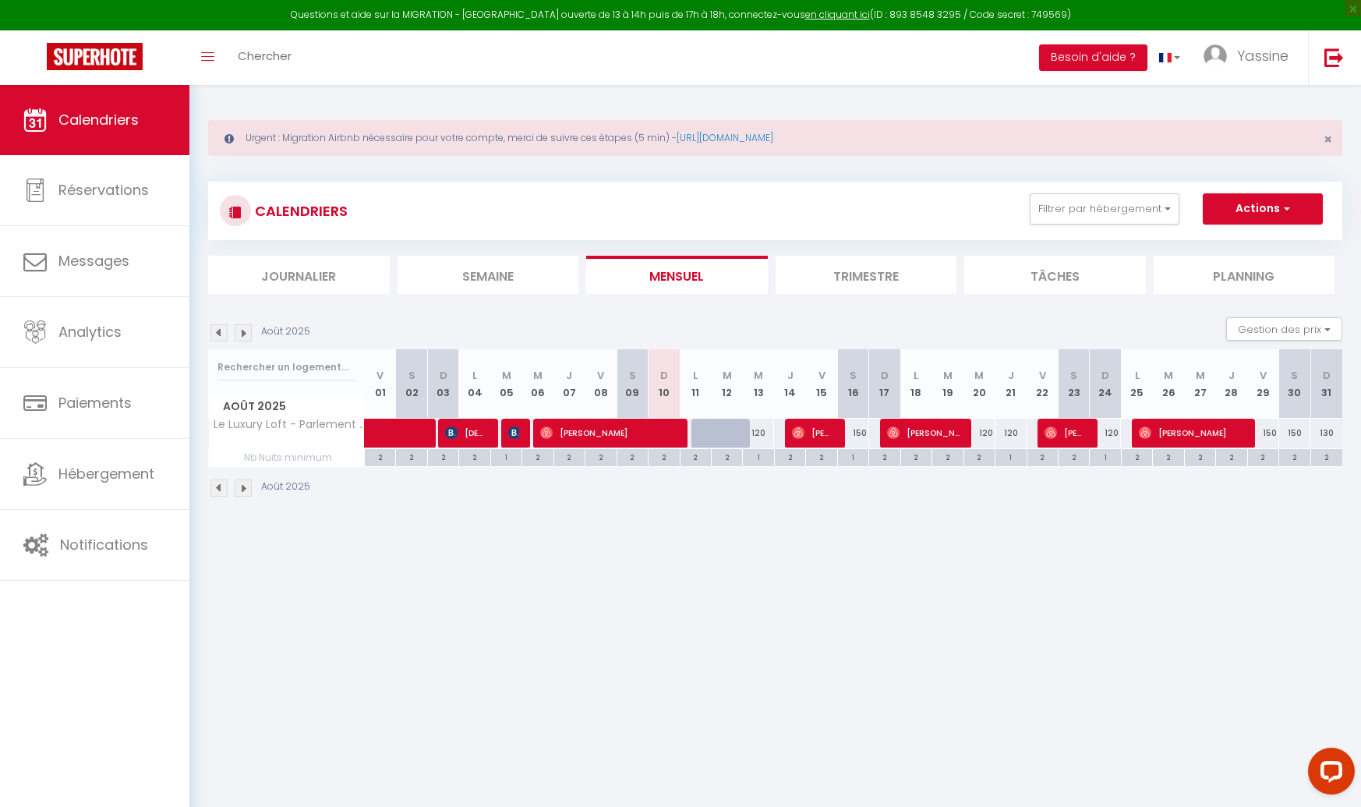
click at [244, 331] on img at bounding box center [243, 332] width 17 height 17
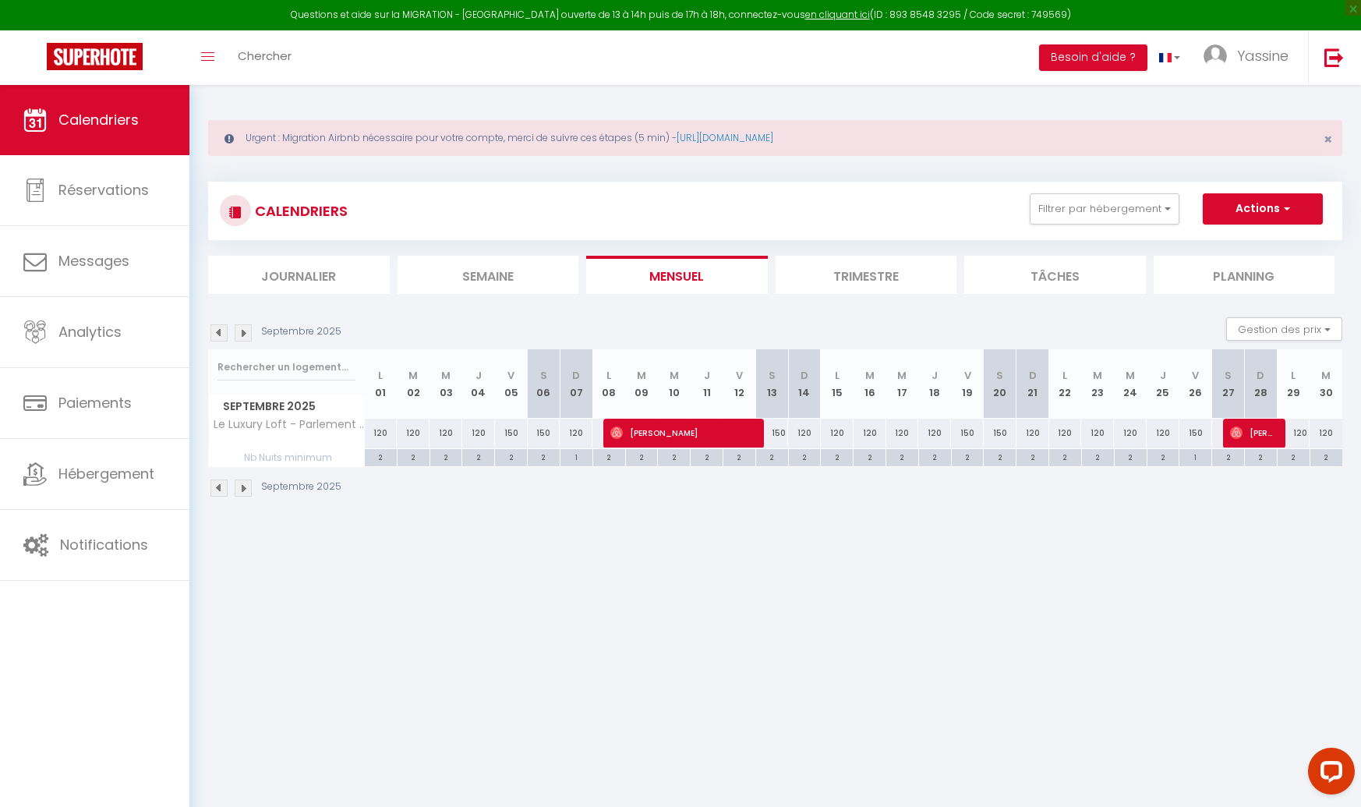
click at [236, 330] on img at bounding box center [243, 332] width 17 height 17
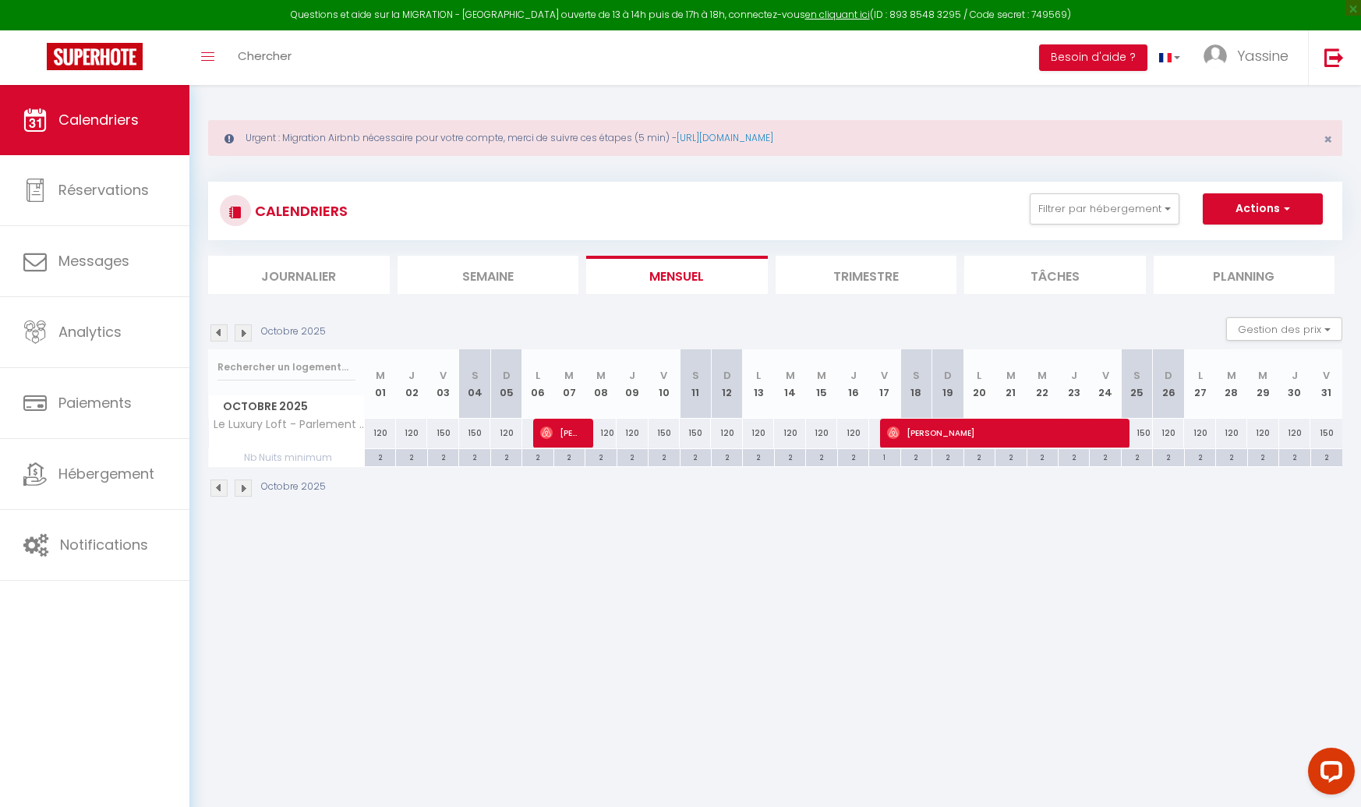
click at [231, 329] on div "Octobre 2025" at bounding box center [269, 332] width 122 height 17
click at [243, 331] on img at bounding box center [243, 332] width 17 height 17
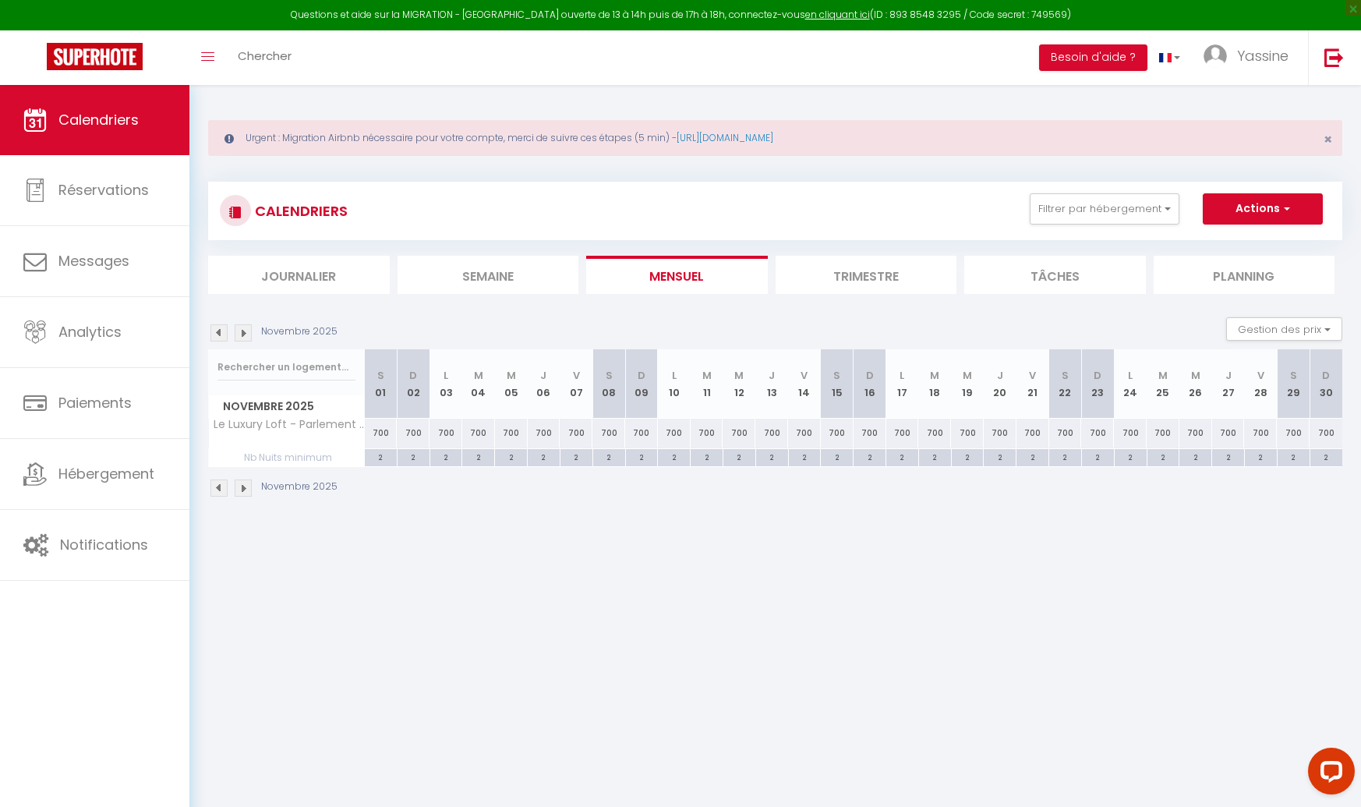
click at [245, 332] on img at bounding box center [243, 332] width 17 height 17
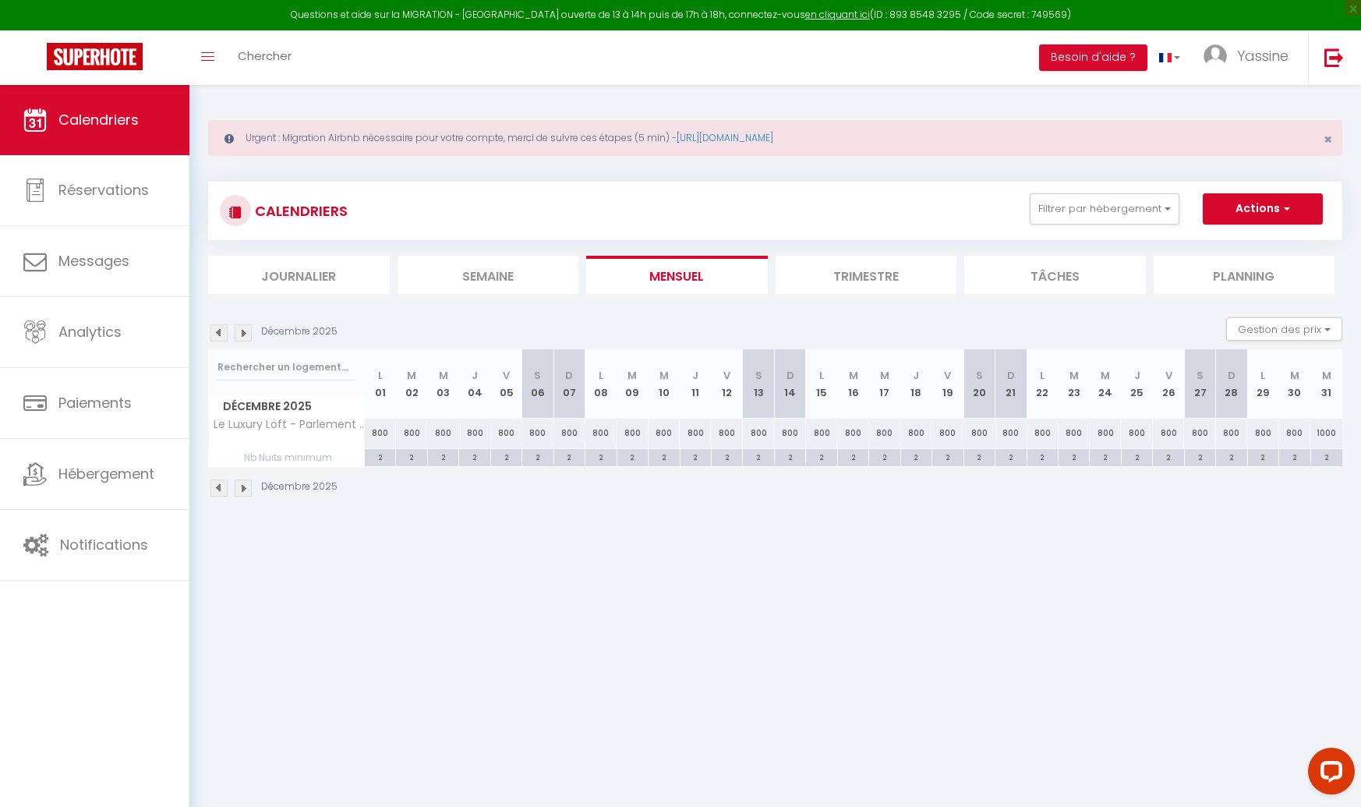
click at [219, 332] on img at bounding box center [218, 332] width 17 height 17
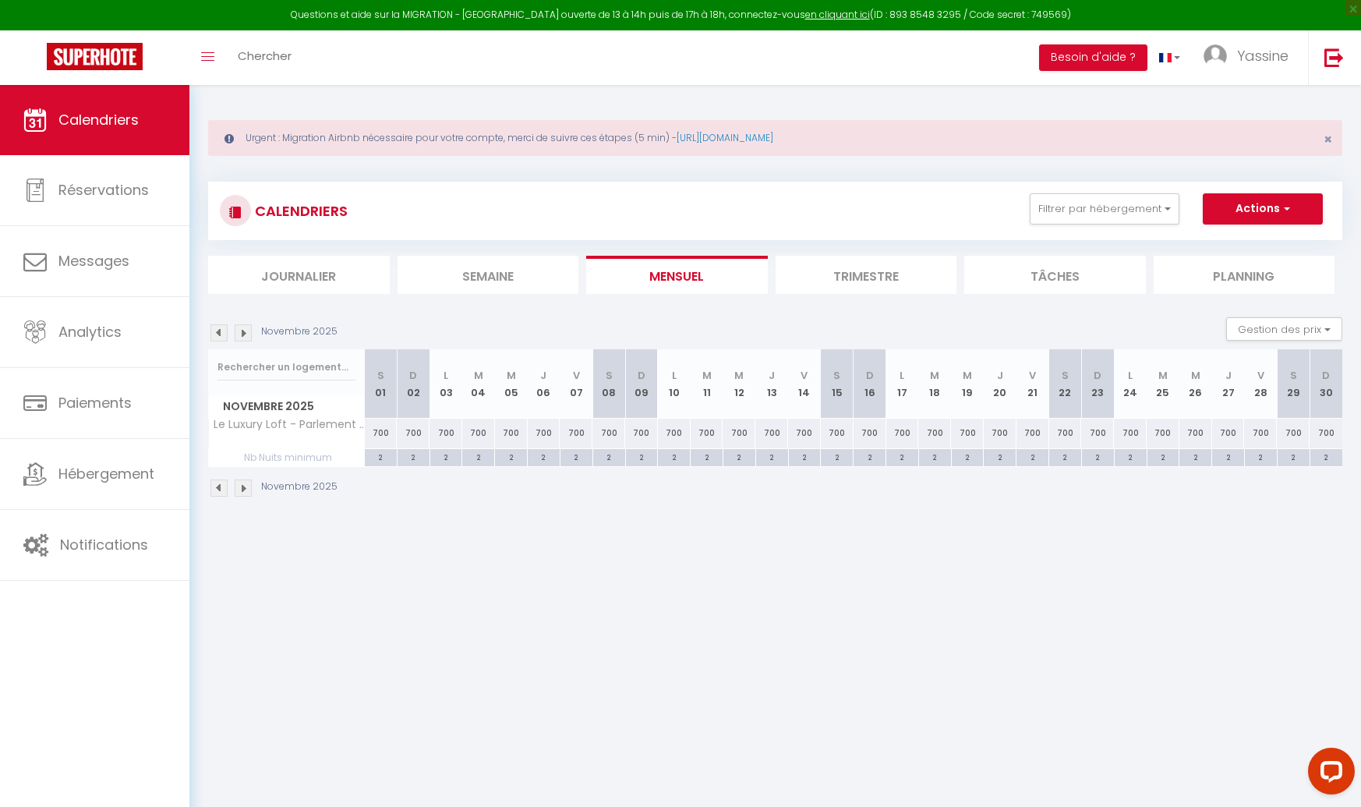
click at [219, 332] on img at bounding box center [218, 332] width 17 height 17
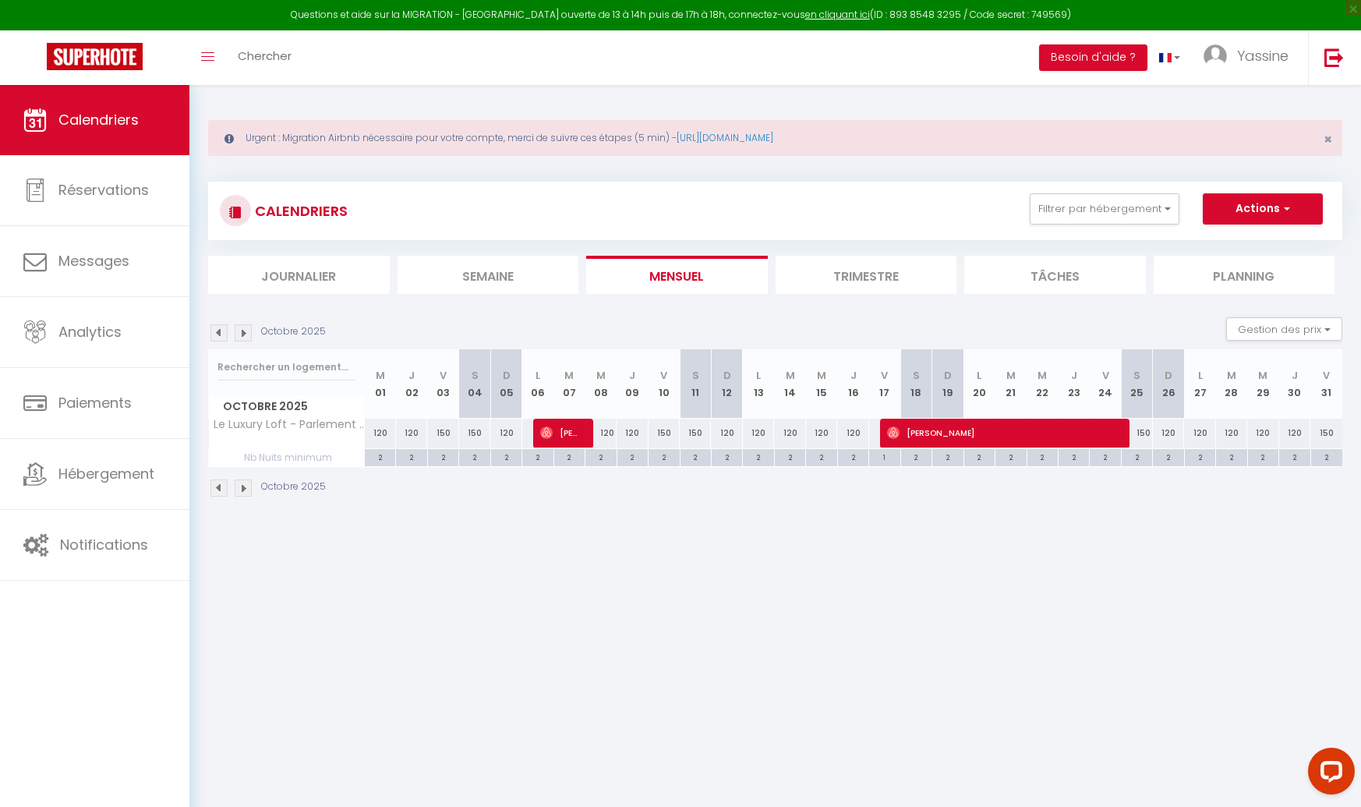
click at [220, 333] on img at bounding box center [218, 332] width 17 height 17
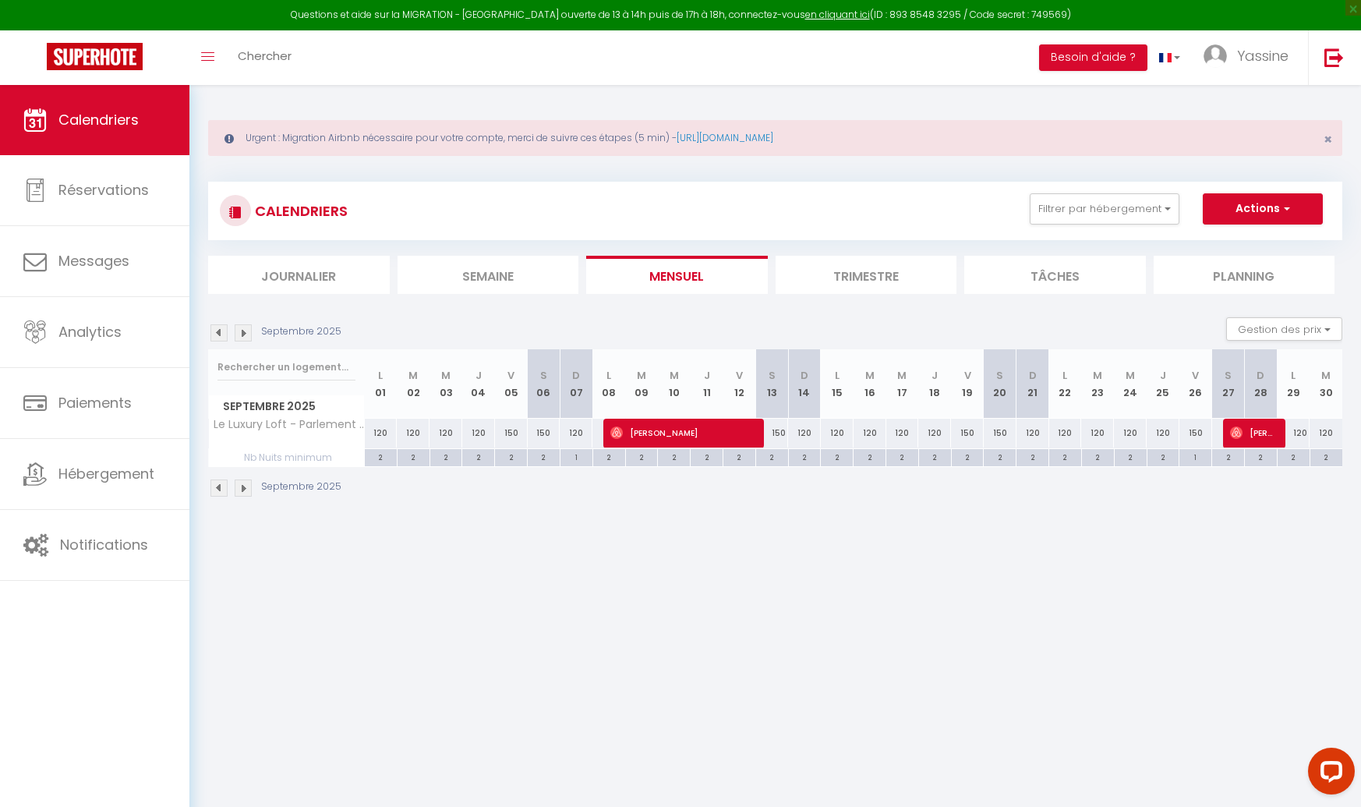
click at [222, 333] on img at bounding box center [218, 332] width 17 height 17
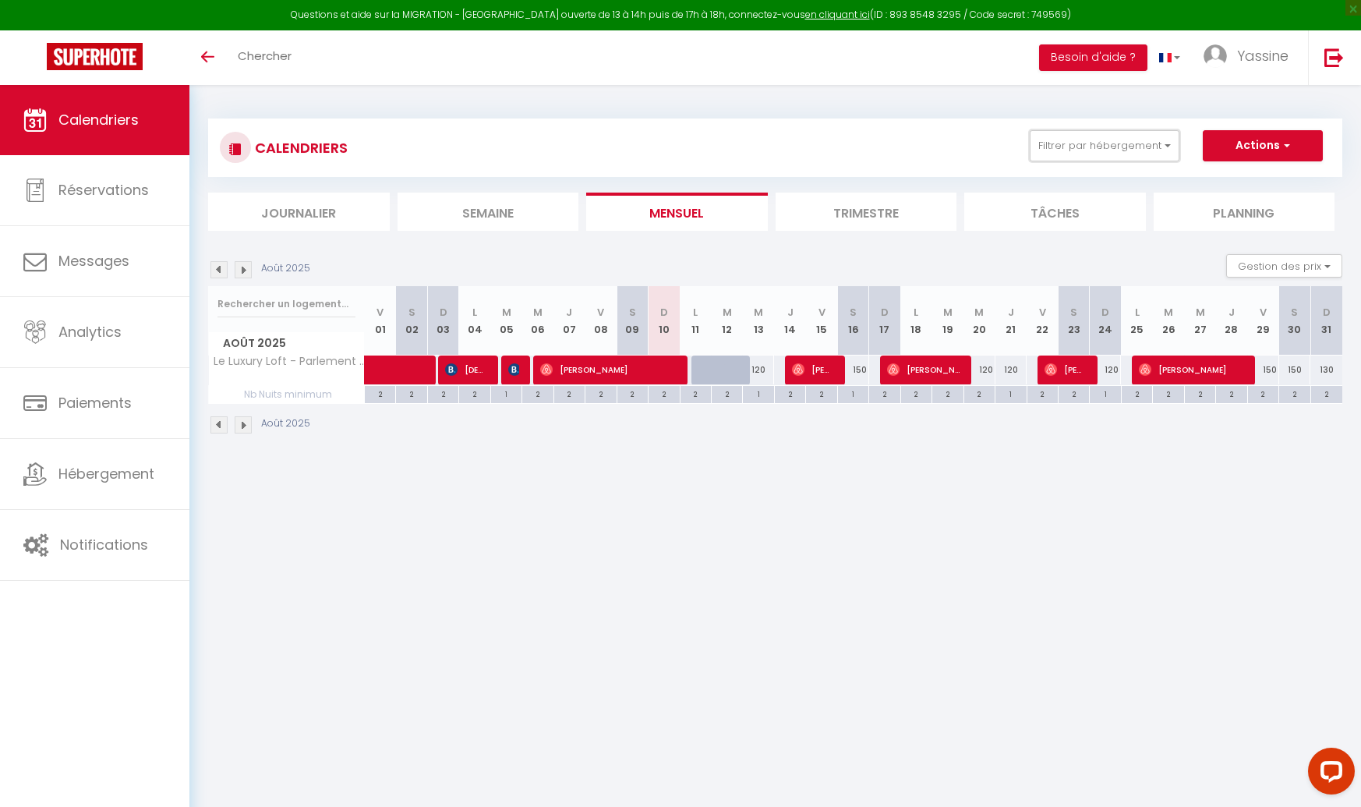
drag, startPoint x: 1114, startPoint y: 152, endPoint x: 1114, endPoint y: 164, distance: 12.5
click at [1114, 152] on button "Filtrer par hébergement" at bounding box center [1105, 145] width 150 height 31
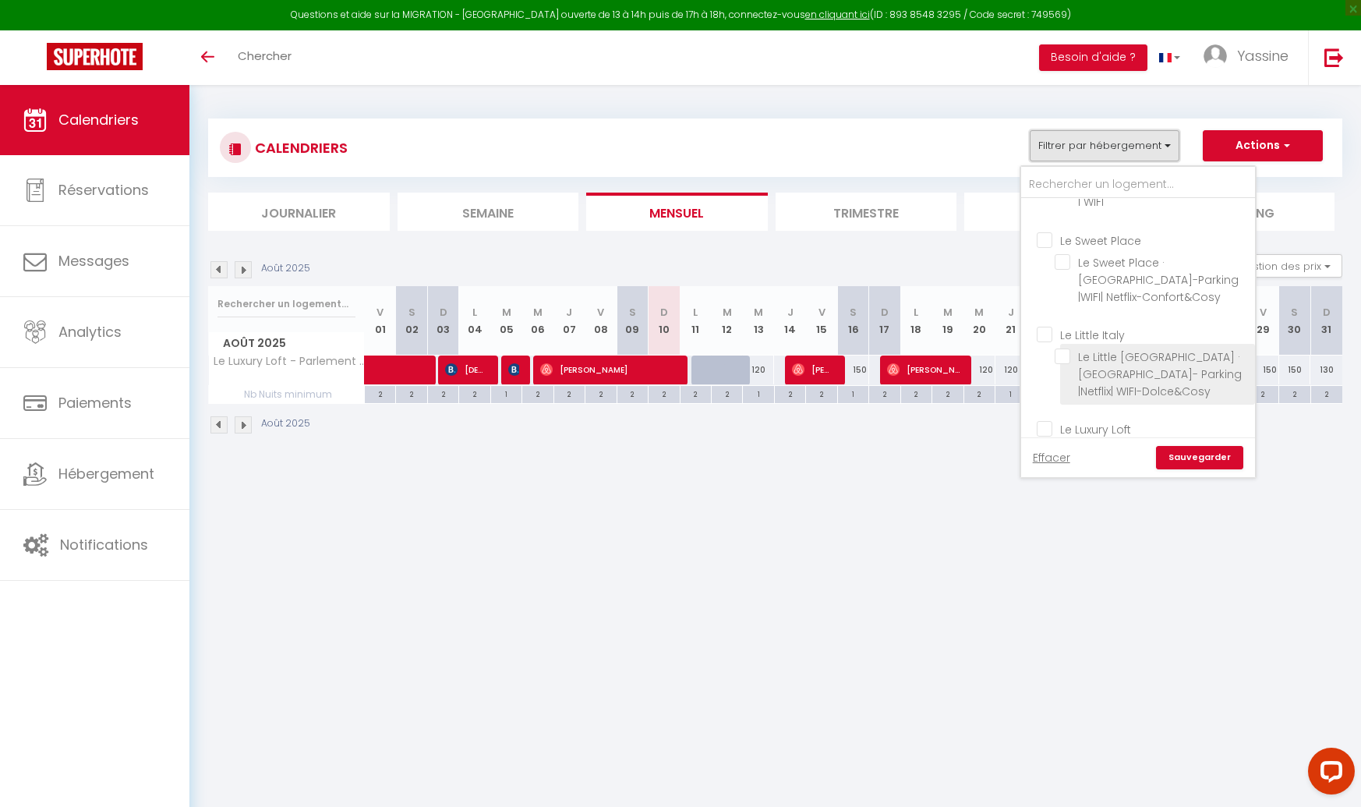
scroll to position [320, 0]
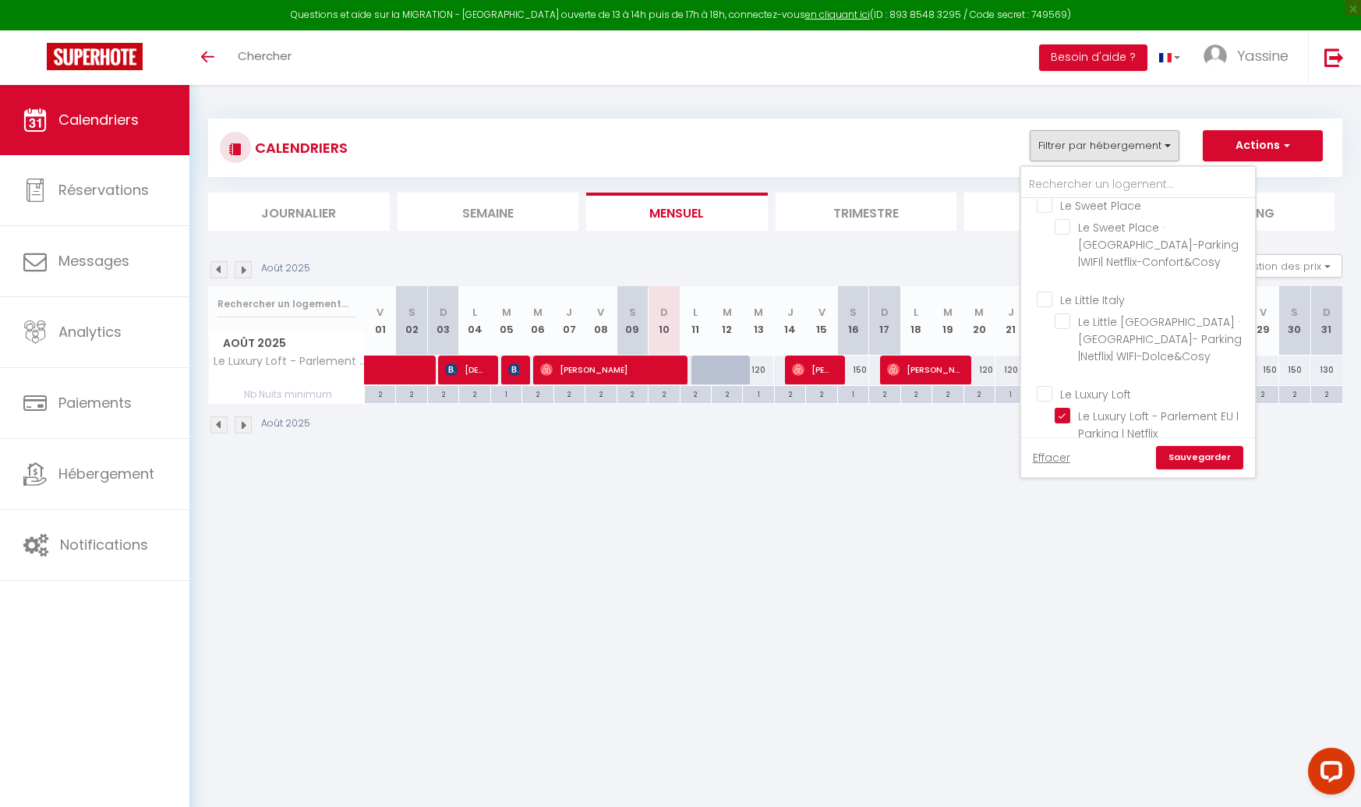
click at [1062, 385] on input "Le Luxury Loft" at bounding box center [1154, 393] width 234 height 16
checkbox input "true"
checkbox input "false"
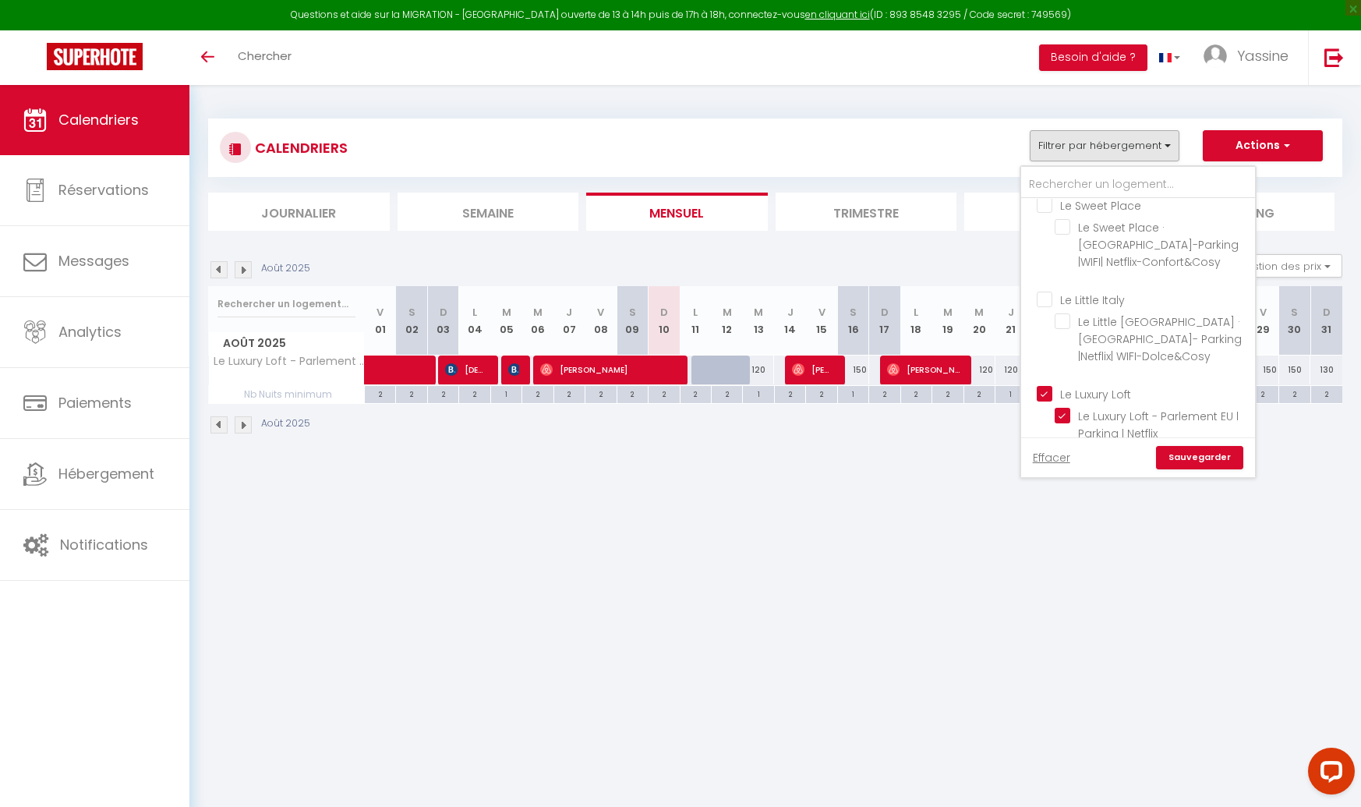
checkbox input "false"
click at [1086, 385] on input "Le Luxury Loft" at bounding box center [1154, 393] width 234 height 16
checkbox input "false"
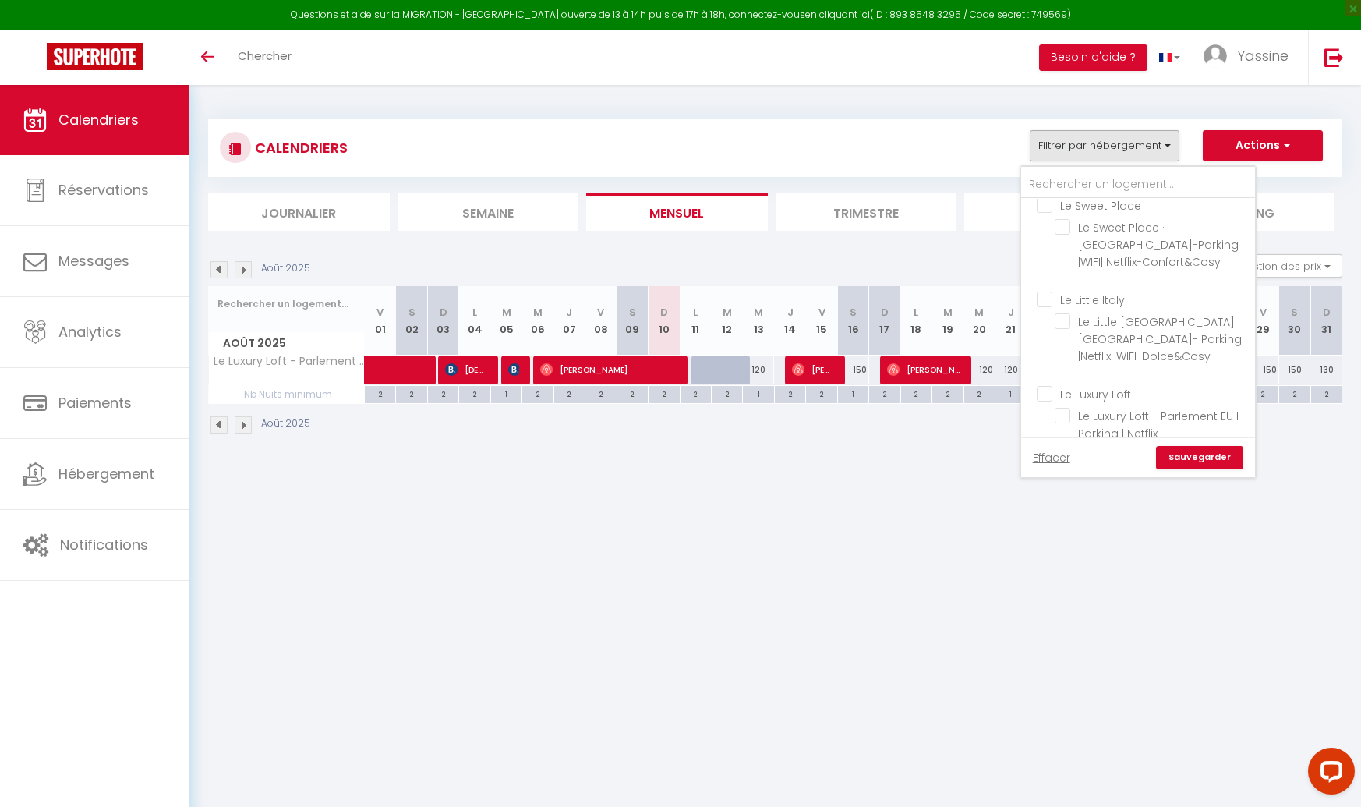
checkbox input "false"
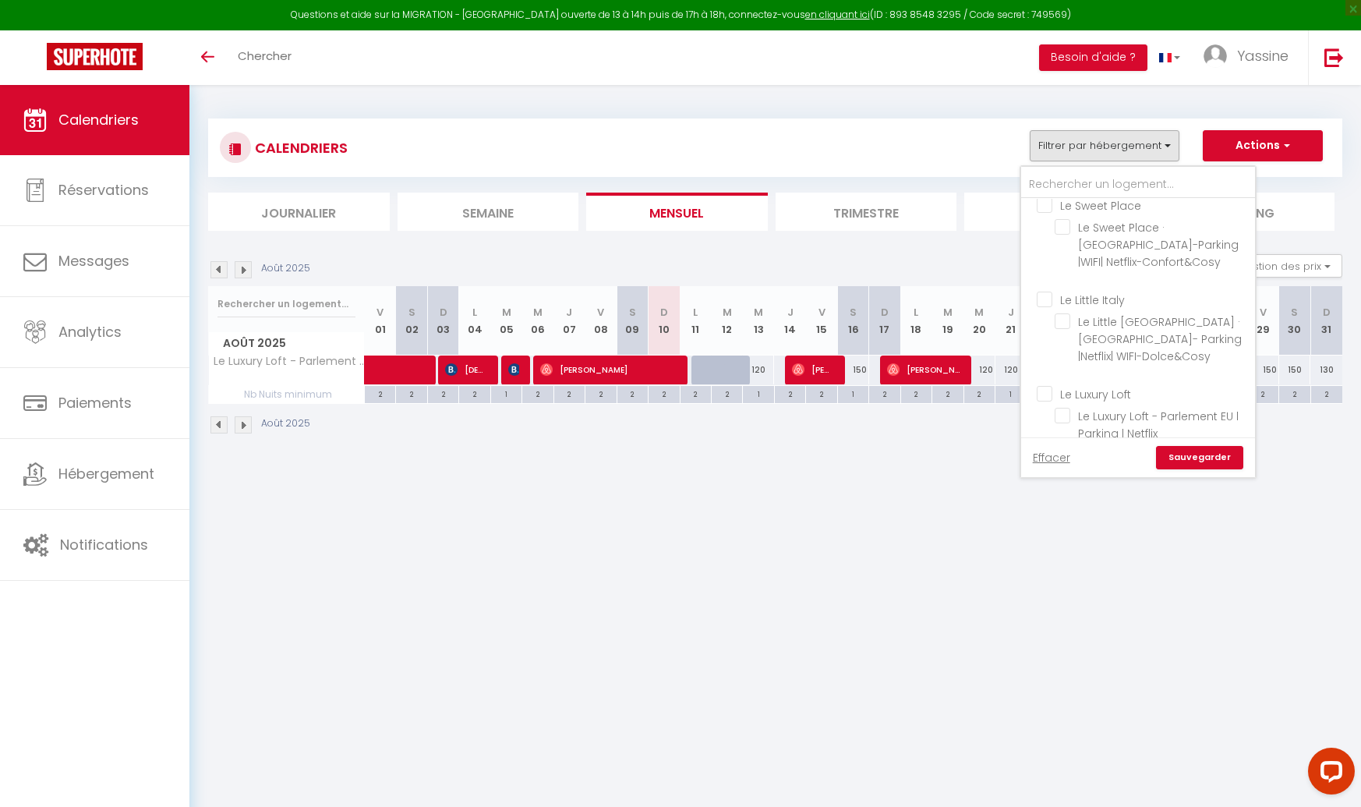
checkbox input "false"
click at [1191, 457] on link "Sauvegarder" at bounding box center [1199, 457] width 87 height 23
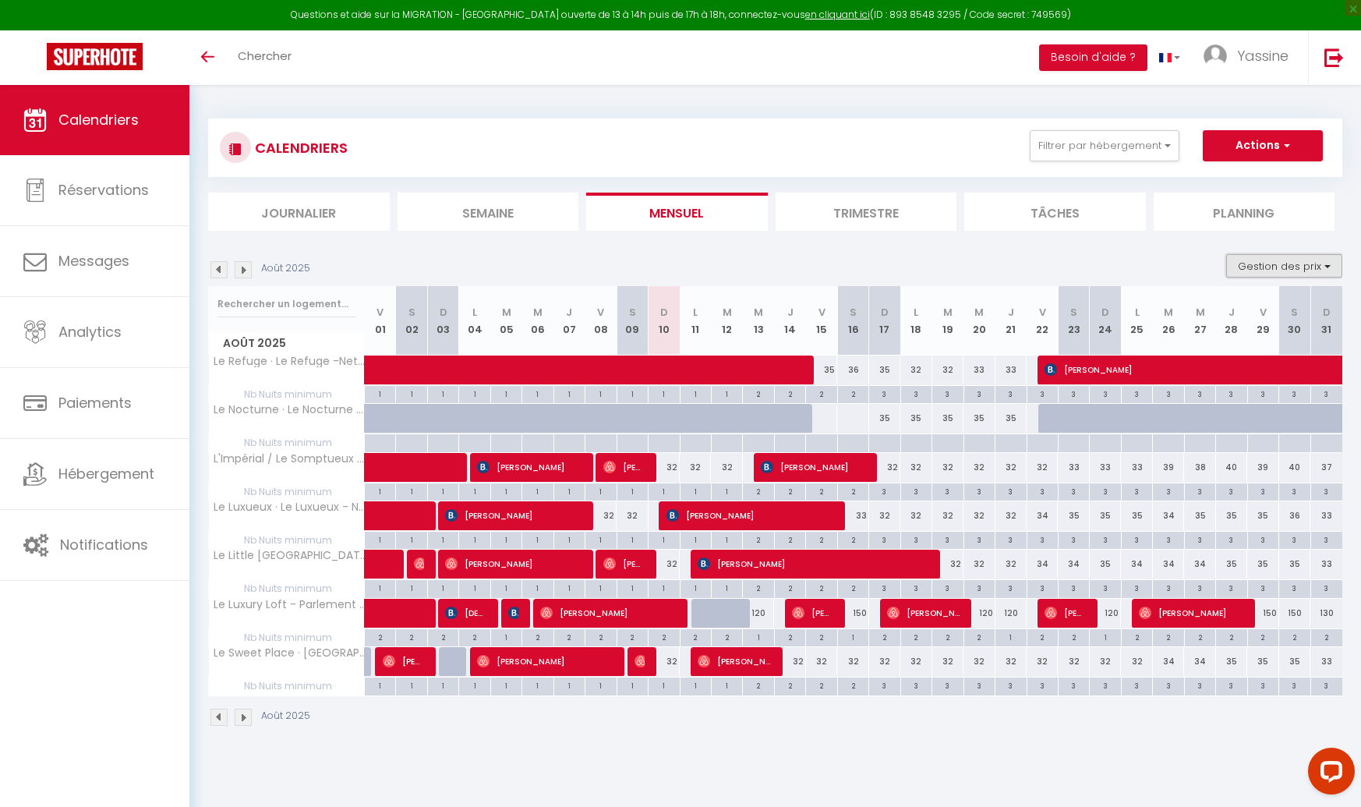
click at [1267, 270] on button "Gestion des prix" at bounding box center [1284, 265] width 116 height 23
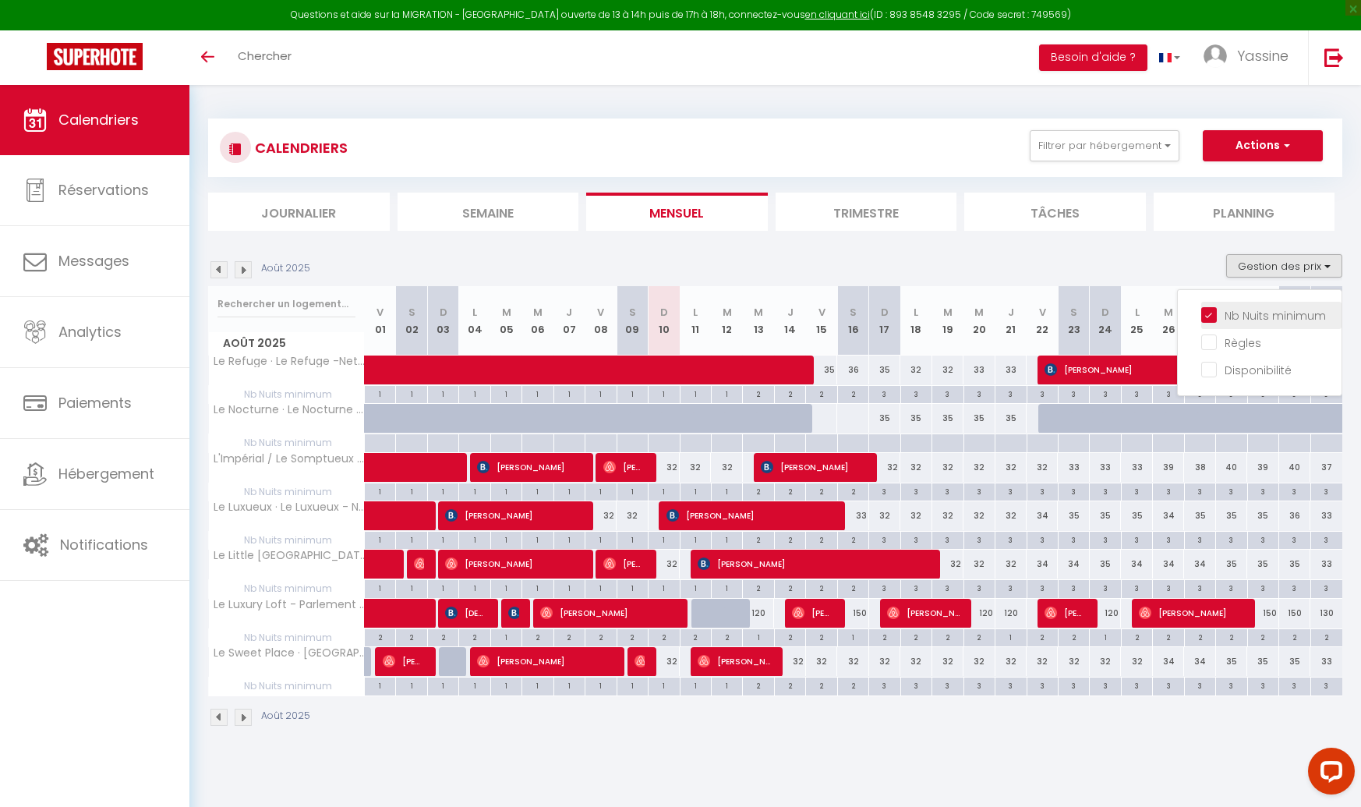
click at [1251, 312] on input "Nb Nuits minimum" at bounding box center [1271, 314] width 140 height 16
checkbox input "false"
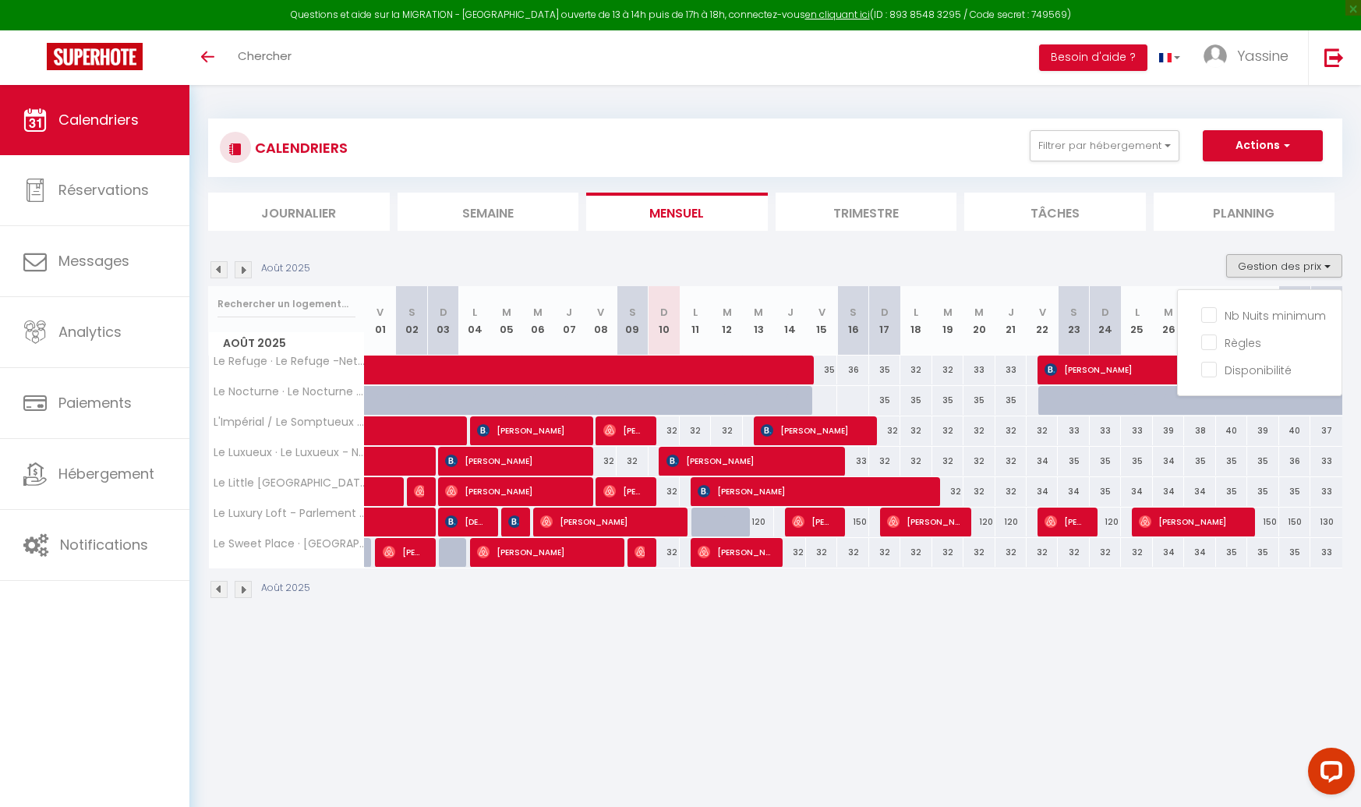
click at [1183, 249] on section "Août 2025 Gestion des prix Nb Nuits minimum Règles Disponibilité Août 2025 V 01…" at bounding box center [775, 427] width 1134 height 376
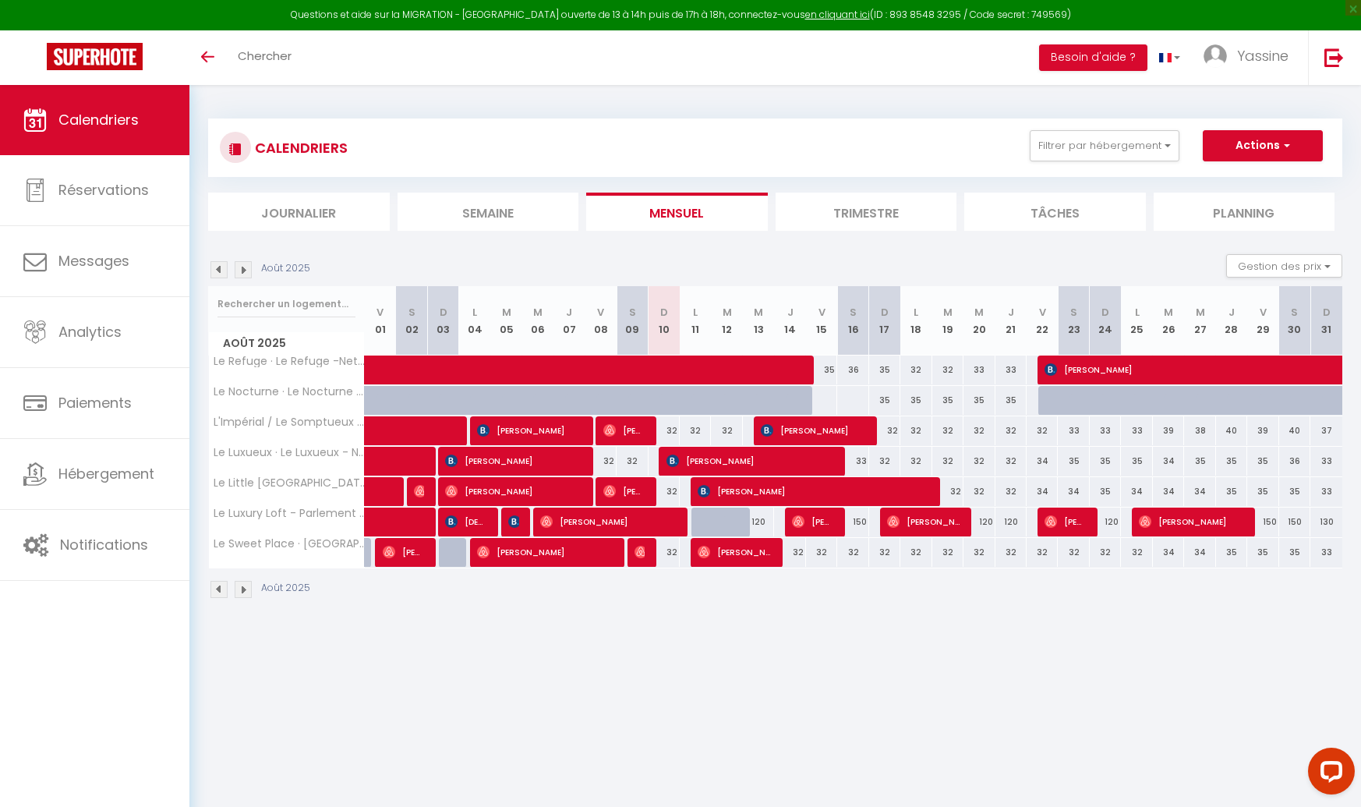
click at [814, 395] on div at bounding box center [821, 400] width 32 height 29
type input "Ven 15 Août 2025"
type input "Sam 16 Août 2025"
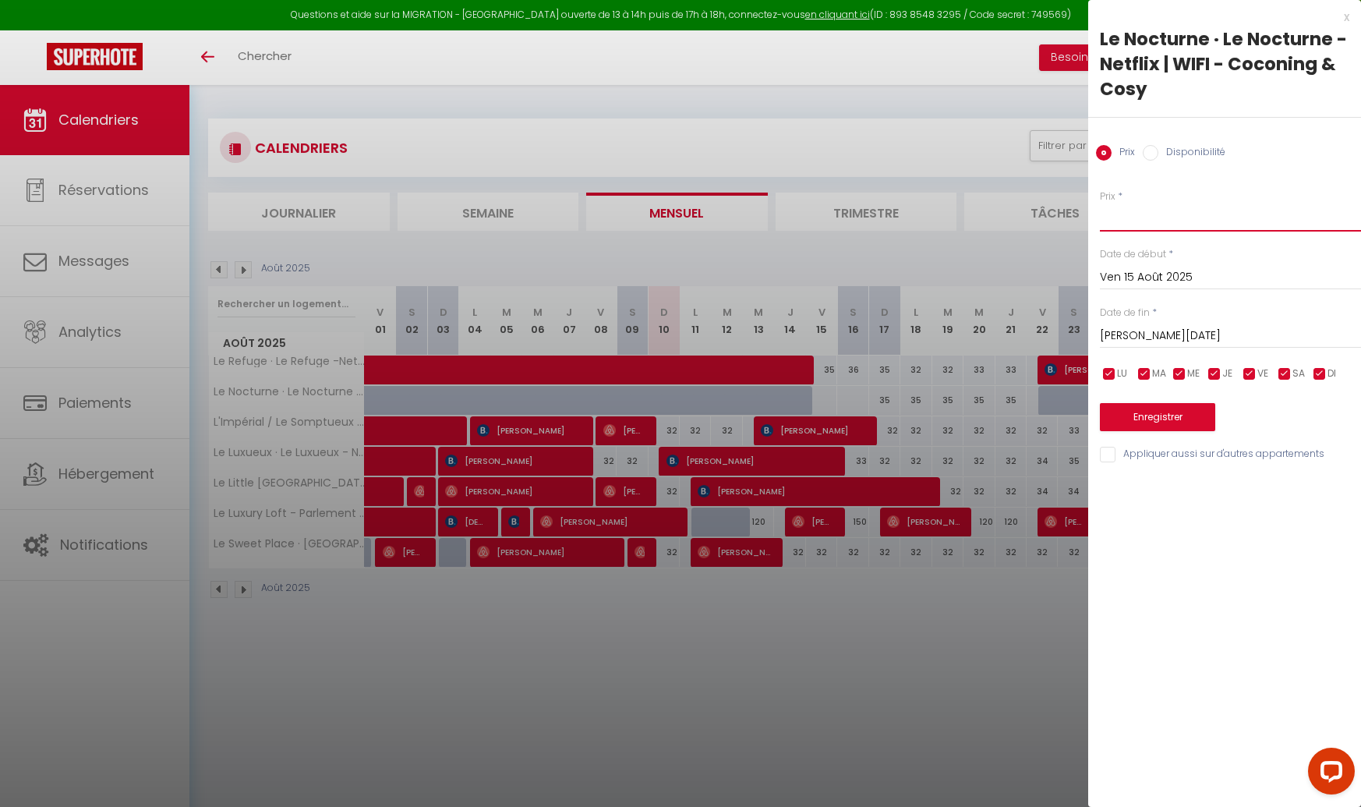
click at [1156, 217] on input "Prix" at bounding box center [1230, 217] width 261 height 28
type input "45"
click at [1132, 420] on button "Enregistrer" at bounding box center [1157, 417] width 115 height 28
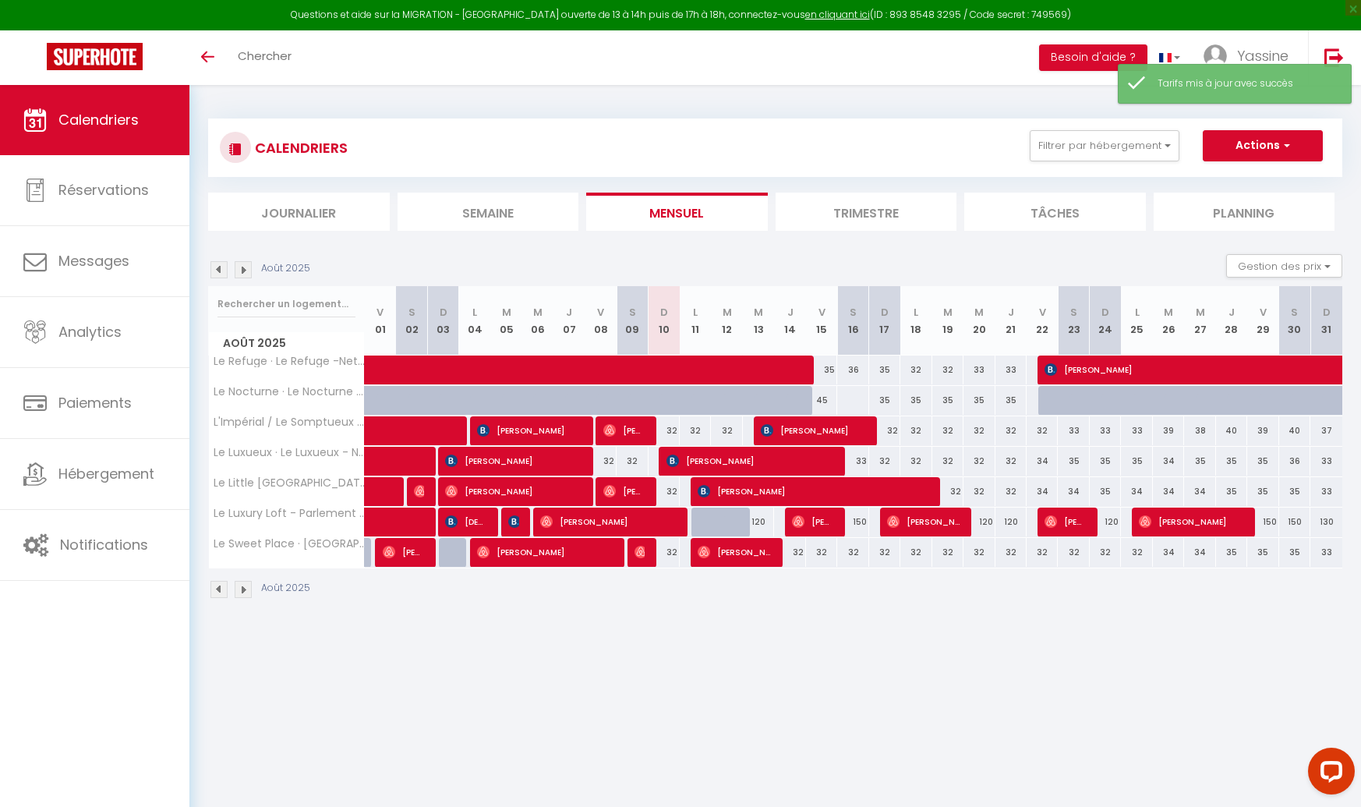
click at [850, 394] on div at bounding box center [852, 400] width 32 height 29
type input "Sam 16 Août 2025"
type input "Dim 17 Août 2025"
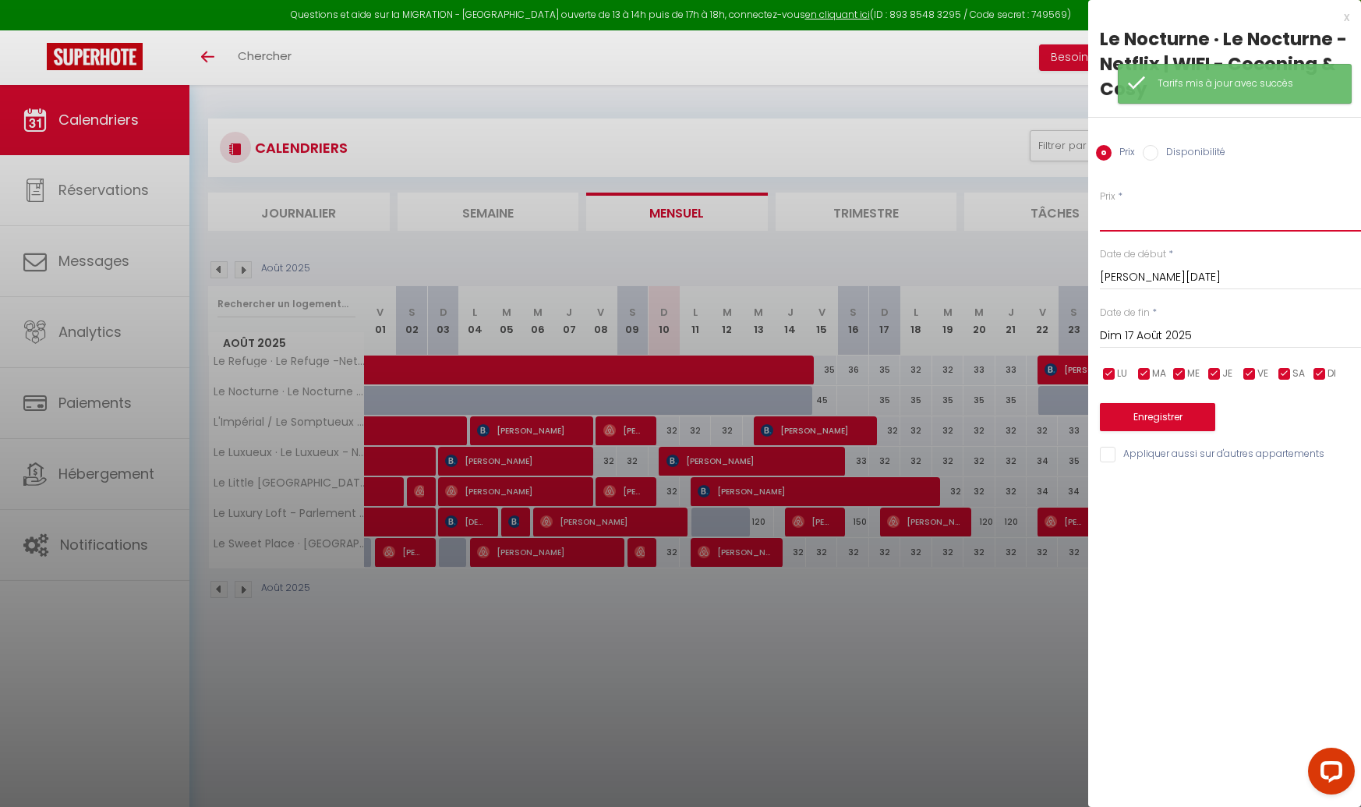
click at [1154, 222] on input "Prix" at bounding box center [1230, 217] width 261 height 28
type input "45"
click at [1133, 408] on button "Enregistrer" at bounding box center [1157, 417] width 115 height 28
